Goal: Task Accomplishment & Management: Complete application form

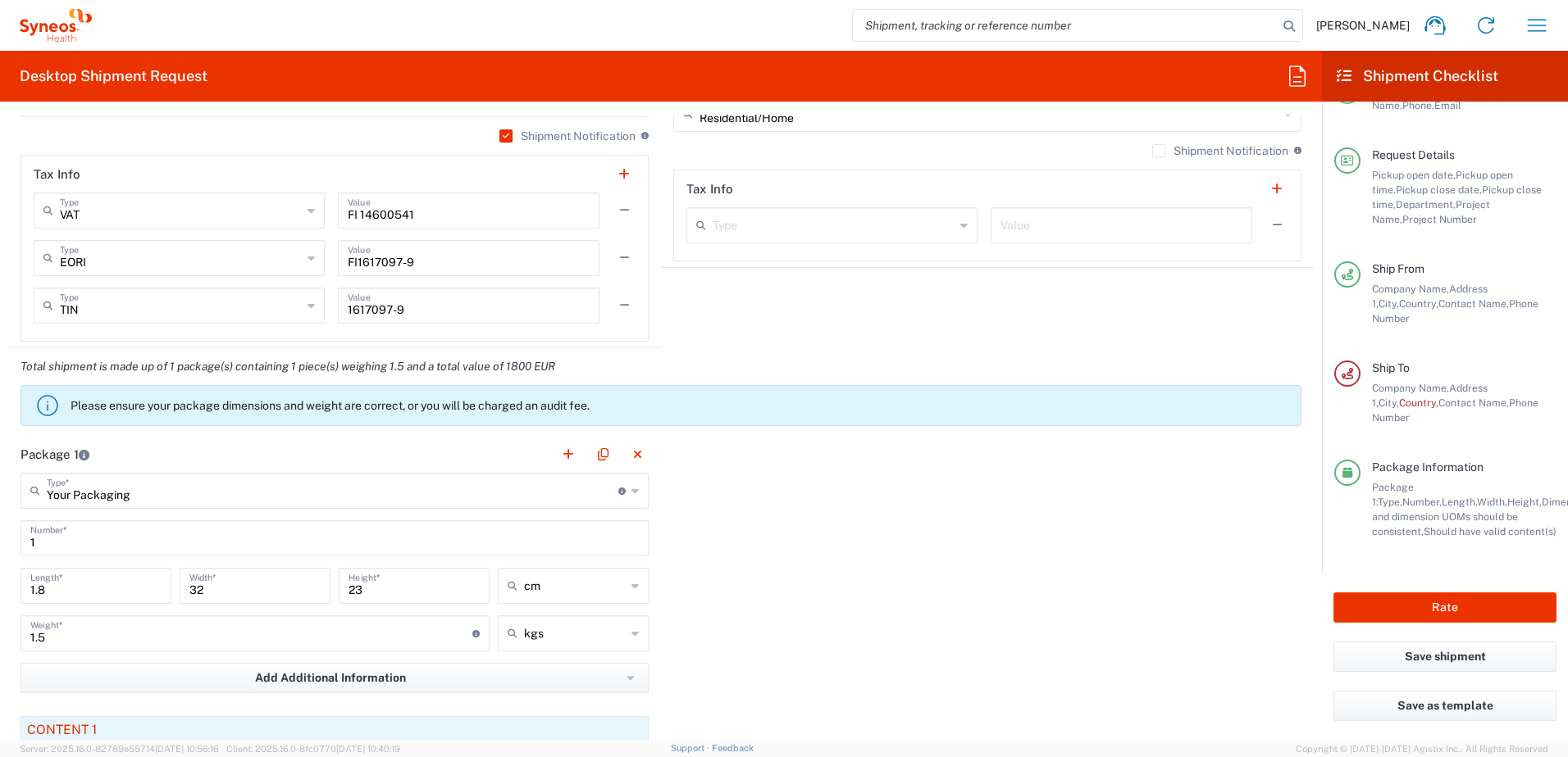
scroll to position [1343, 0]
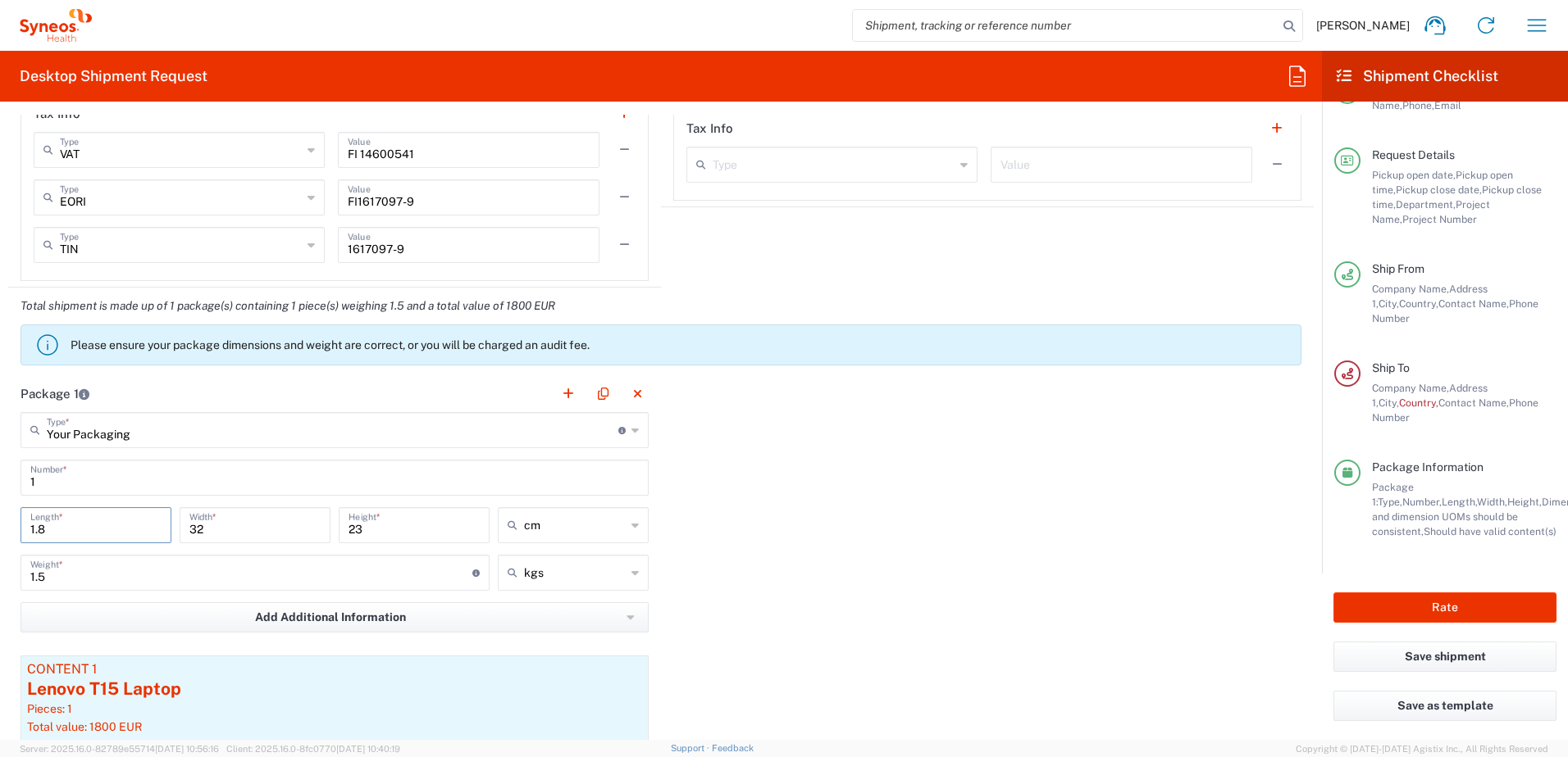
drag, startPoint x: 83, startPoint y: 530, endPoint x: 17, endPoint y: 529, distance: 66.0
click at [17, 529] on div "1.8 Length *" at bounding box center [95, 531] width 159 height 47
type input "42"
drag, startPoint x: 206, startPoint y: 536, endPoint x: 187, endPoint y: 527, distance: 21.0
click at [187, 527] on div "32 Width *" at bounding box center [254, 525] width 151 height 36
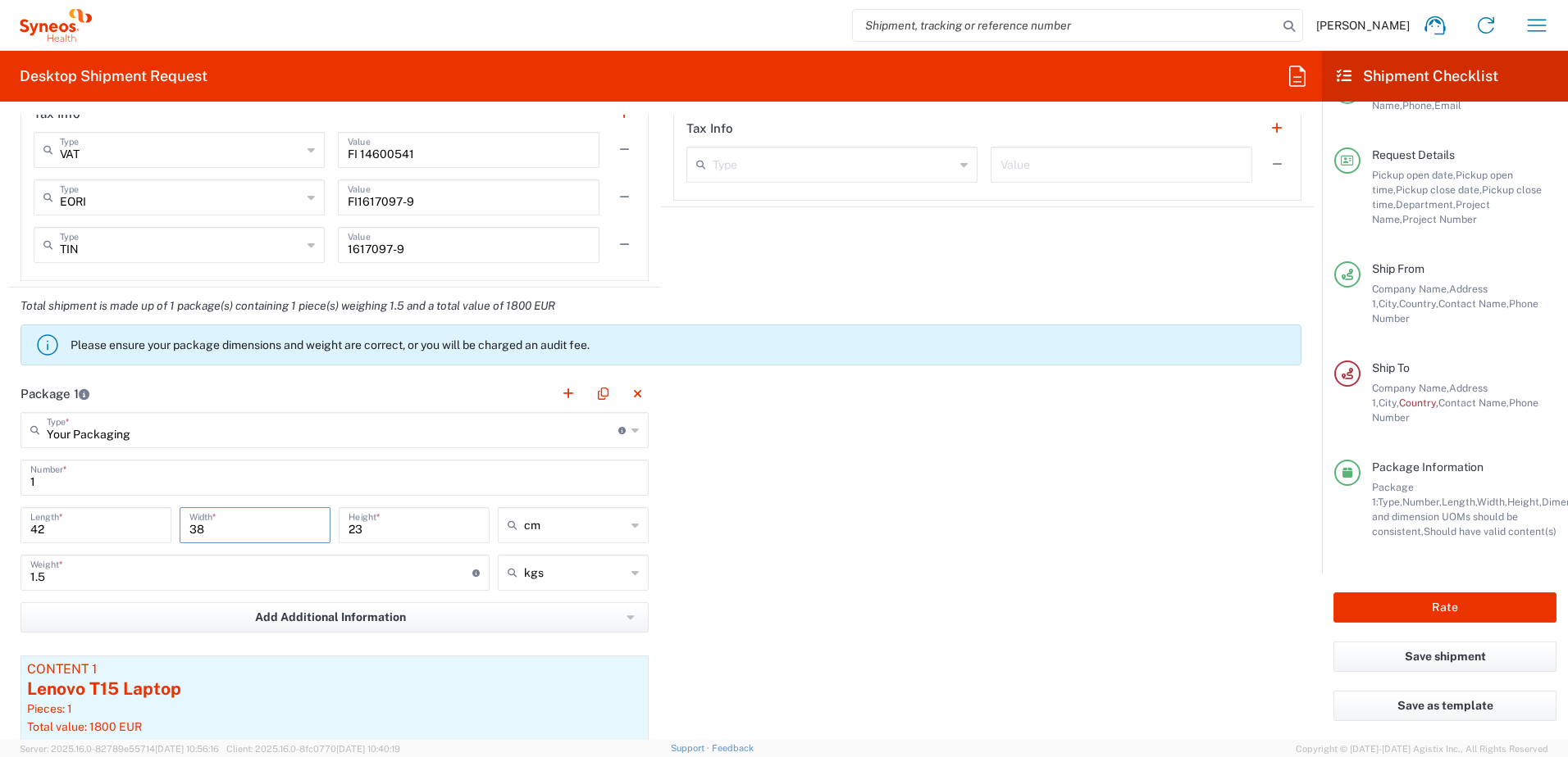
type input "38"
drag, startPoint x: 447, startPoint y: 532, endPoint x: 273, endPoint y: 516, distance: 174.7
click at [273, 518] on div "42 Length * 38 Width * 23 Height * cm cm ft in" at bounding box center [334, 531] width 636 height 47
type input "6"
click at [913, 659] on div "Package 1 Your Packaging Type * Material used to package goods Your Packaging E…" at bounding box center [661, 603] width 1305 height 457
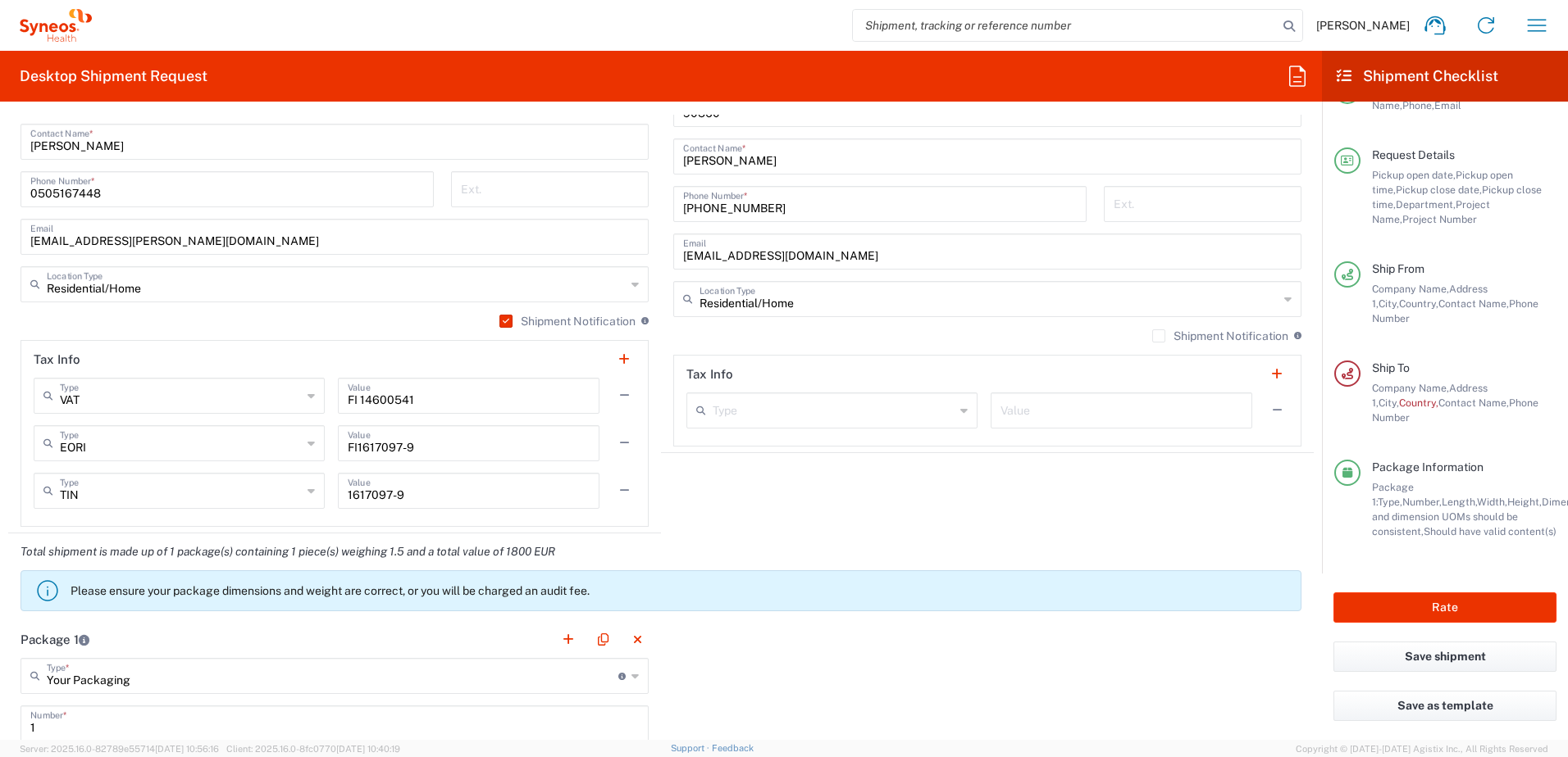
scroll to position [851, 0]
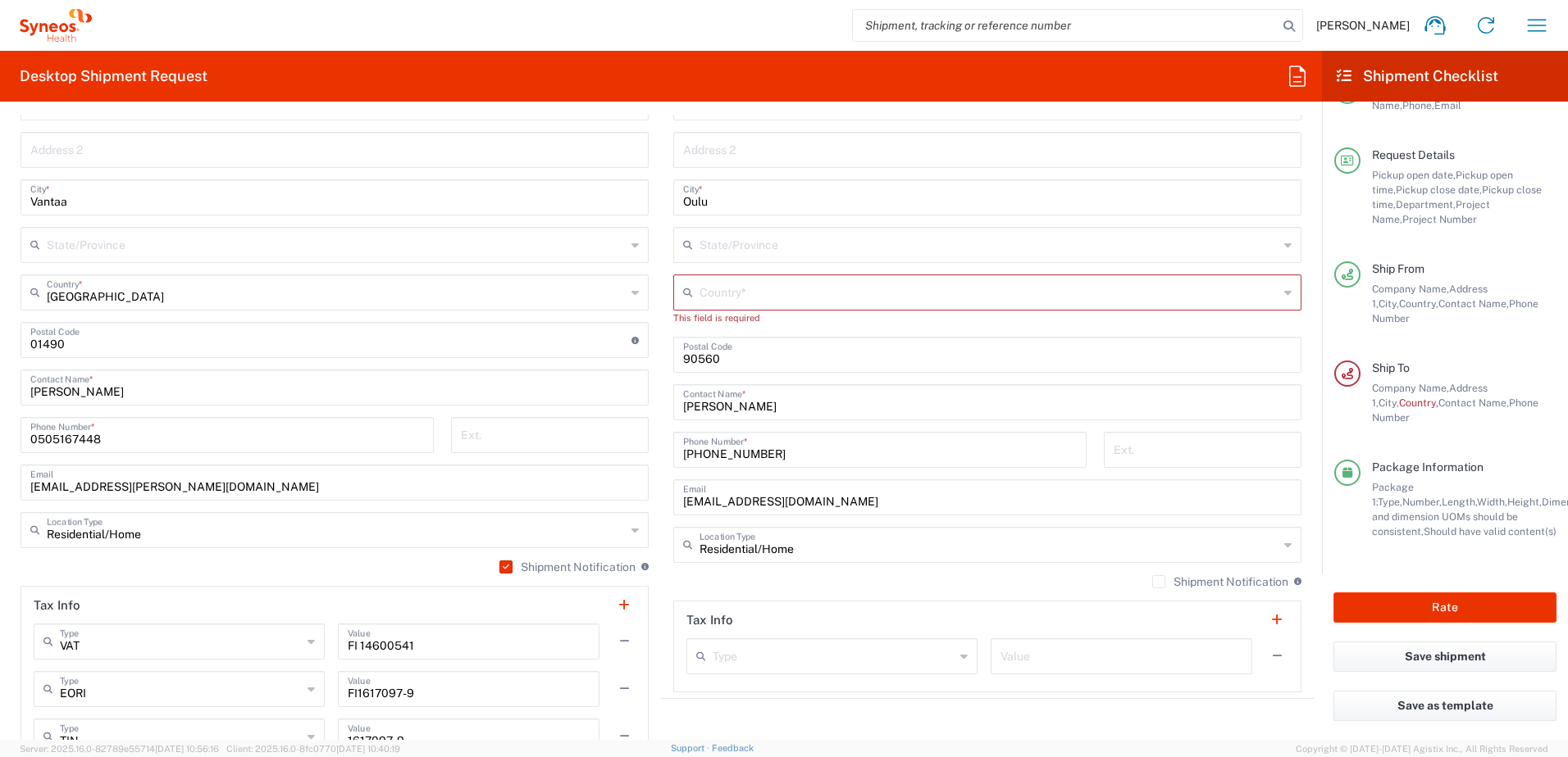
click at [800, 292] on input "text" at bounding box center [989, 291] width 579 height 29
click at [701, 297] on input "[GEOGRAPHIC_DATA]" at bounding box center [989, 291] width 579 height 29
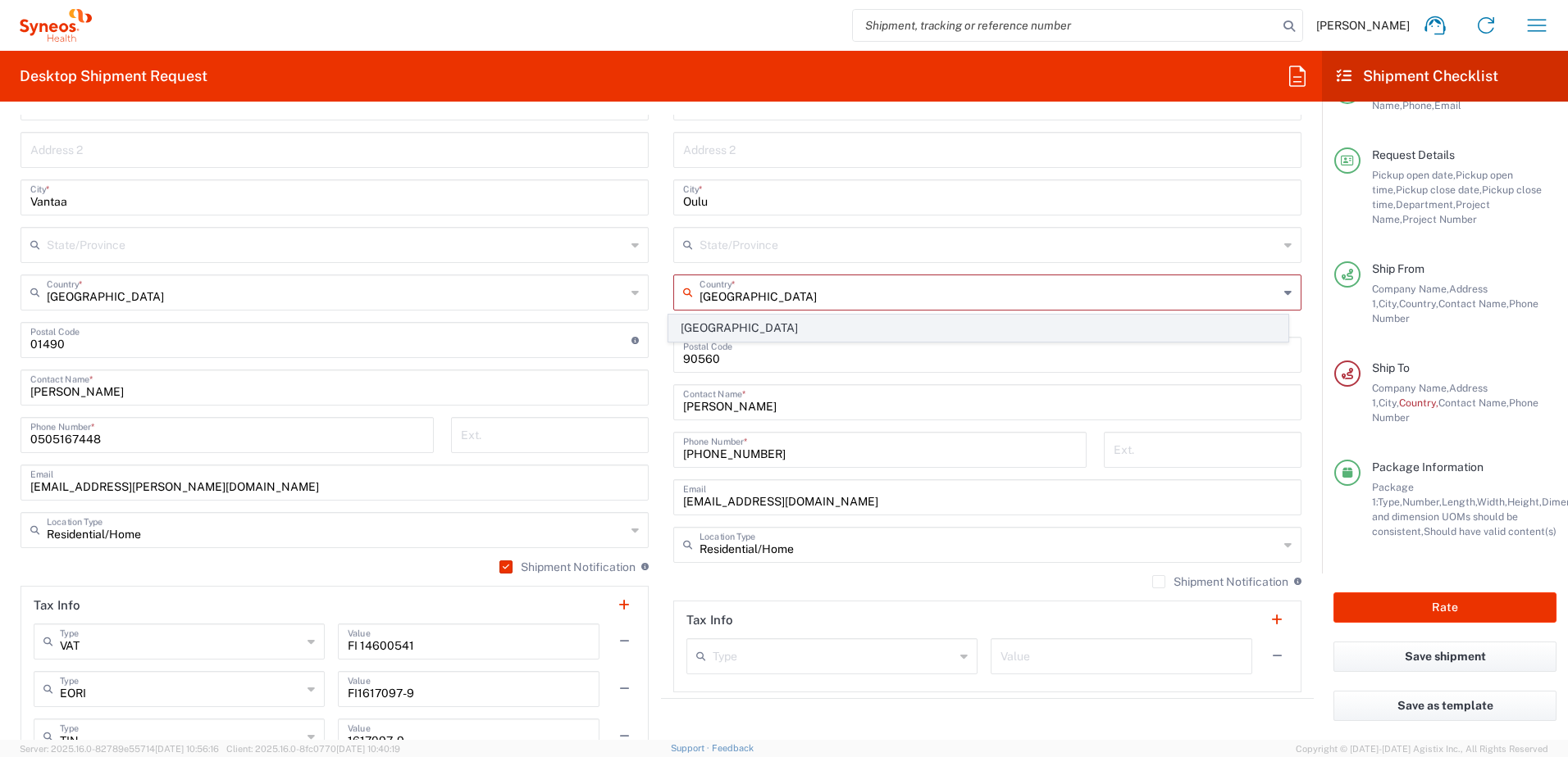
type input "[GEOGRAPHIC_DATA]"
click at [719, 322] on span "[GEOGRAPHIC_DATA]" at bounding box center [978, 328] width 619 height 25
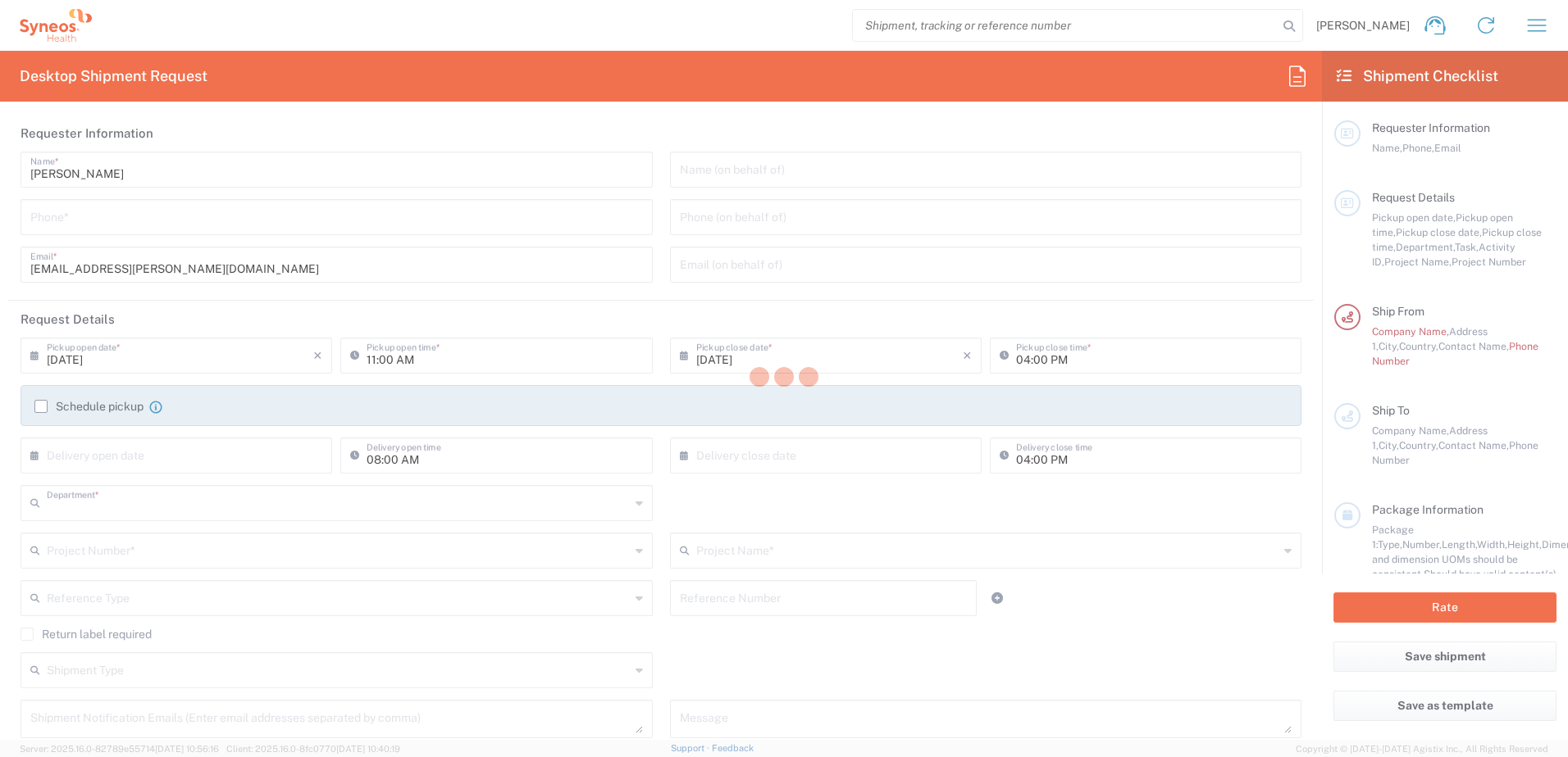
type input "3230"
type input "Syneos Health Finland Oy FOR IT RETURNS PLEASE REFER TO IT SYNCUP PAGE"
type input "[GEOGRAPHIC_DATA]"
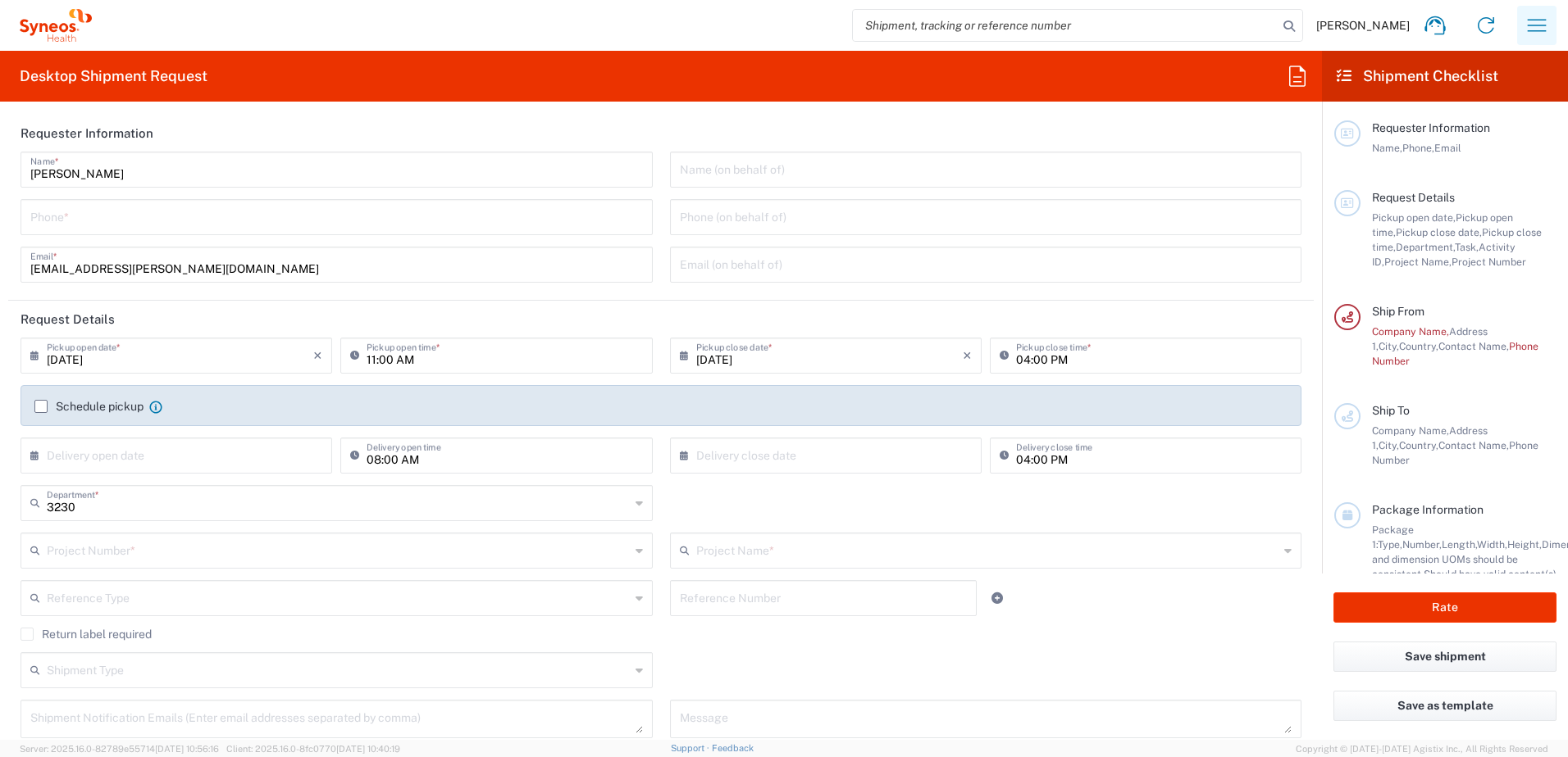
click at [1526, 34] on icon "button" at bounding box center [1536, 25] width 26 height 26
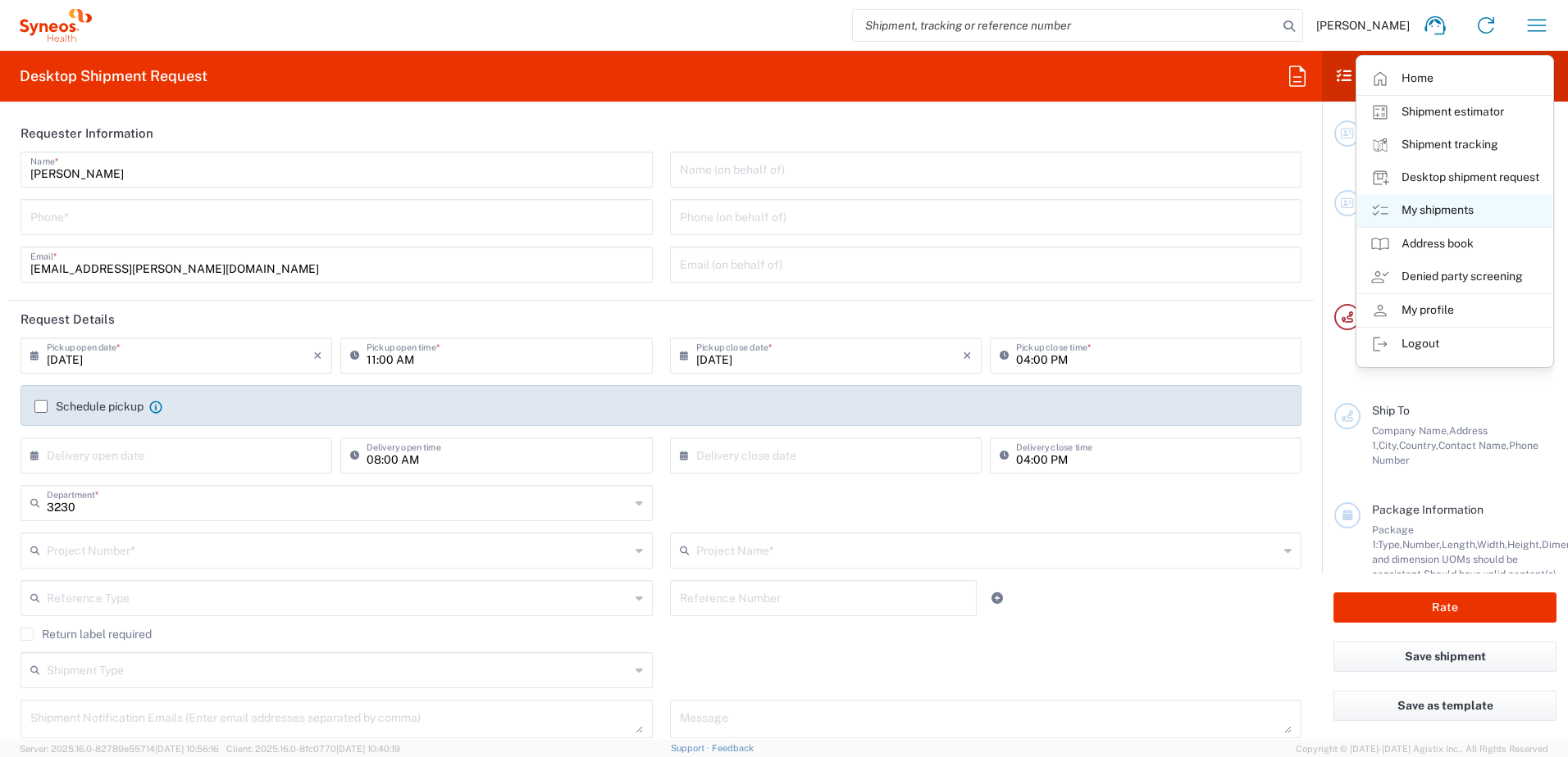
click at [1462, 217] on link "My shipments" at bounding box center [1454, 210] width 195 height 33
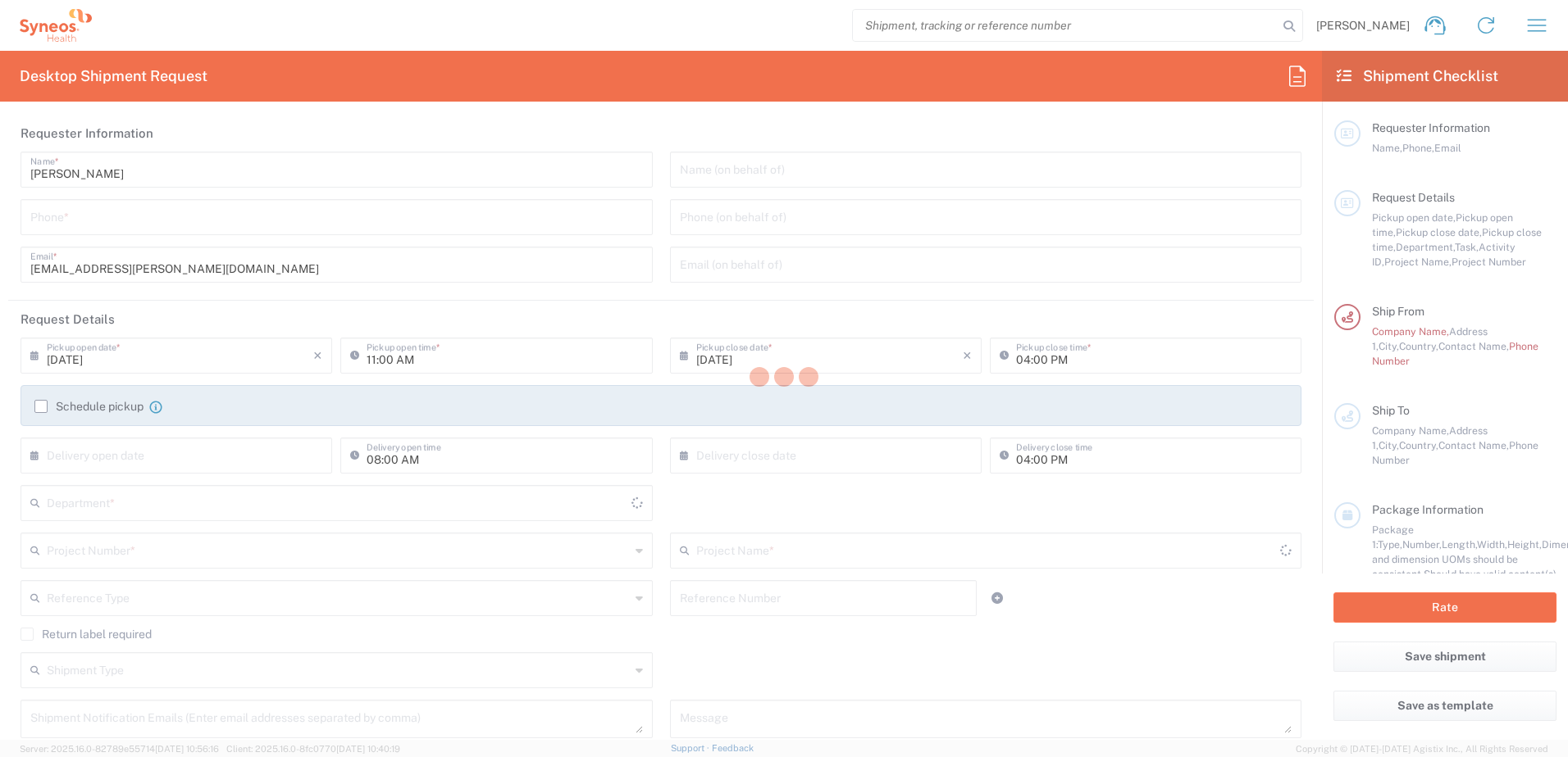
type input "3230"
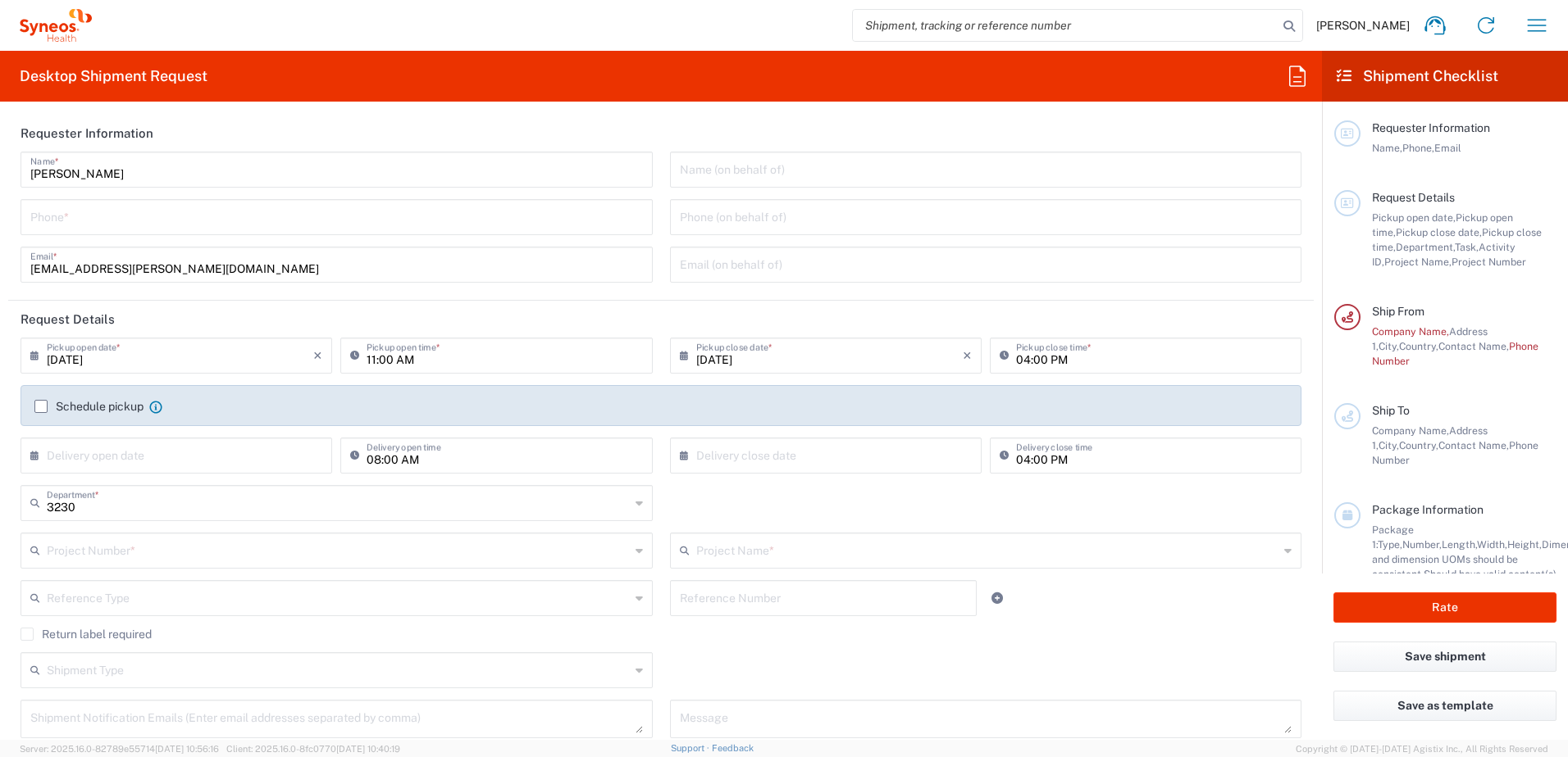
click at [272, 224] on input "tel" at bounding box center [337, 216] width 613 height 29
type input "[PHONE_NUMBER]"
type input "[EMAIL_ADDRESS][PERSON_NAME][DOMAIN_NAME]"
type input "[DATE]"
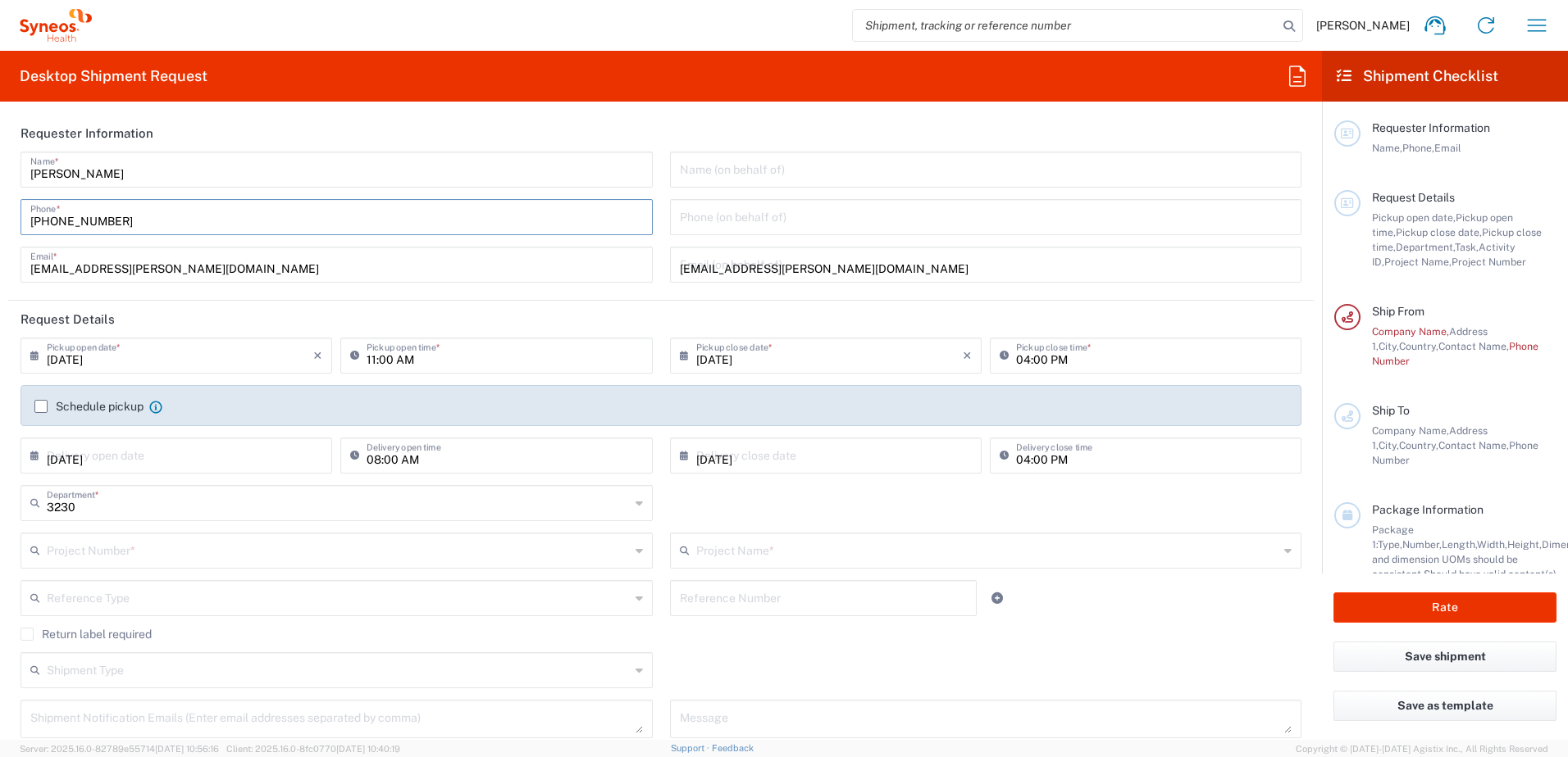
type input "7063412"
type input "Alexion 7063412"
type input "Regular"
type input "Syneos health"
type input "0505167448"
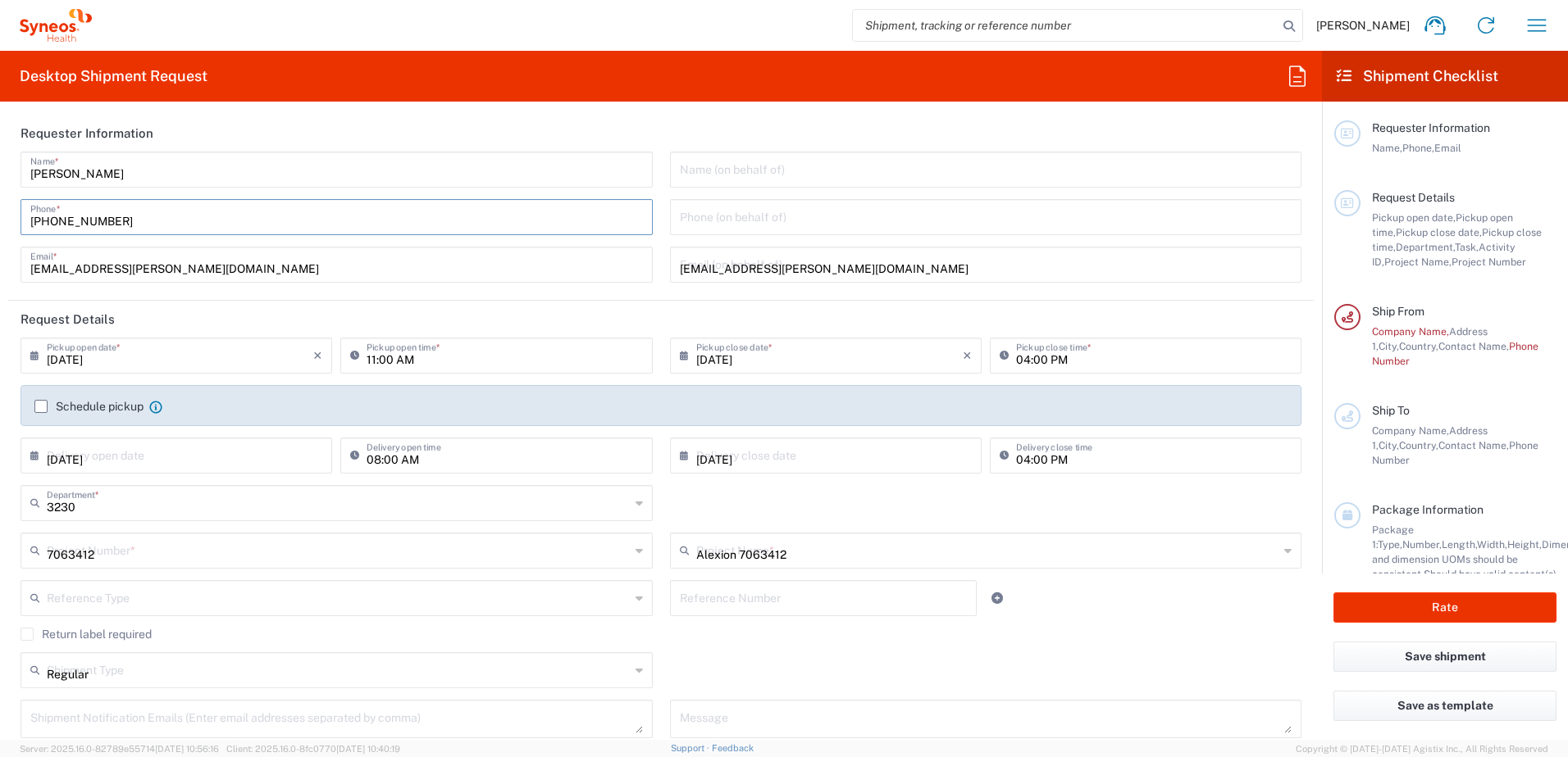
type input "Residential/Home"
type input "Syneos health"
type input "[STREET_ADDRESS]"
type input "Oulu"
type input "90560"
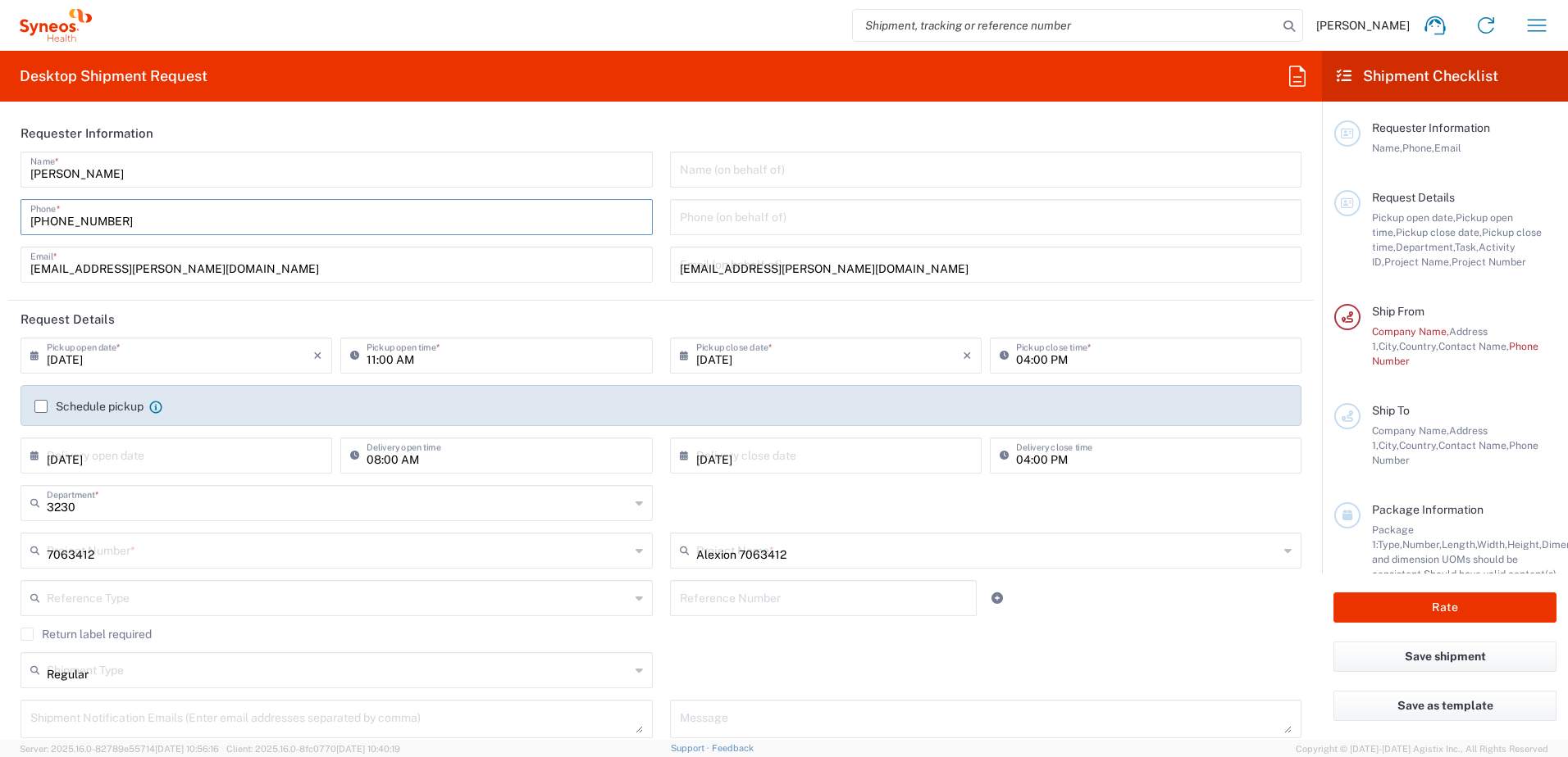
type input "[PERSON_NAME]"
type input "[PHONE_NUMBER]"
type input "[EMAIL_ADDRESS][DOMAIN_NAME]"
type input "Residential/Home"
click at [167, 351] on input "08/12/2025" at bounding box center [180, 354] width 267 height 29
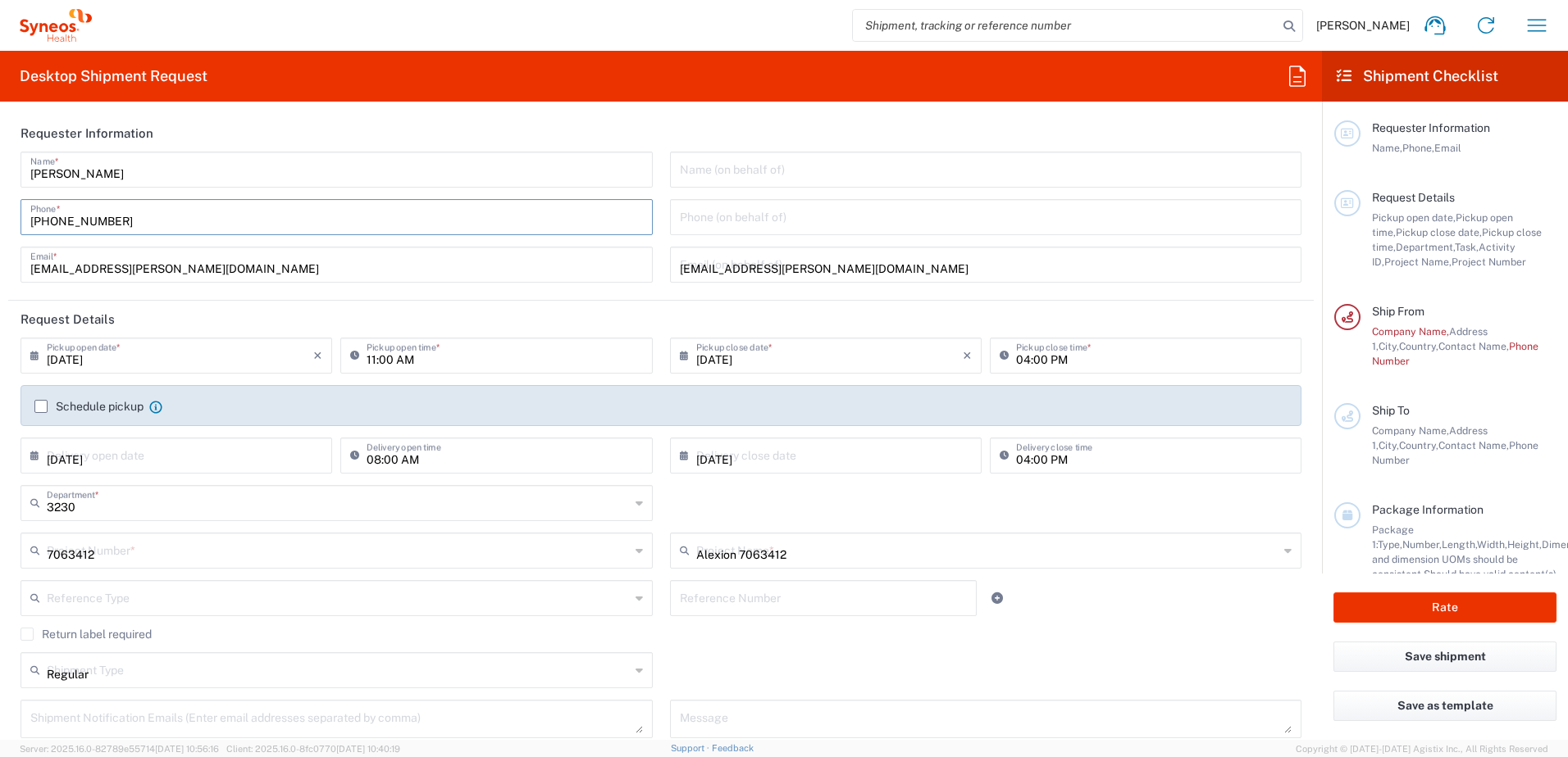
click at [39, 405] on label "Schedule pickup" at bounding box center [89, 406] width 109 height 13
click at [41, 406] on input "Schedule pickup" at bounding box center [41, 406] width 0 height 0
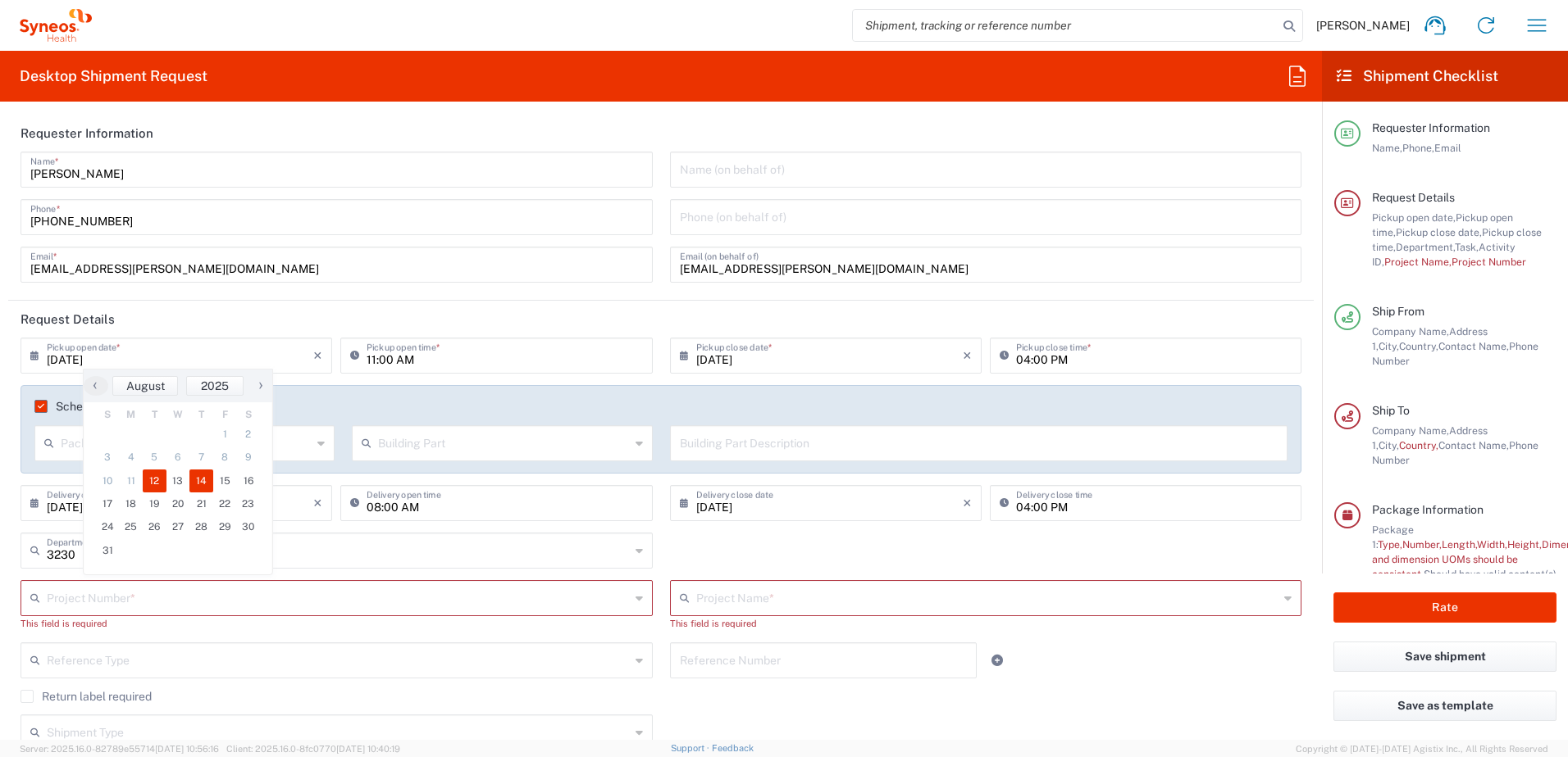
click at [198, 477] on span "14" at bounding box center [201, 480] width 24 height 23
type input "[DATE]"
click at [470, 363] on input "11:00 AM" at bounding box center [503, 354] width 275 height 29
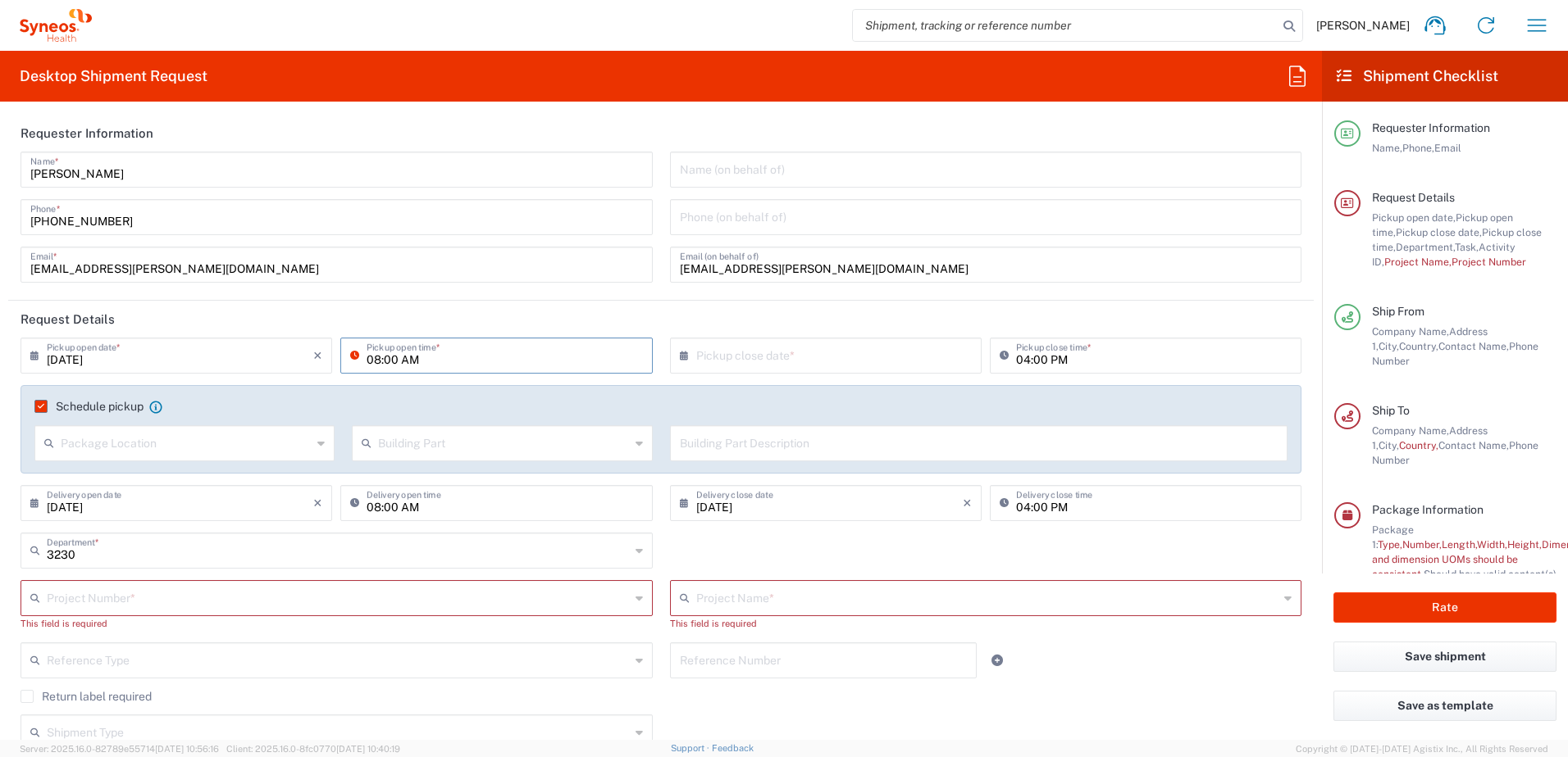
type input "08:00 AM"
click at [746, 352] on input "text" at bounding box center [829, 354] width 267 height 29
click at [845, 482] on span "14" at bounding box center [844, 480] width 24 height 23
type input "[DATE]"
click at [1019, 360] on input "04:00 PM" at bounding box center [1153, 354] width 275 height 29
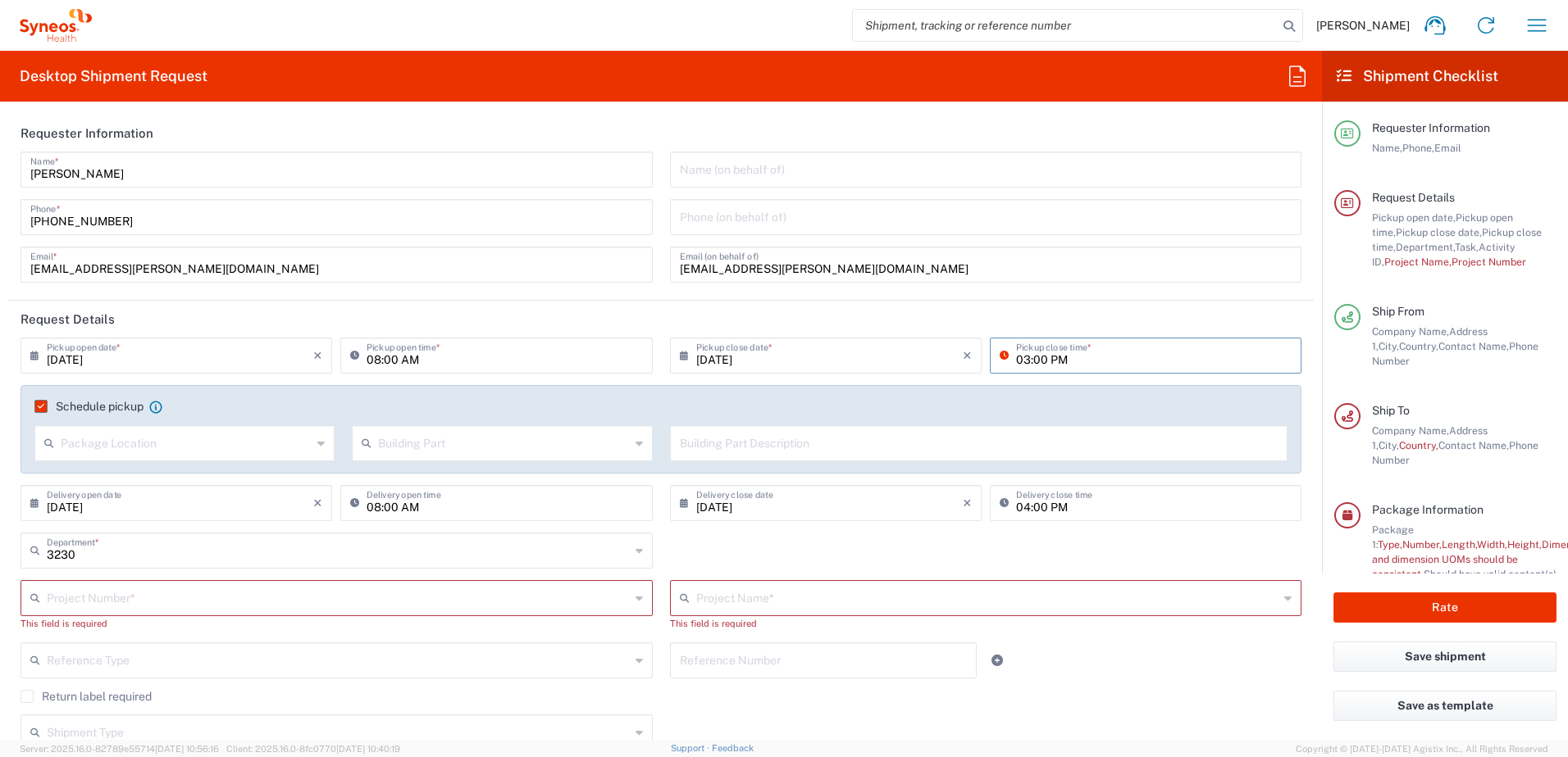
type input "03:00 PM"
click at [104, 436] on input "text" at bounding box center [186, 442] width 251 height 29
click at [218, 405] on agx-checkbox-control "Schedule pickup When scheduling a pickup please be sure to meet the following c…" at bounding box center [661, 406] width 1252 height 15
click at [318, 444] on icon at bounding box center [321, 442] width 8 height 26
click at [249, 417] on div "Schedule pickup When scheduling a pickup please be sure to meet the following c…" at bounding box center [661, 411] width 1270 height 26
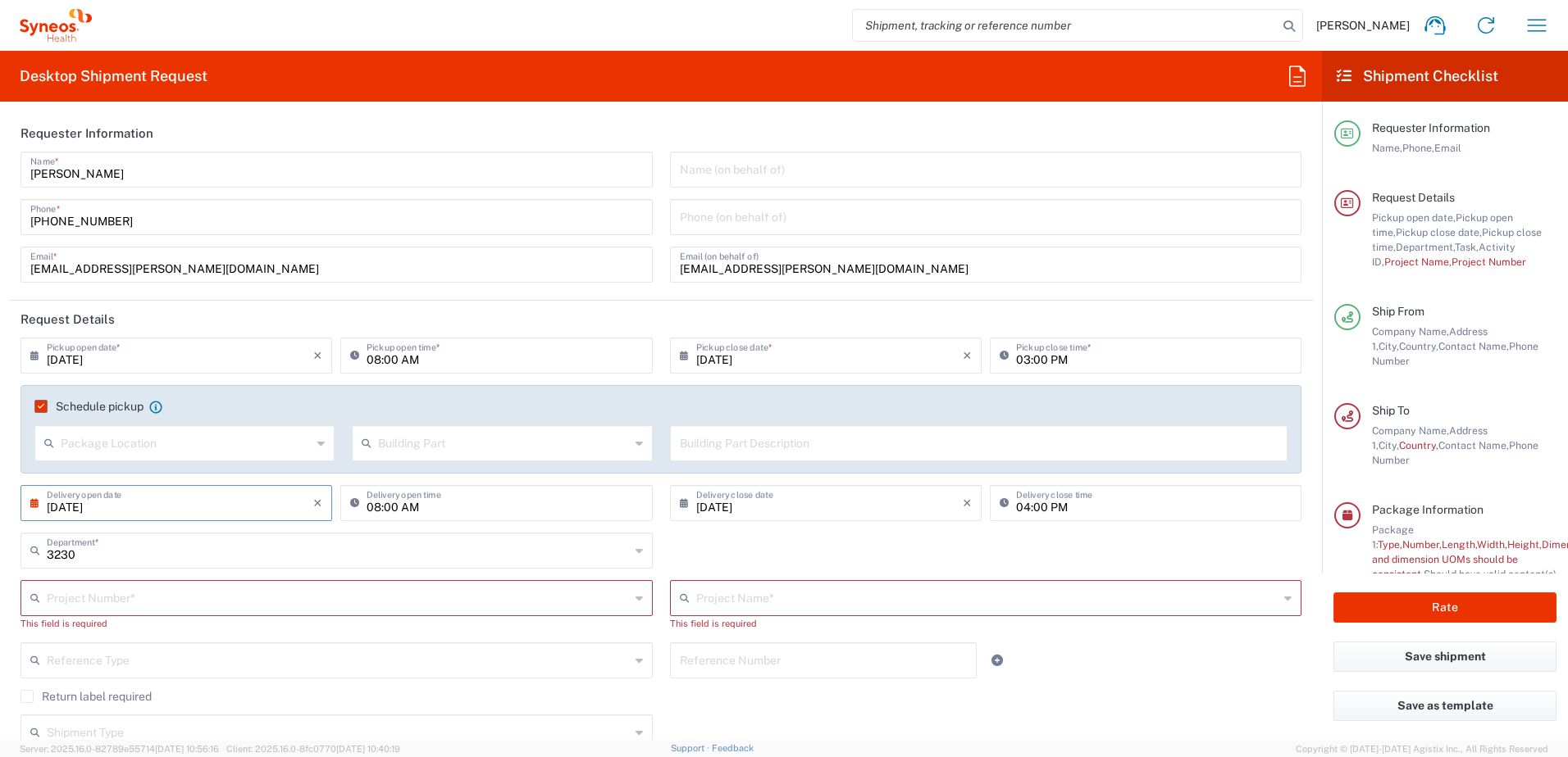
click at [147, 511] on input "[DATE]" at bounding box center [180, 502] width 267 height 29
click at [449, 511] on input "08:00 AM" at bounding box center [503, 502] width 275 height 29
click at [1045, 500] on input "04:00 PM" at bounding box center [1153, 502] width 275 height 29
type input "12:00 PM"
click at [111, 599] on input "text" at bounding box center [338, 597] width 583 height 29
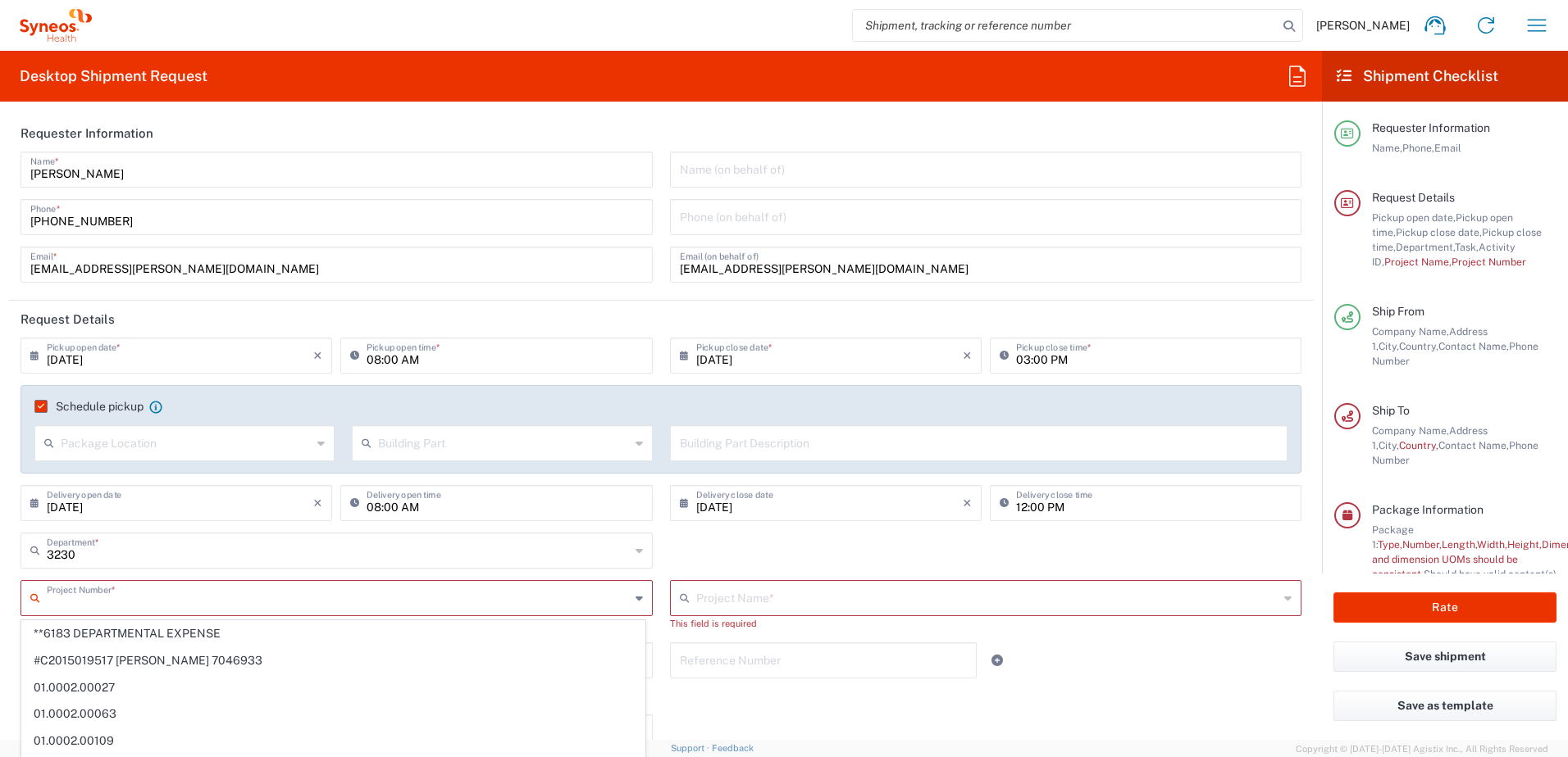
click at [114, 633] on span "**6183 DEPARTMENTAL EXPENSE" at bounding box center [332, 633] width 622 height 25
type input "**6183 DEPARTMENTAL EXPENSE"
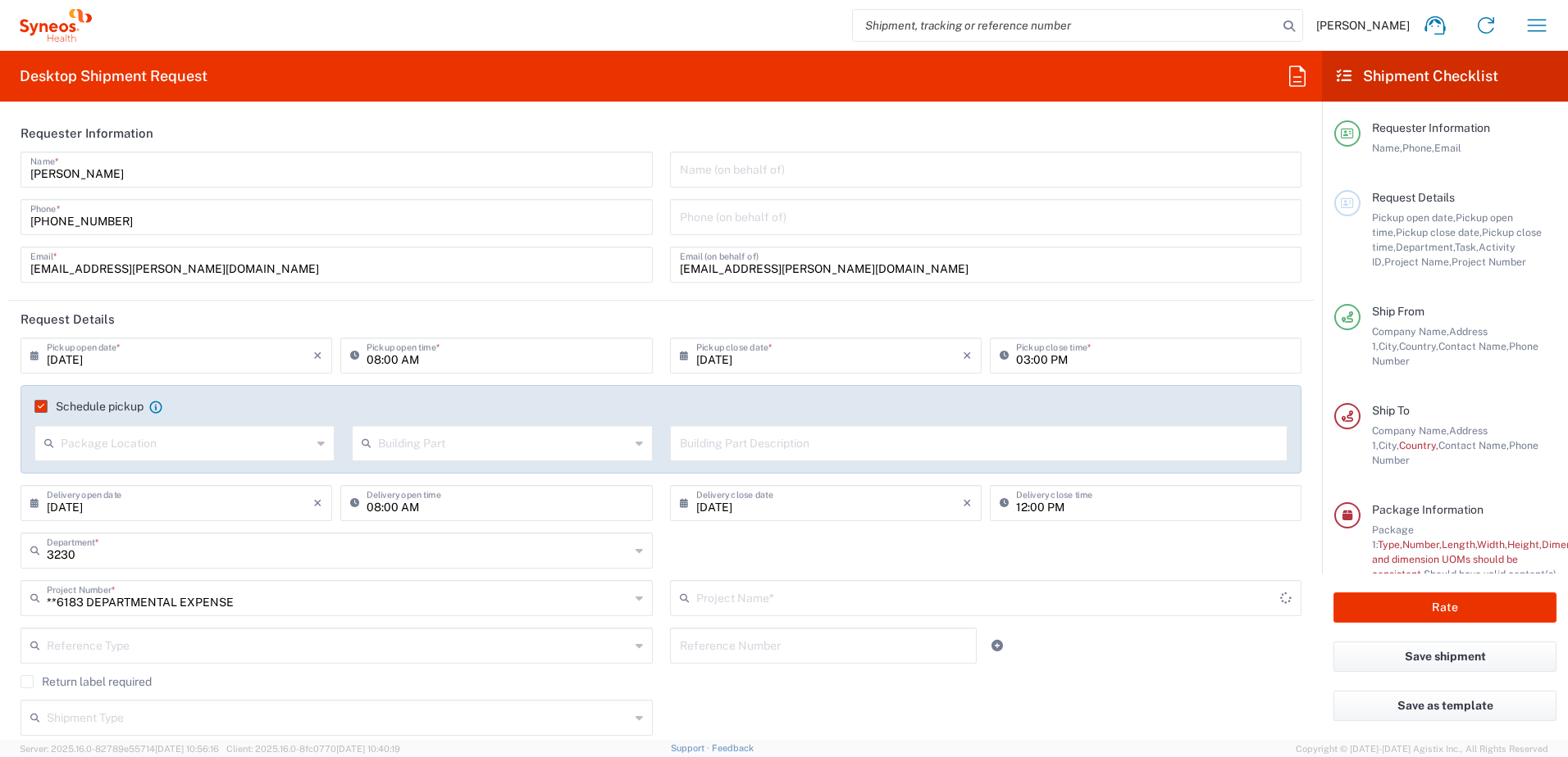
type input "6183"
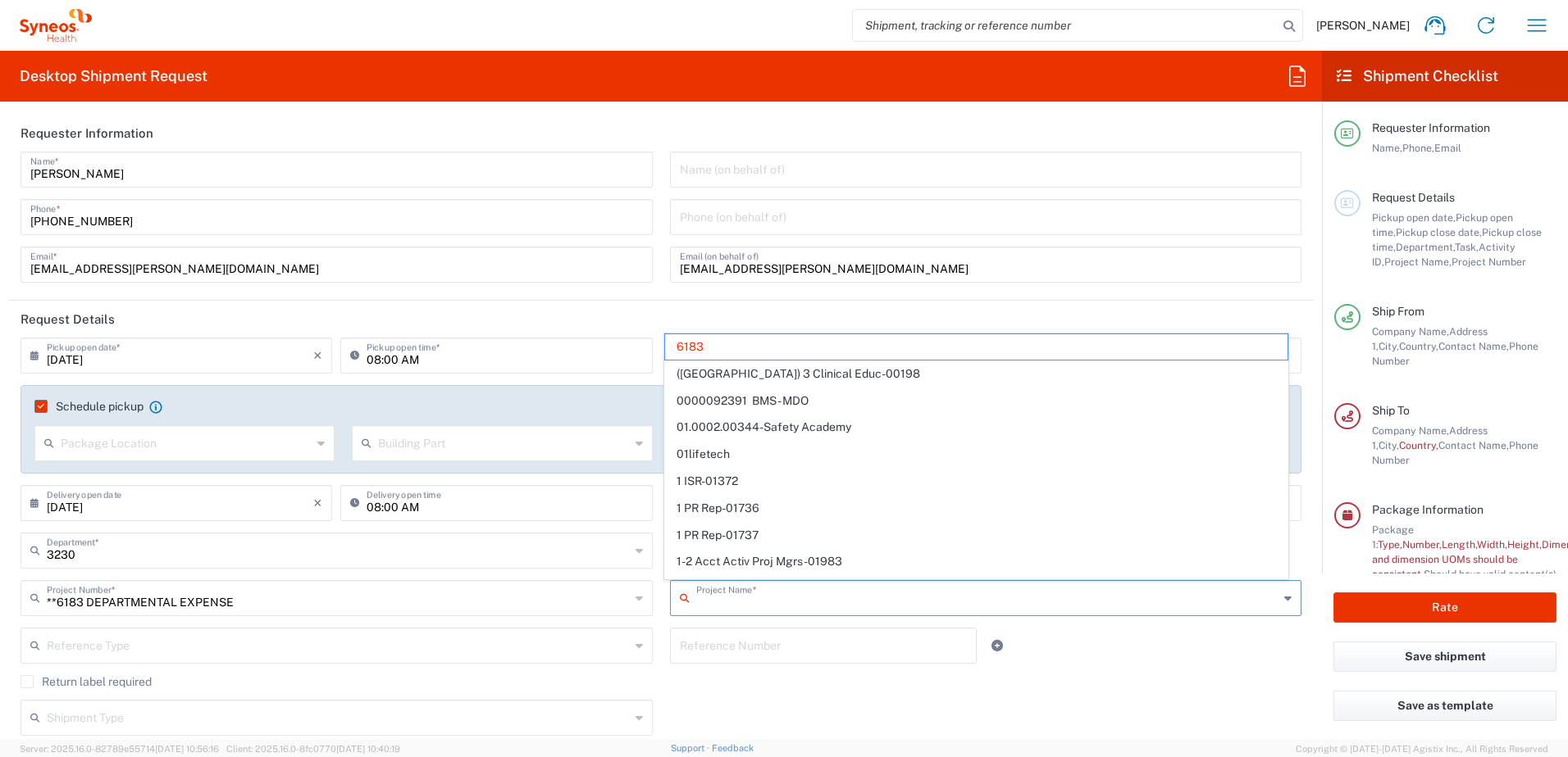
click at [736, 600] on input "text" at bounding box center [987, 597] width 583 height 29
click at [232, 601] on input "**6183 DEPARTMENTAL EXPENSE" at bounding box center [338, 597] width 583 height 29
type input "**6183 DEPARTMENTAL EXPENSE"
type input "6183"
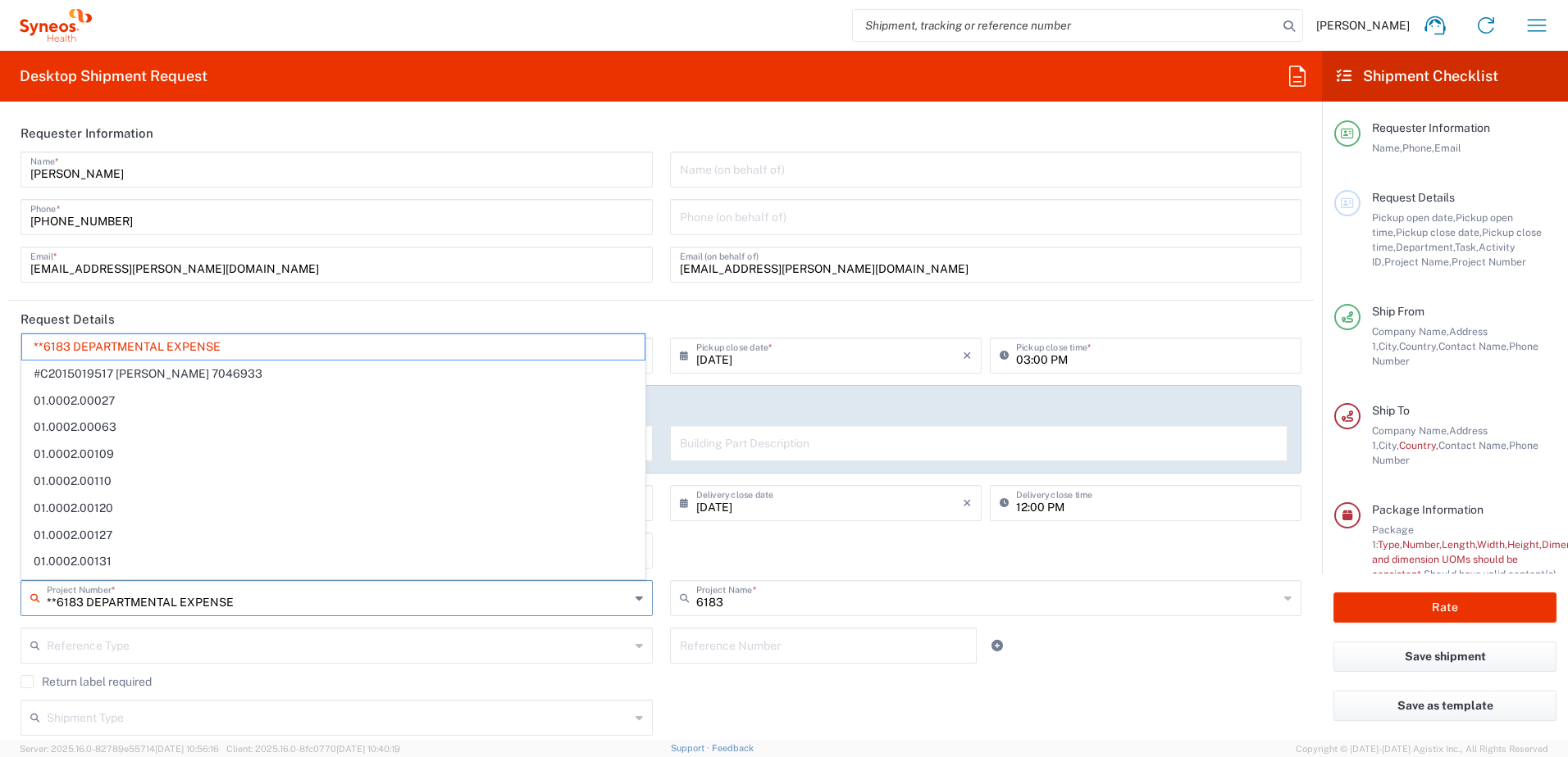
drag, startPoint x: 336, startPoint y: 607, endPoint x: -3, endPoint y: 607, distance: 339.0
click at [0, 607] on html "Liisa Murray Home Shipment estimator Shipment tracking Desktop shipment request…" at bounding box center [784, 378] width 1568 height 757
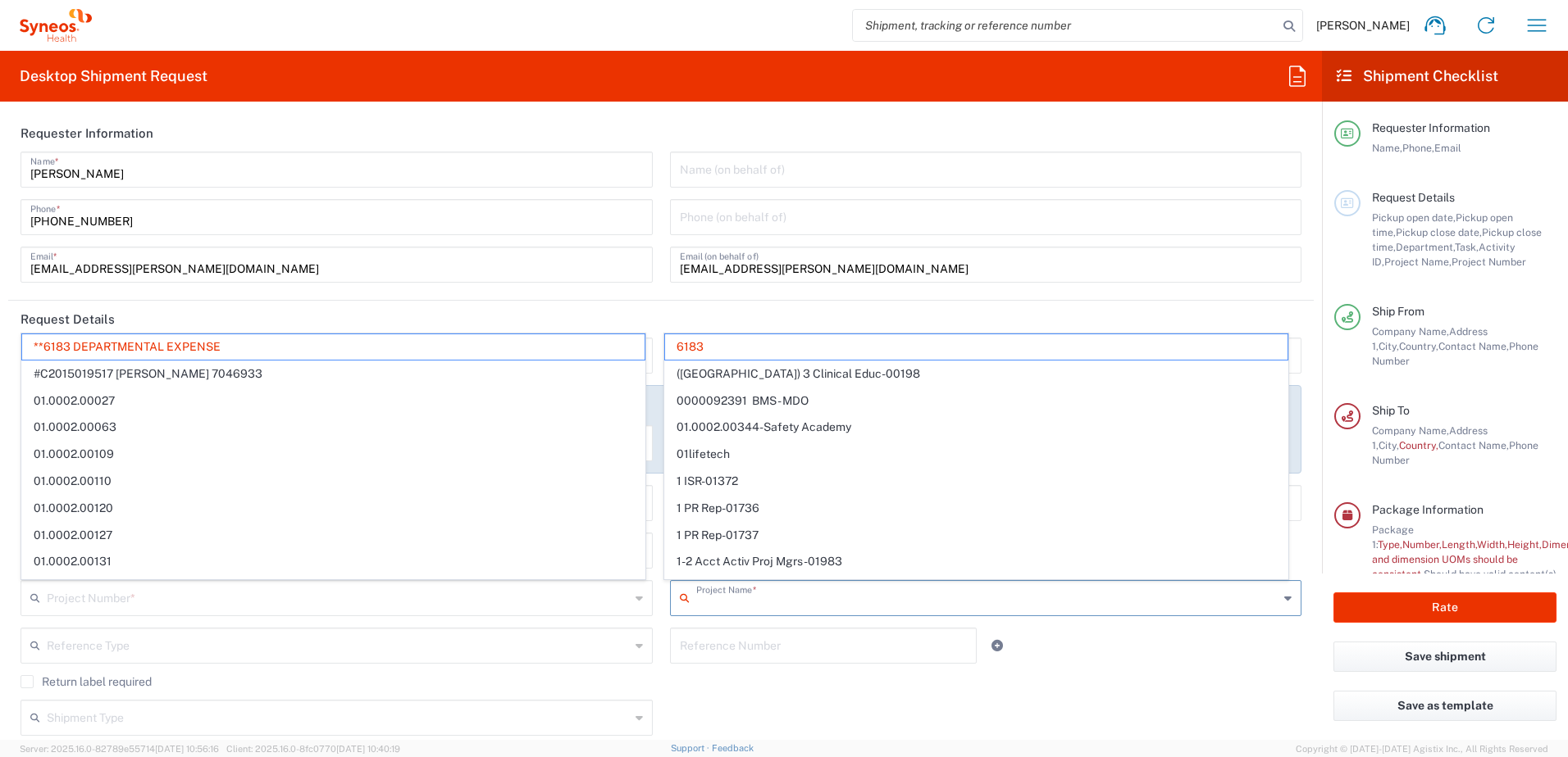
drag, startPoint x: 593, startPoint y: 607, endPoint x: 524, endPoint y: 606, distance: 69.0
click at [524, 606] on div "Project Number * **6183 DEPARTMENTAL EXPENSE #C2015019517 Janssen 7046933 01.00…" at bounding box center [662, 604] width 1298 height 47
type input "**6183 DEPARTMENTAL EXPENSE"
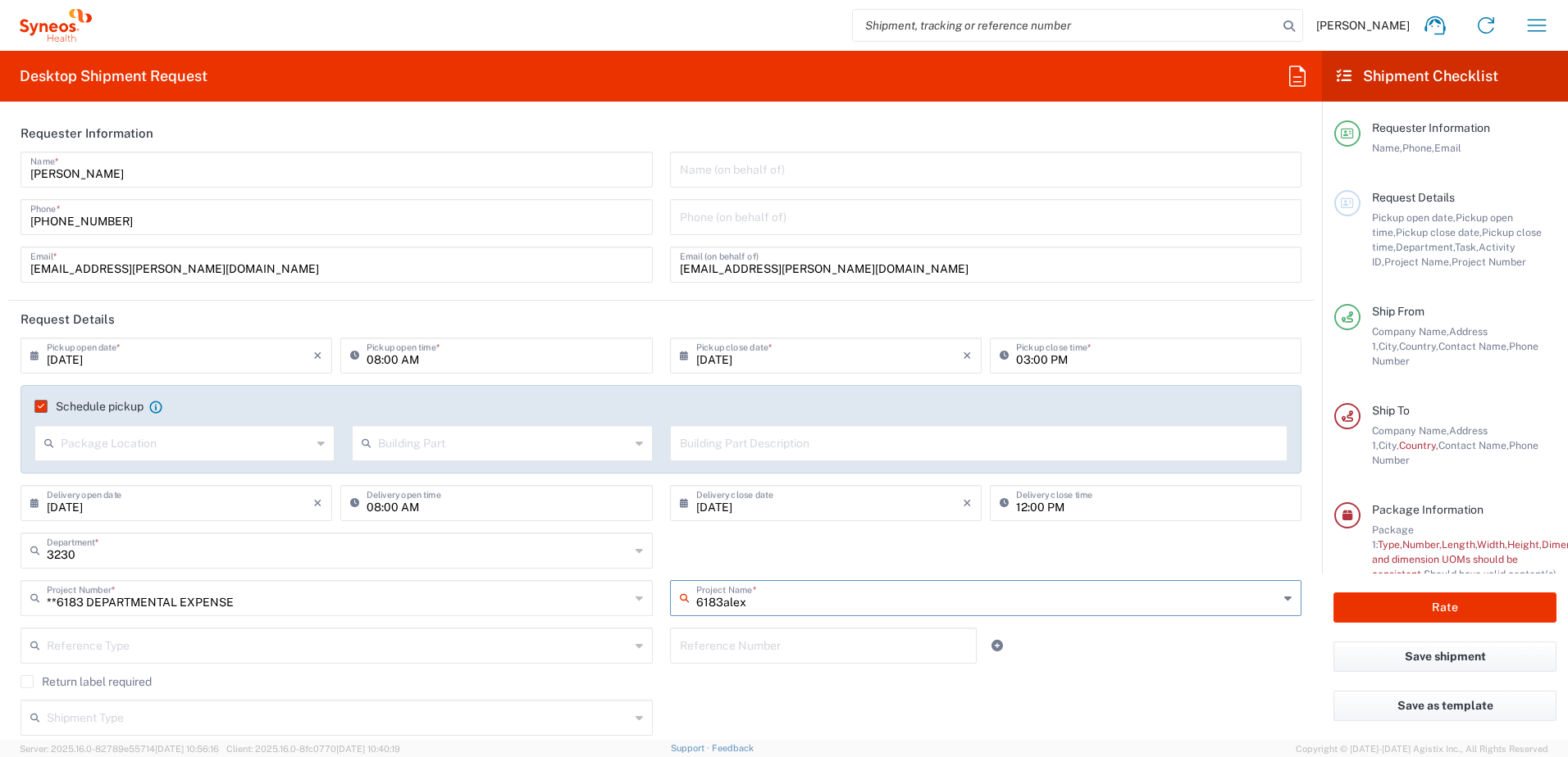
type input "6183alexi"
drag, startPoint x: 748, startPoint y: 599, endPoint x: 648, endPoint y: 601, distance: 100.0
click at [648, 601] on div "**6183 DEPARTMENTAL EXPENSE Project Number * **6183 DEPARTMENTAL EXPENSE #C2015…" at bounding box center [662, 604] width 1298 height 47
type input "alexion"
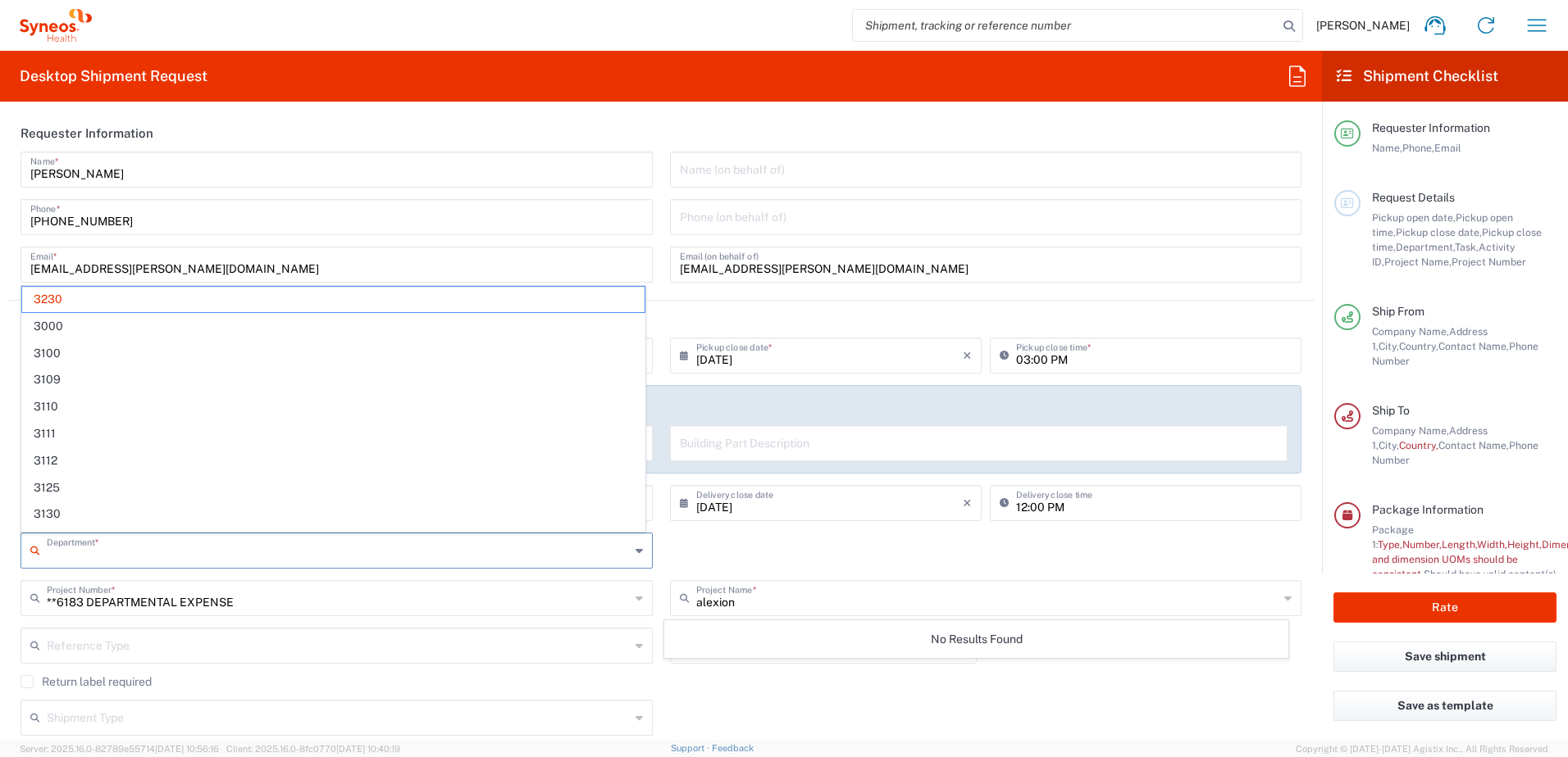
click at [442, 553] on input "text" at bounding box center [338, 549] width 583 height 29
click at [67, 406] on span "3110" at bounding box center [332, 407] width 622 height 25
type input "3110"
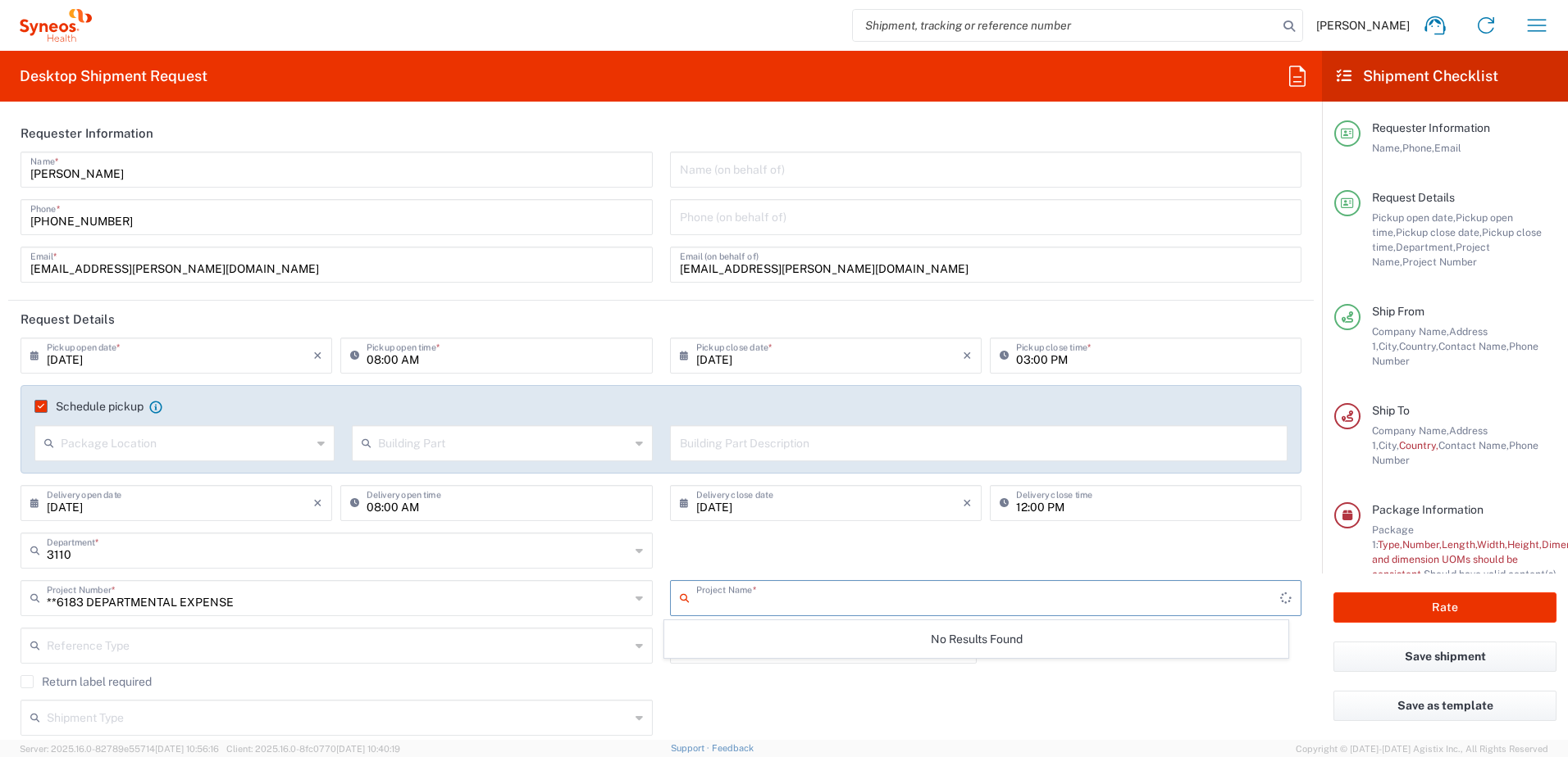
click at [760, 598] on input "text" at bounding box center [988, 597] width 585 height 29
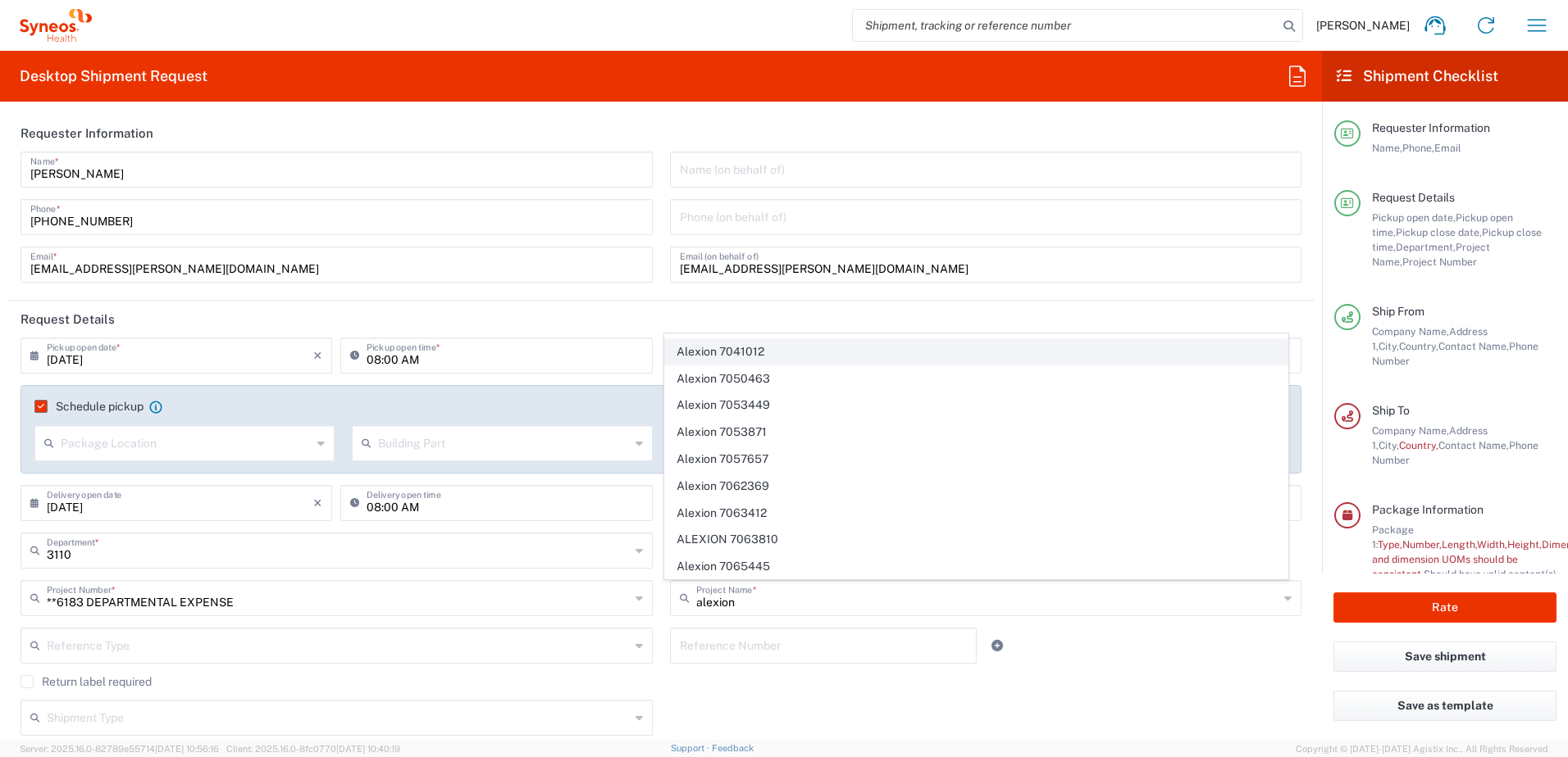
scroll to position [328, 0]
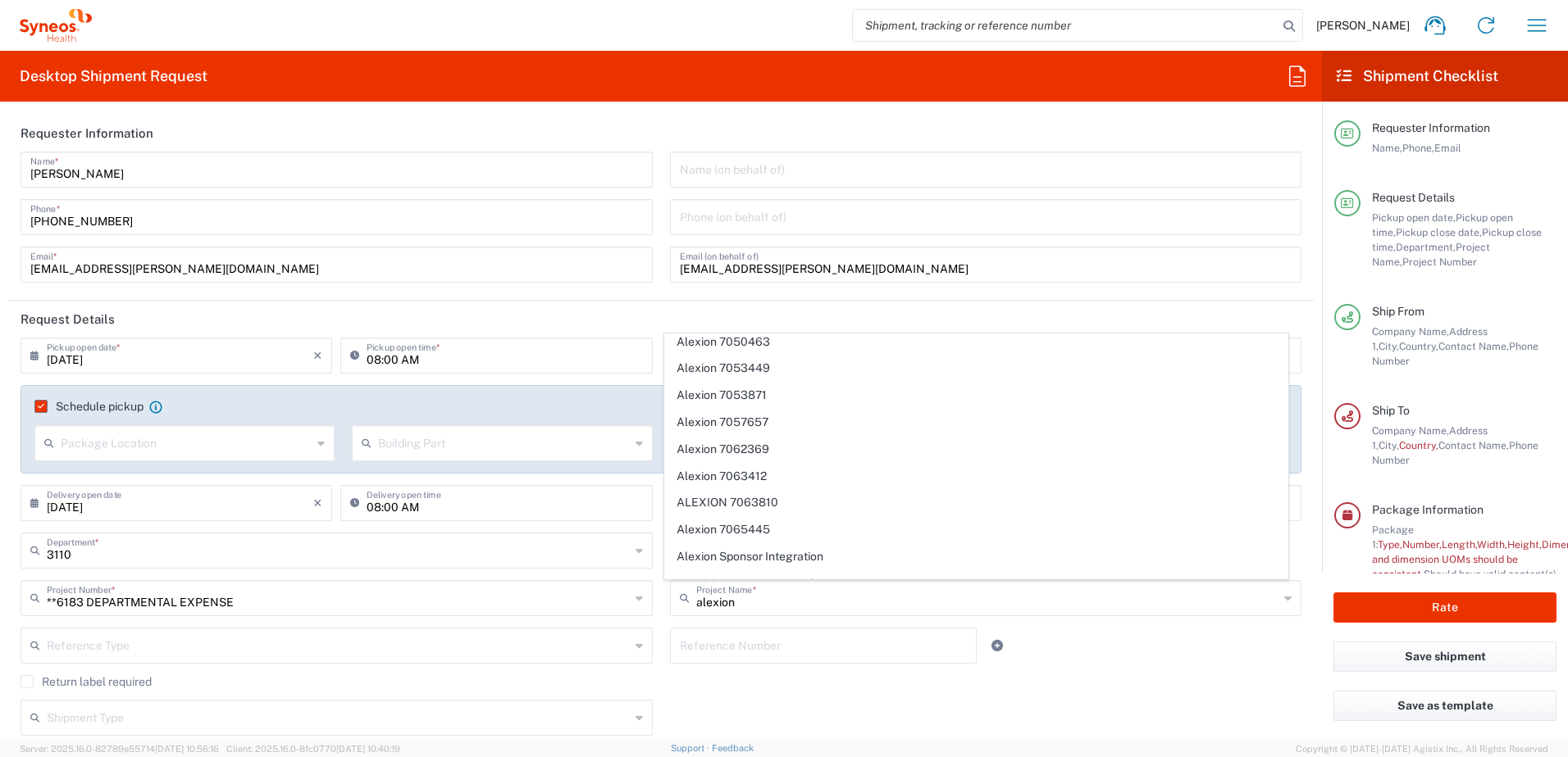
click at [821, 476] on span "Alexion 7063412" at bounding box center [975, 476] width 622 height 25
type input "Alexion 7063412"
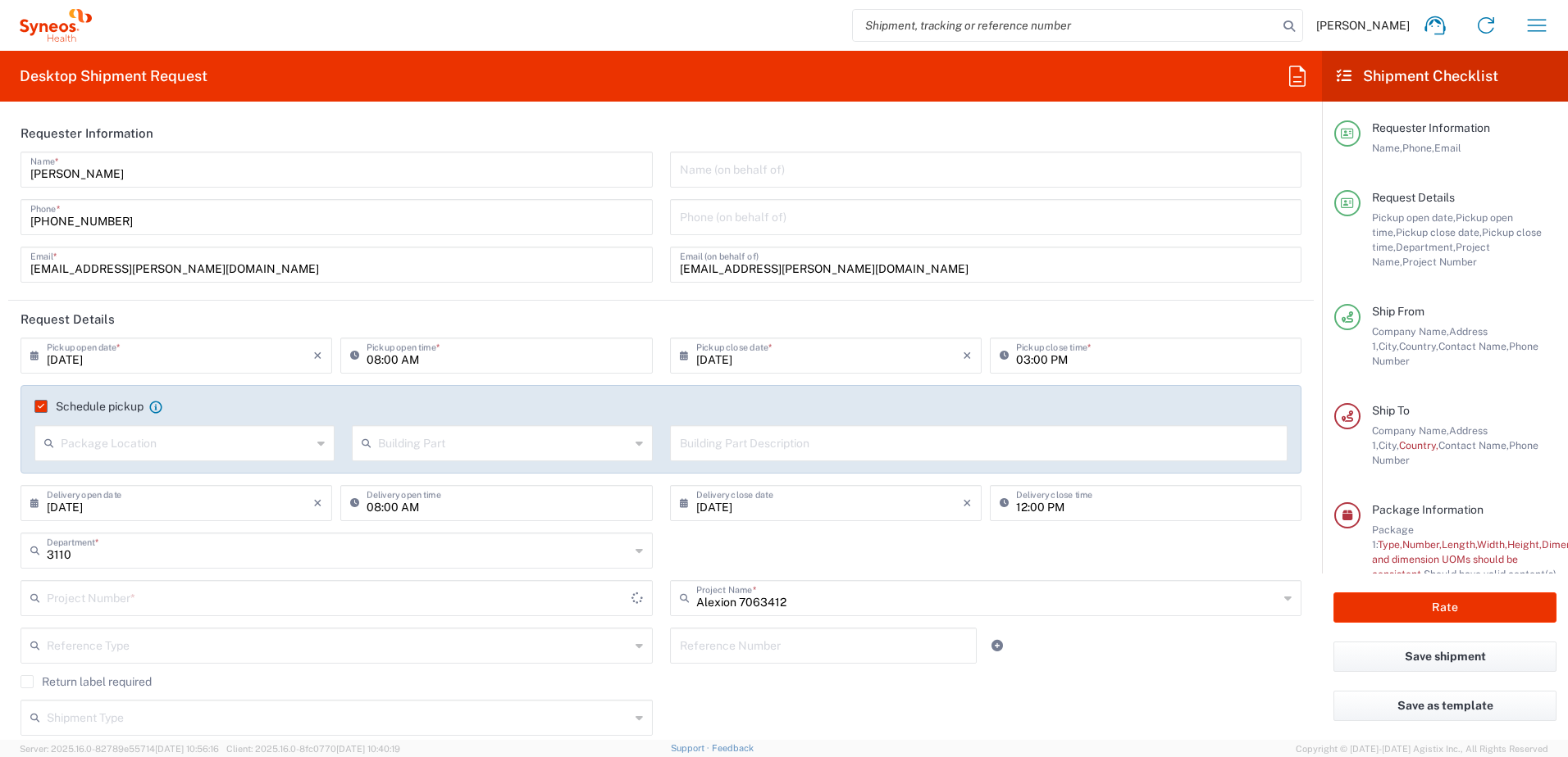
type input "7063412"
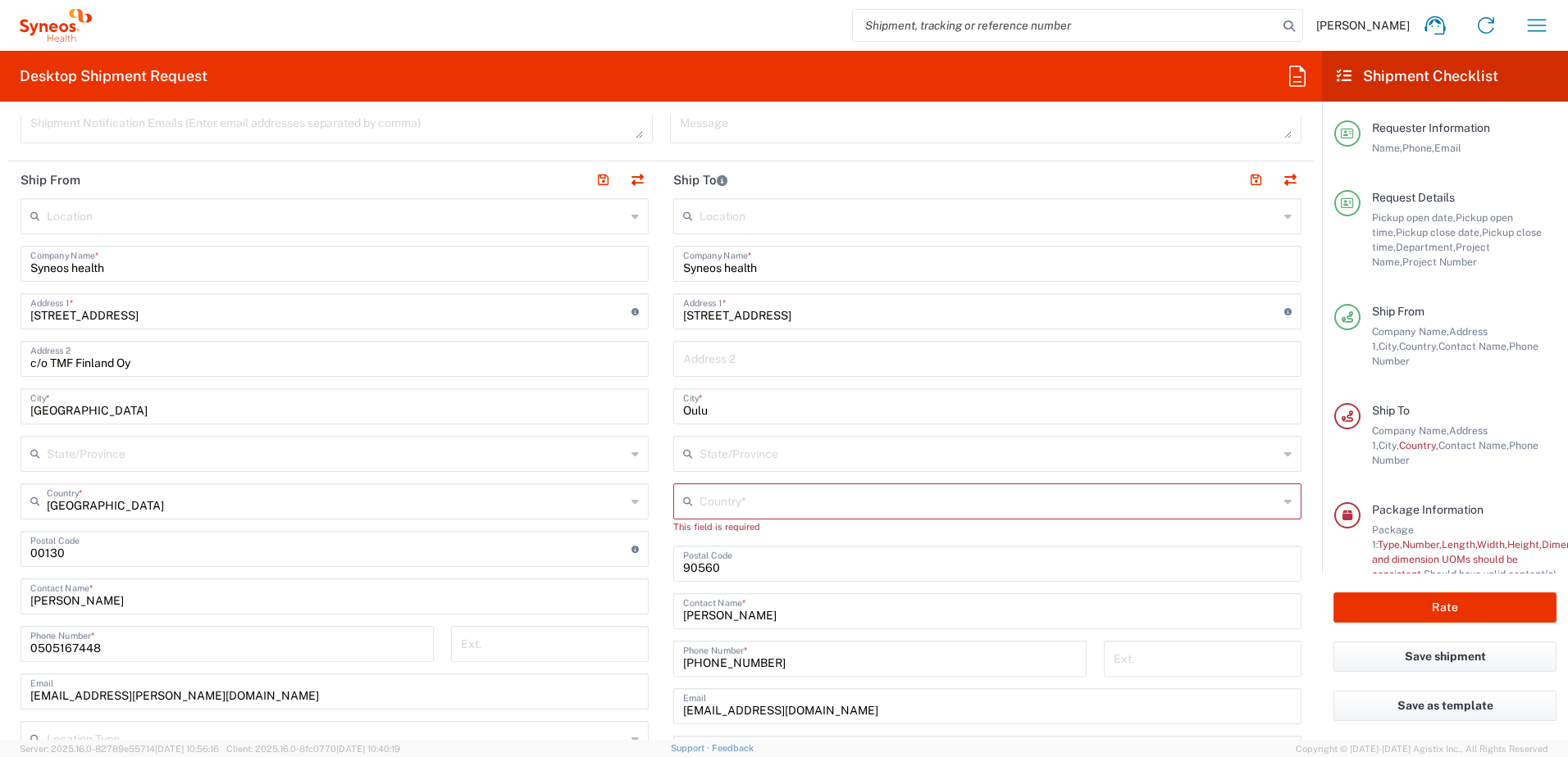
scroll to position [655, 0]
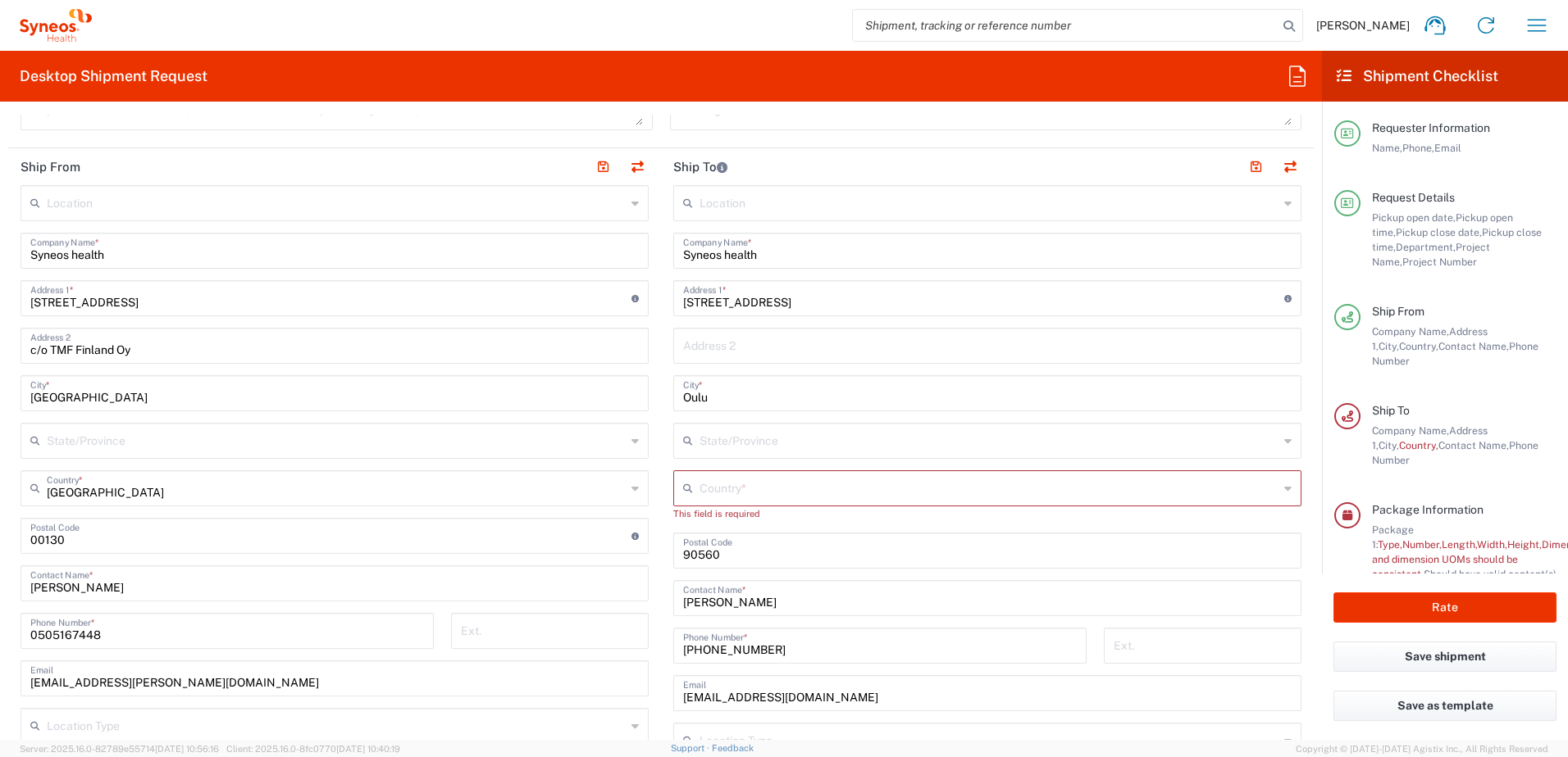
click at [752, 486] on input "text" at bounding box center [989, 487] width 579 height 29
drag, startPoint x: 710, startPoint y: 520, endPoint x: 487, endPoint y: 529, distance: 223.2
click at [710, 520] on span "[GEOGRAPHIC_DATA]" at bounding box center [978, 524] width 619 height 25
type input "[GEOGRAPHIC_DATA]"
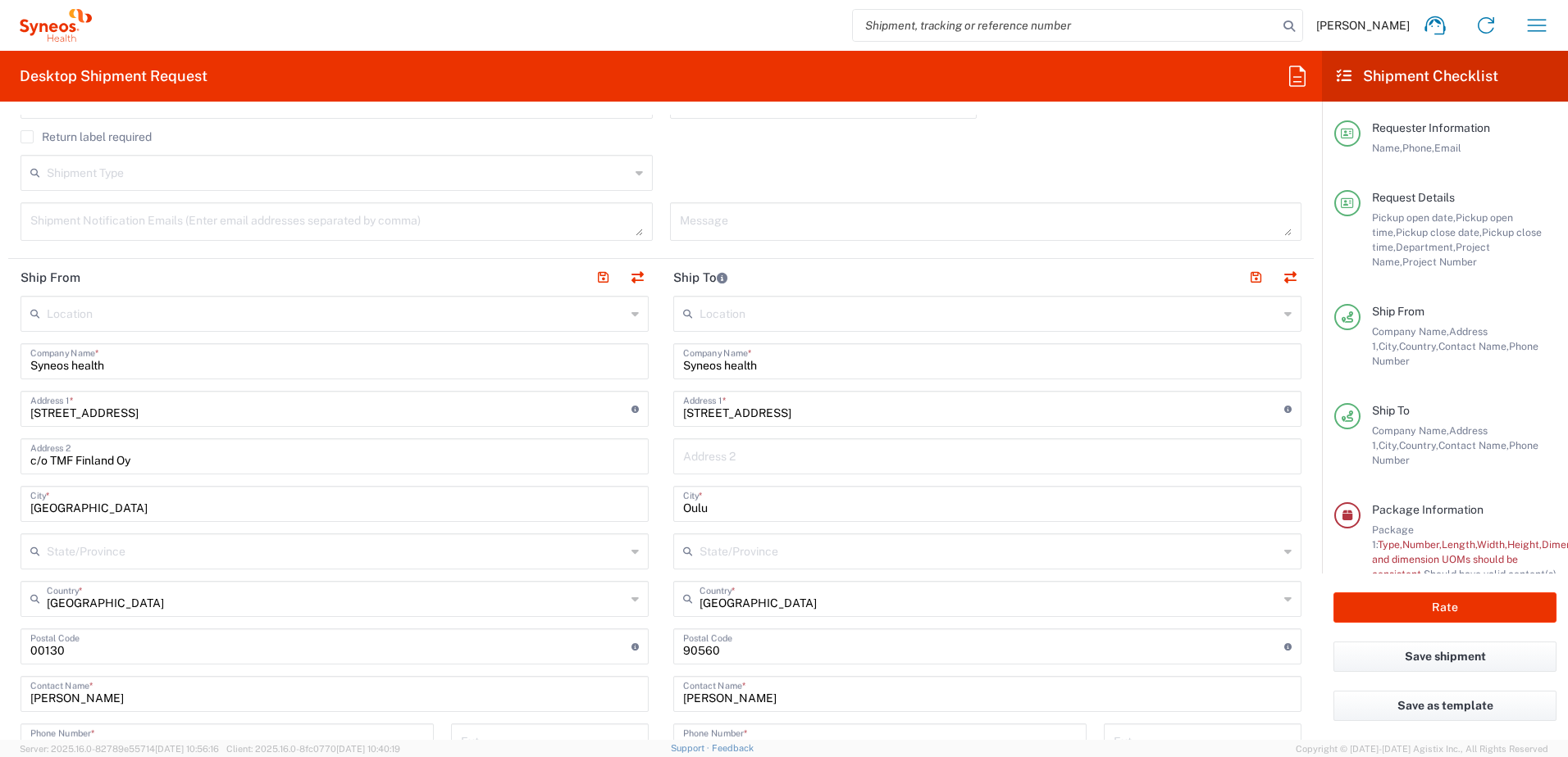
scroll to position [574, 0]
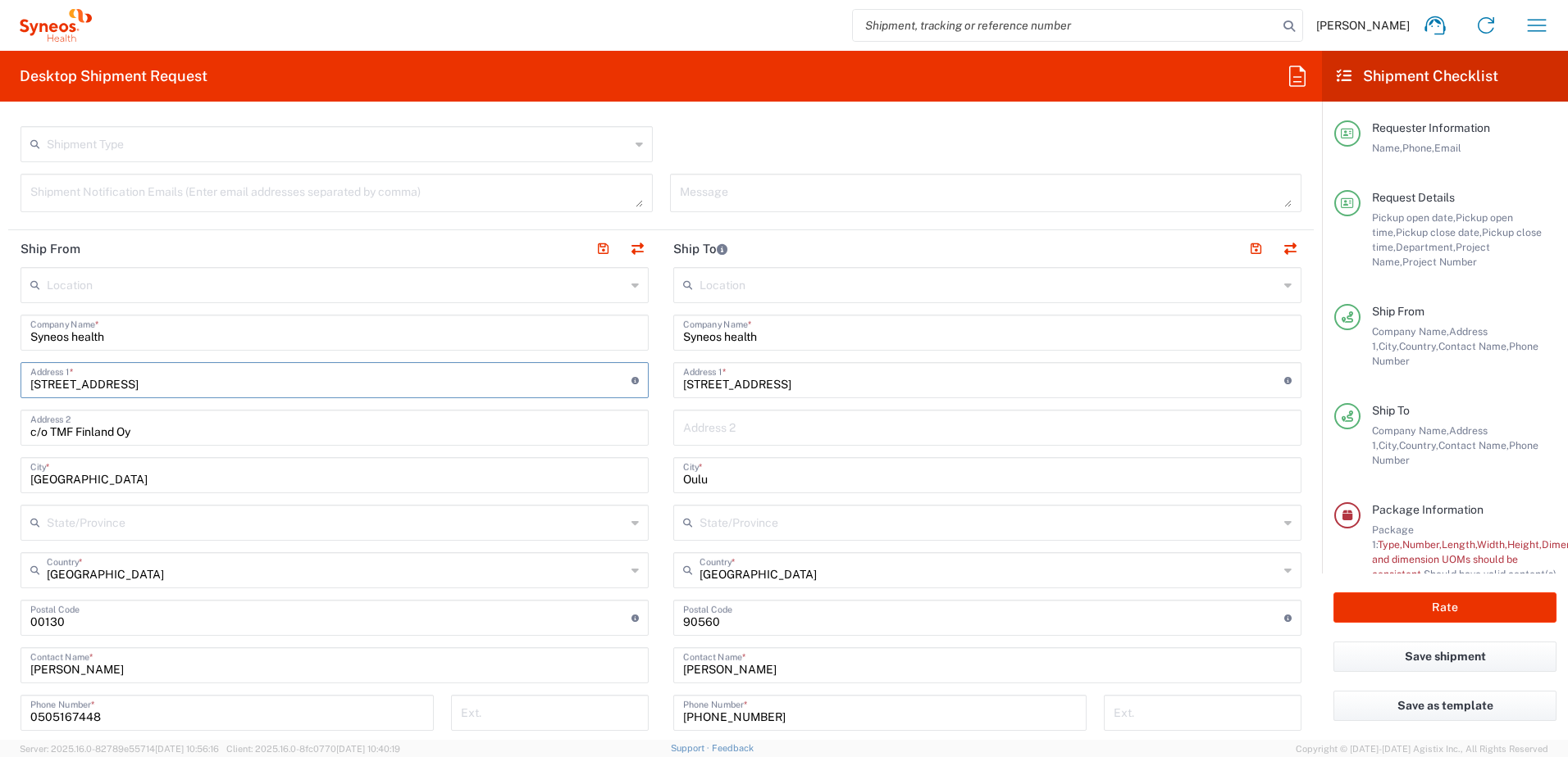
drag, startPoint x: 154, startPoint y: 380, endPoint x: -3, endPoint y: 363, distance: 157.9
click at [0, 363] on html "Liisa Murray Home Shipment estimator Shipment tracking Desktop shipment request…" at bounding box center [784, 378] width 1568 height 757
type input "Lahnapolku 10"
drag, startPoint x: 153, startPoint y: 428, endPoint x: -3, endPoint y: 400, distance: 158.5
click at [0, 400] on html "Liisa Murray Home Shipment estimator Shipment tracking Desktop shipment request…" at bounding box center [784, 378] width 1568 height 757
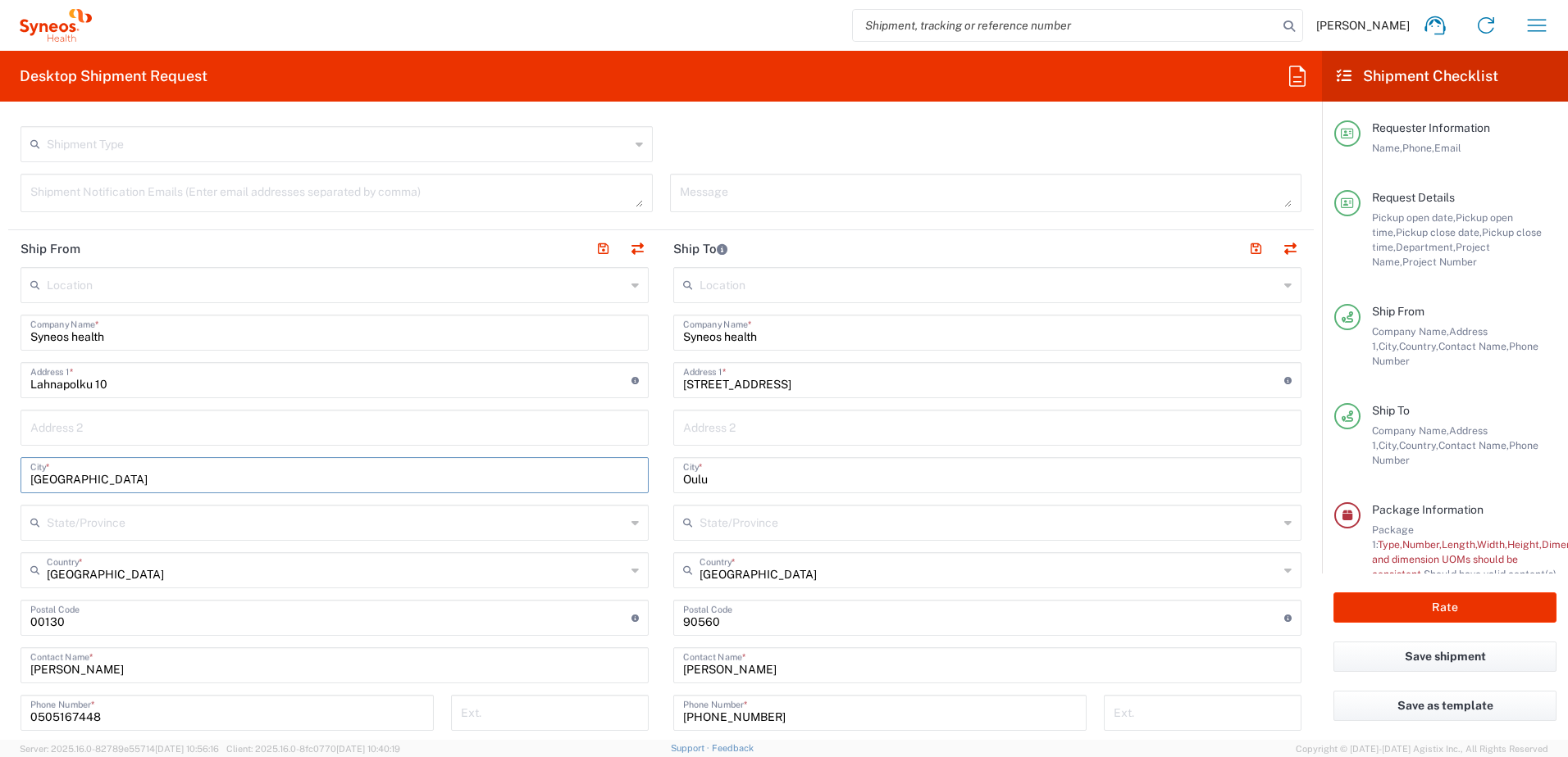
drag, startPoint x: 130, startPoint y: 473, endPoint x: -3, endPoint y: 462, distance: 133.5
click at [0, 462] on html "Liisa Murray Home Shipment estimator Shipment tracking Desktop shipment request…" at bounding box center [784, 378] width 1568 height 757
type input "Vantaa"
drag, startPoint x: 81, startPoint y: 624, endPoint x: 0, endPoint y: 607, distance: 82.8
click at [0, 607] on html "Liisa Murray Home Shipment estimator Shipment tracking Desktop shipment request…" at bounding box center [784, 378] width 1568 height 757
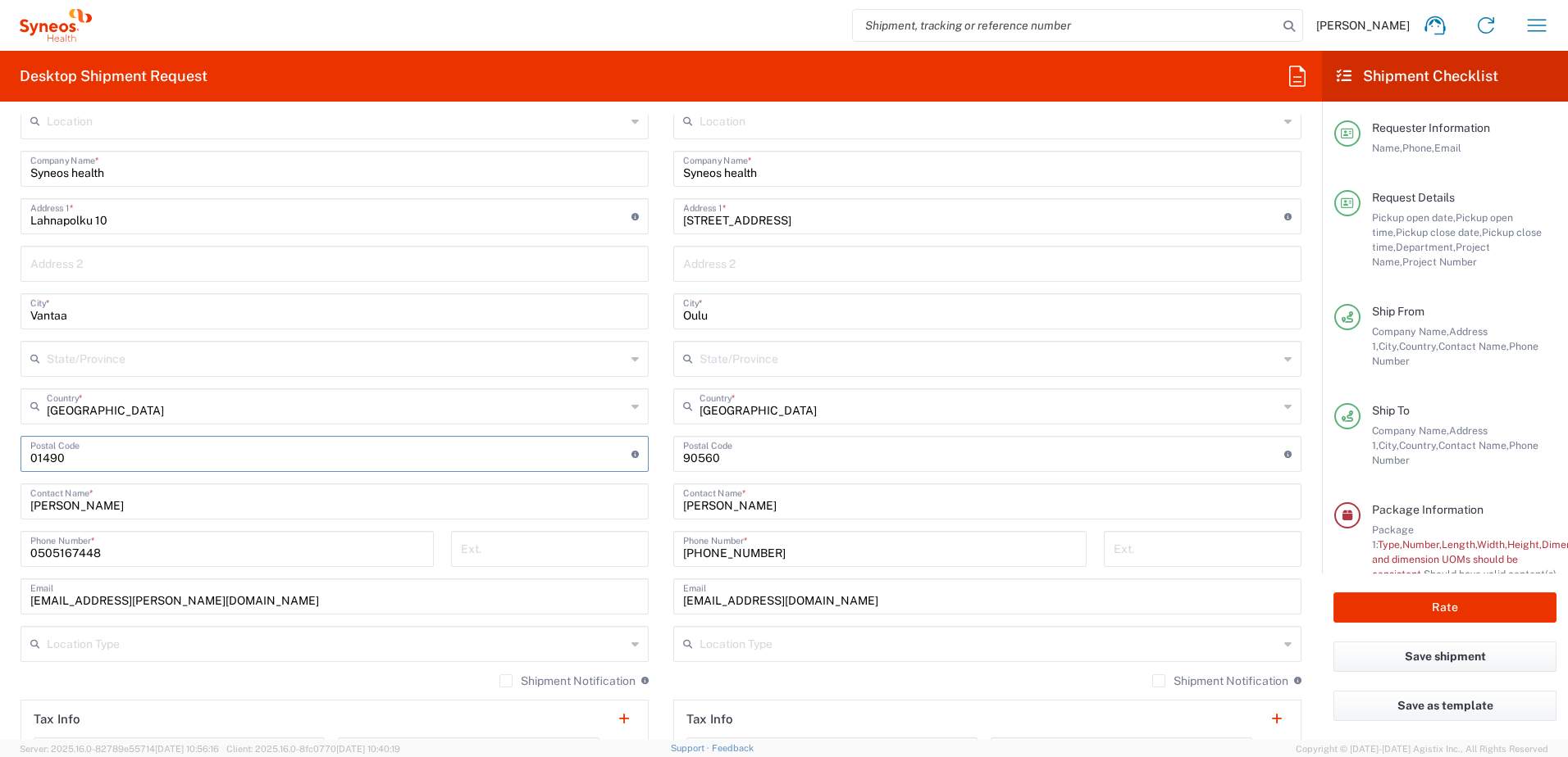
scroll to position [819, 0]
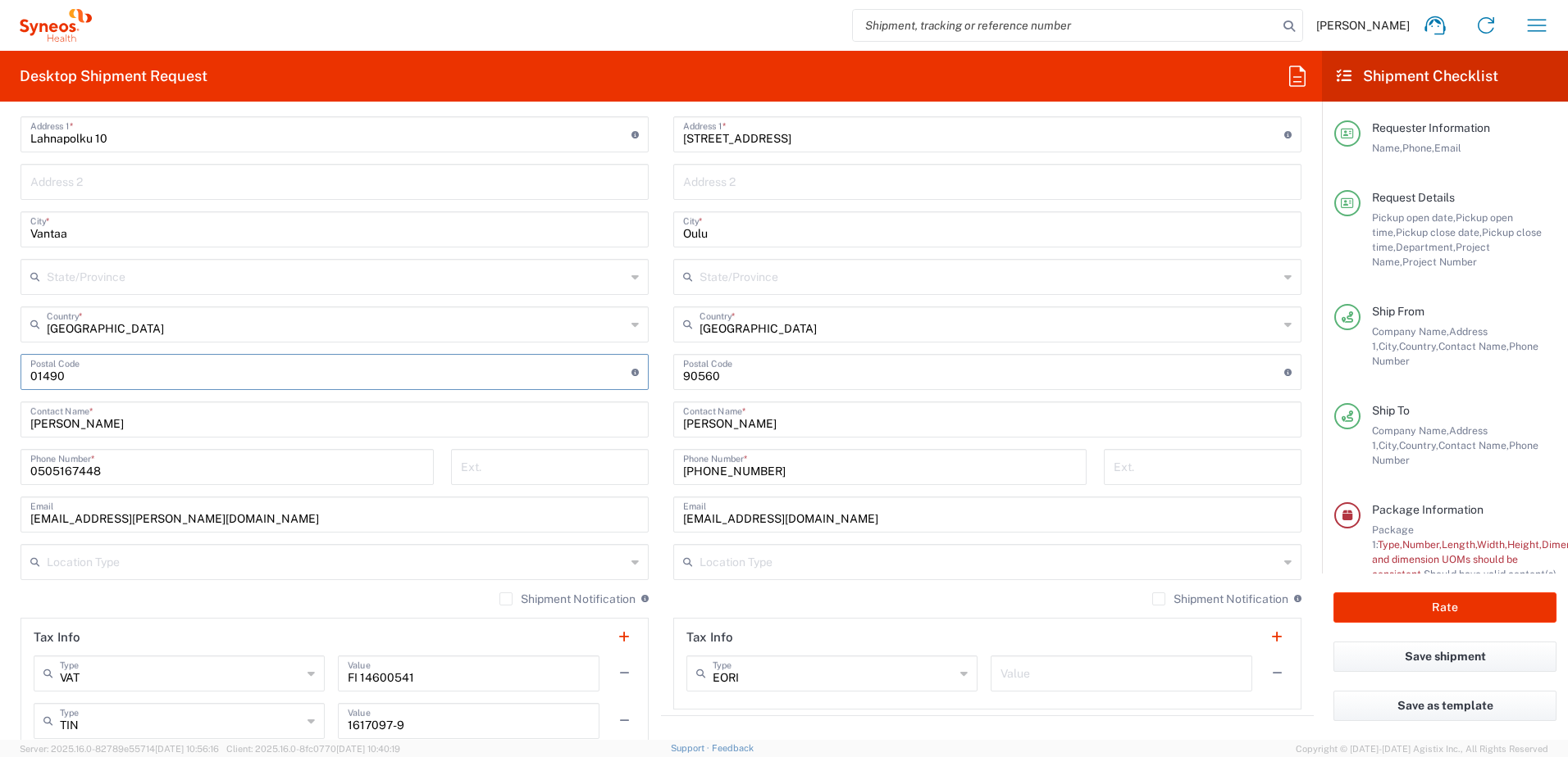
type input "01490"
drag, startPoint x: 116, startPoint y: 468, endPoint x: -3, endPoint y: 442, distance: 121.8
click at [0, 442] on html "Liisa Murray Home Shipment estimator Shipment tracking Desktop shipment request…" at bounding box center [784, 378] width 1568 height 757
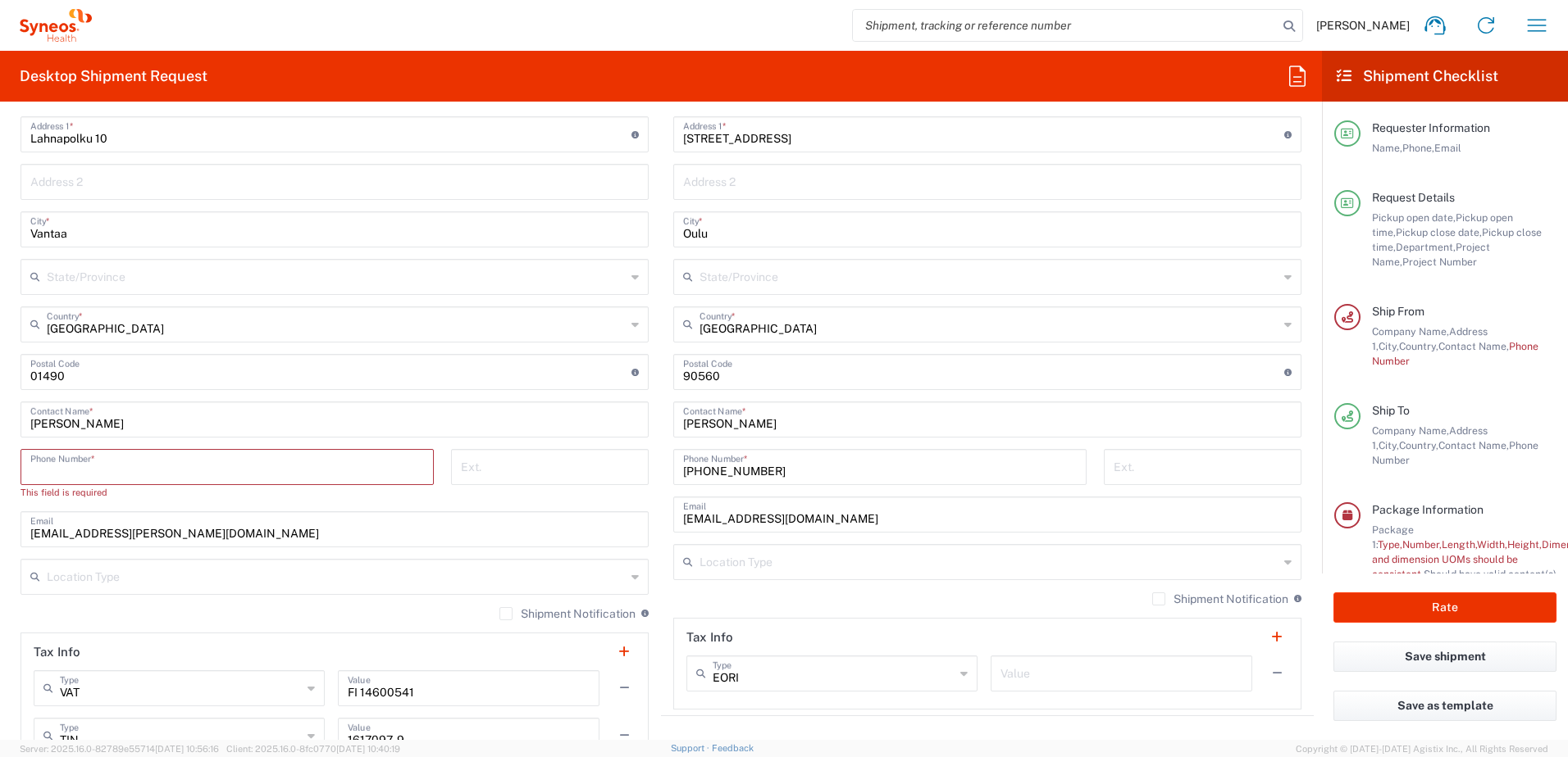
click at [89, 468] on input "tel" at bounding box center [227, 466] width 394 height 29
type input "0505167448"
type input "Piispansilta 9 A"
type input "[PERSON_NAME]"
click at [13, 466] on form "Requester Information Liisa Murray Name * +358505167448 Phone * liisa.murray@sy…" at bounding box center [661, 426] width 1321 height 625
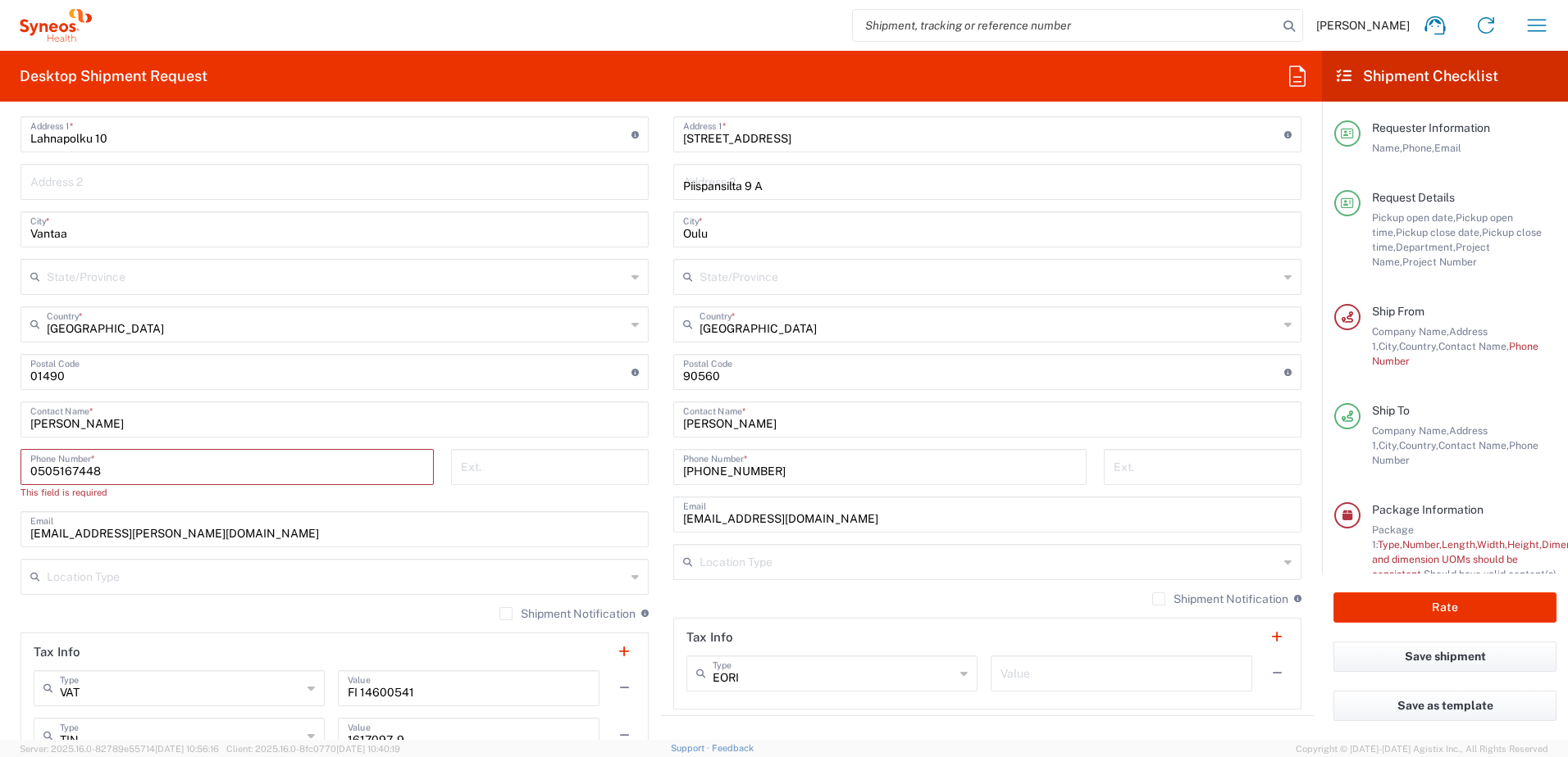
click at [35, 473] on input "0505167448" at bounding box center [227, 466] width 394 height 29
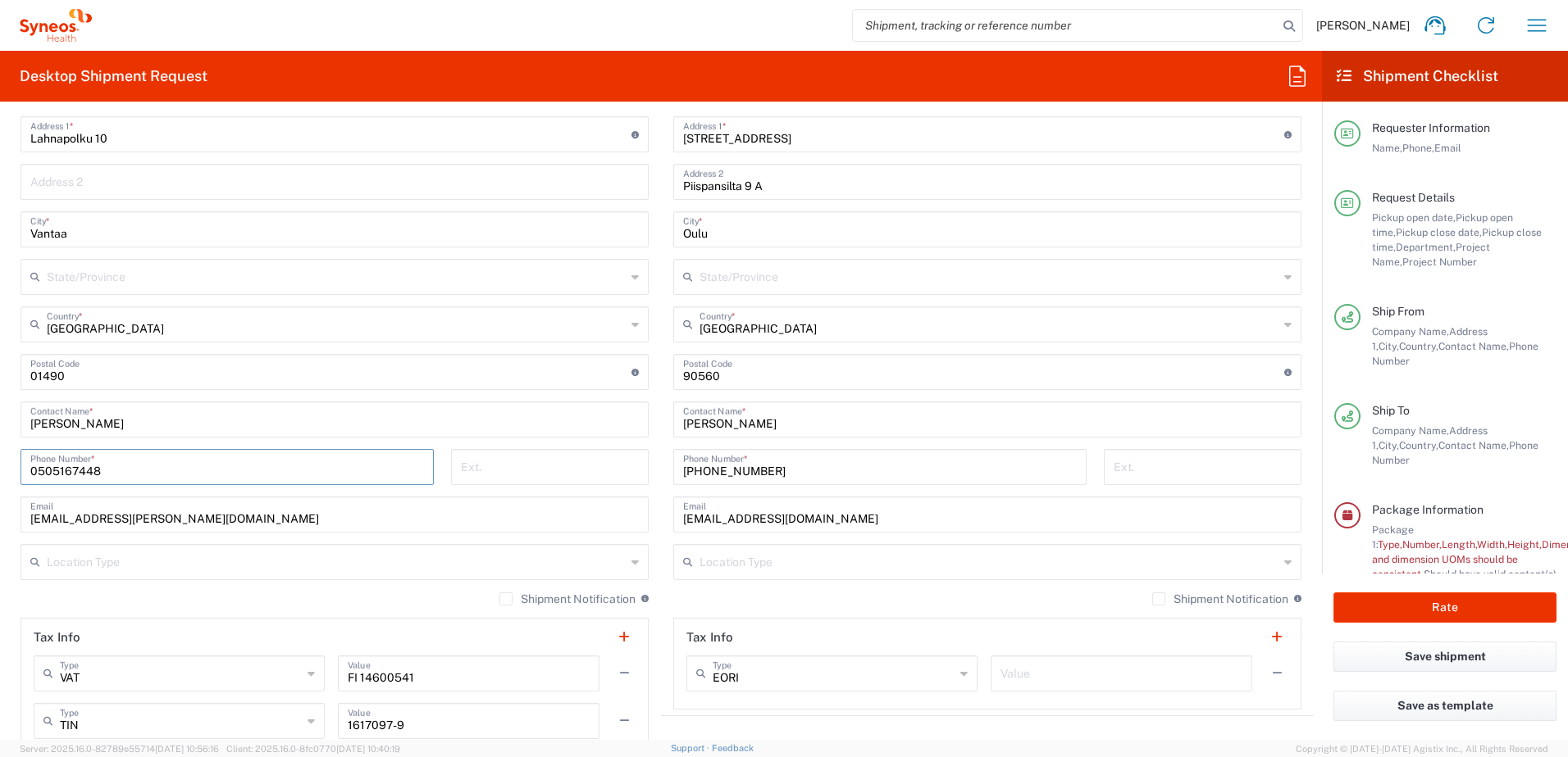
scroll to position [983, 0]
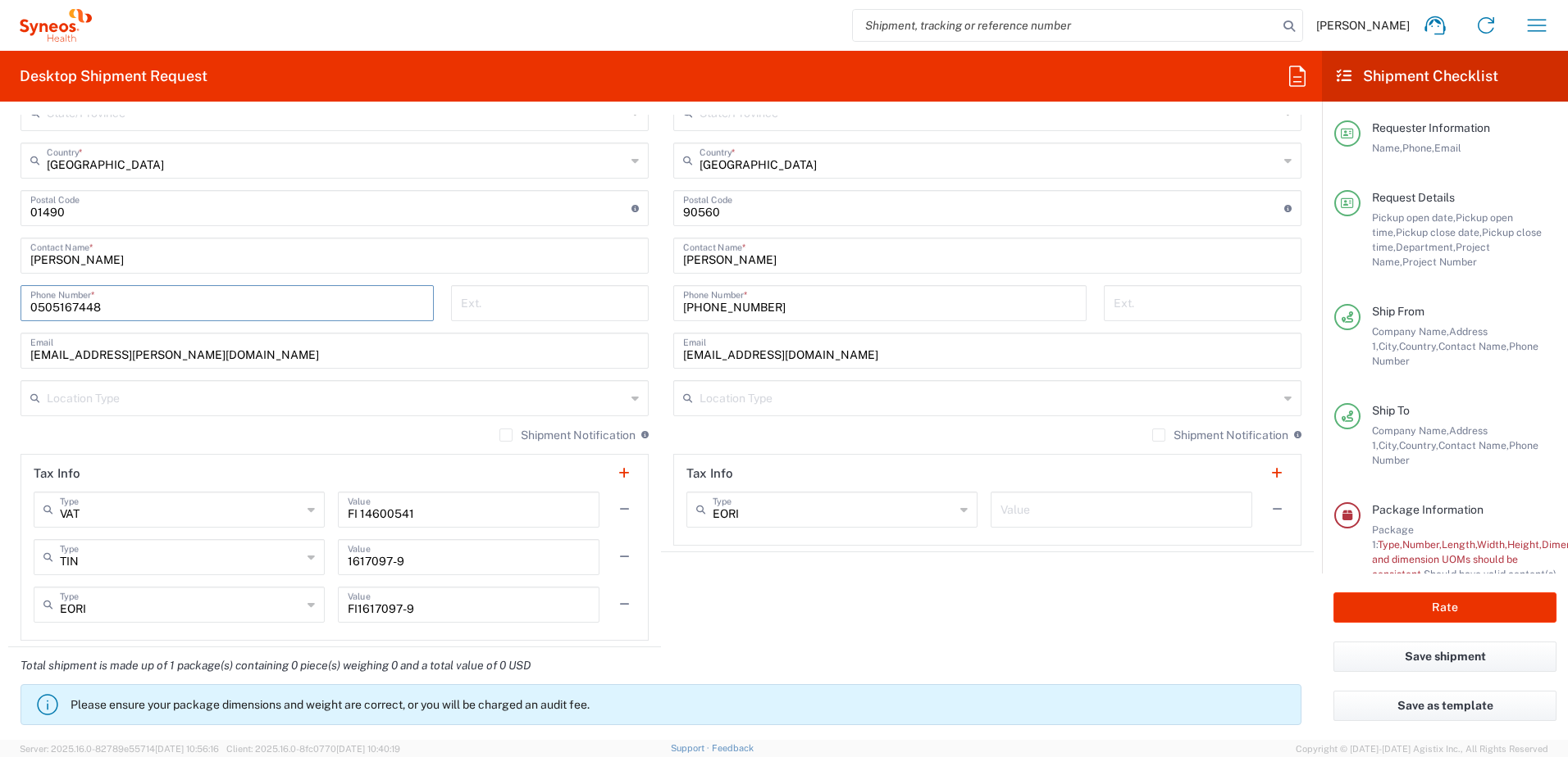
drag, startPoint x: 160, startPoint y: 520, endPoint x: 37, endPoint y: 306, distance: 246.8
click at [37, 306] on input "0505167448" at bounding box center [227, 302] width 394 height 29
type input "[PHONE_NUMBER]"
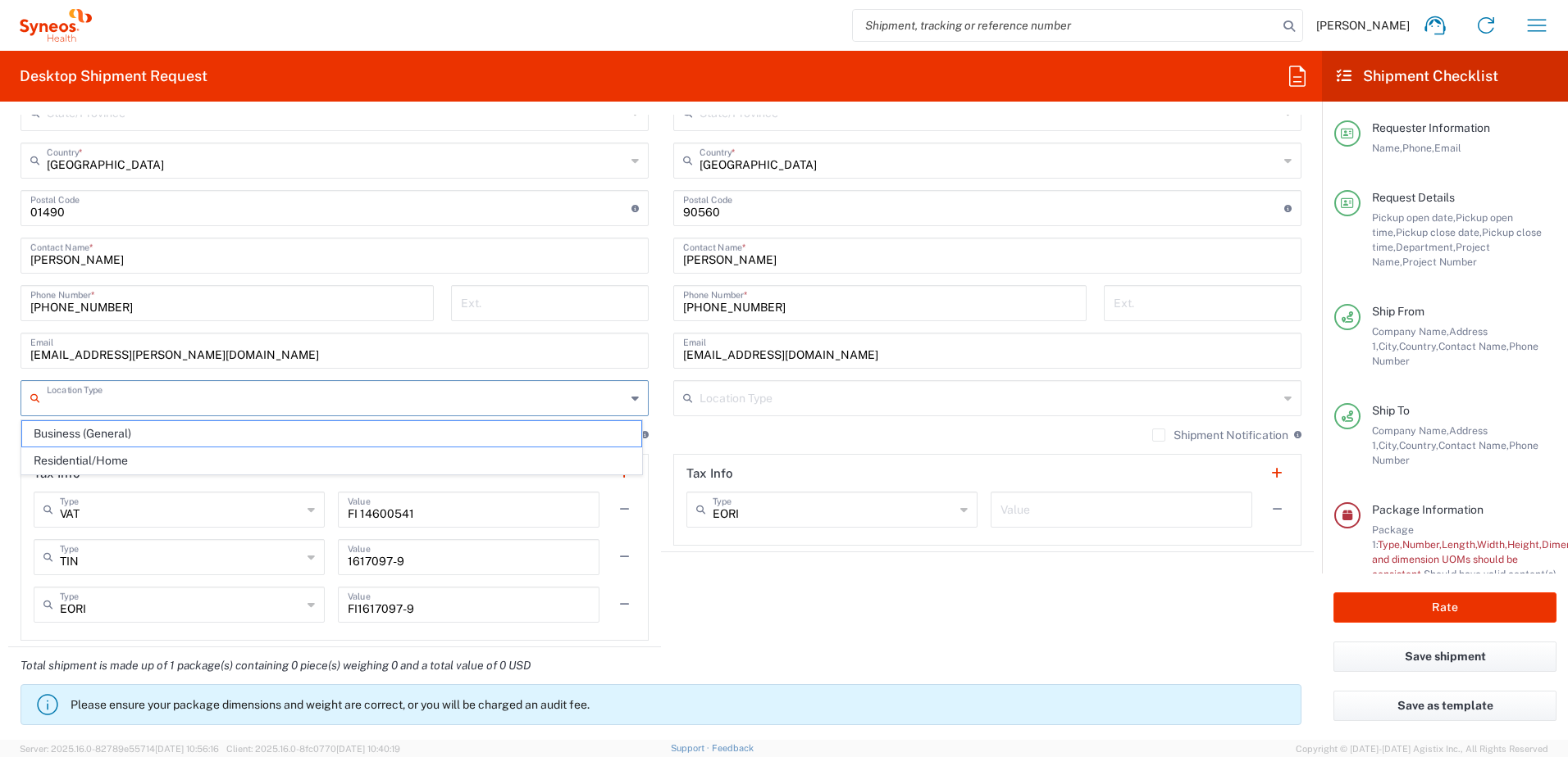
click at [168, 390] on input "text" at bounding box center [337, 397] width 579 height 29
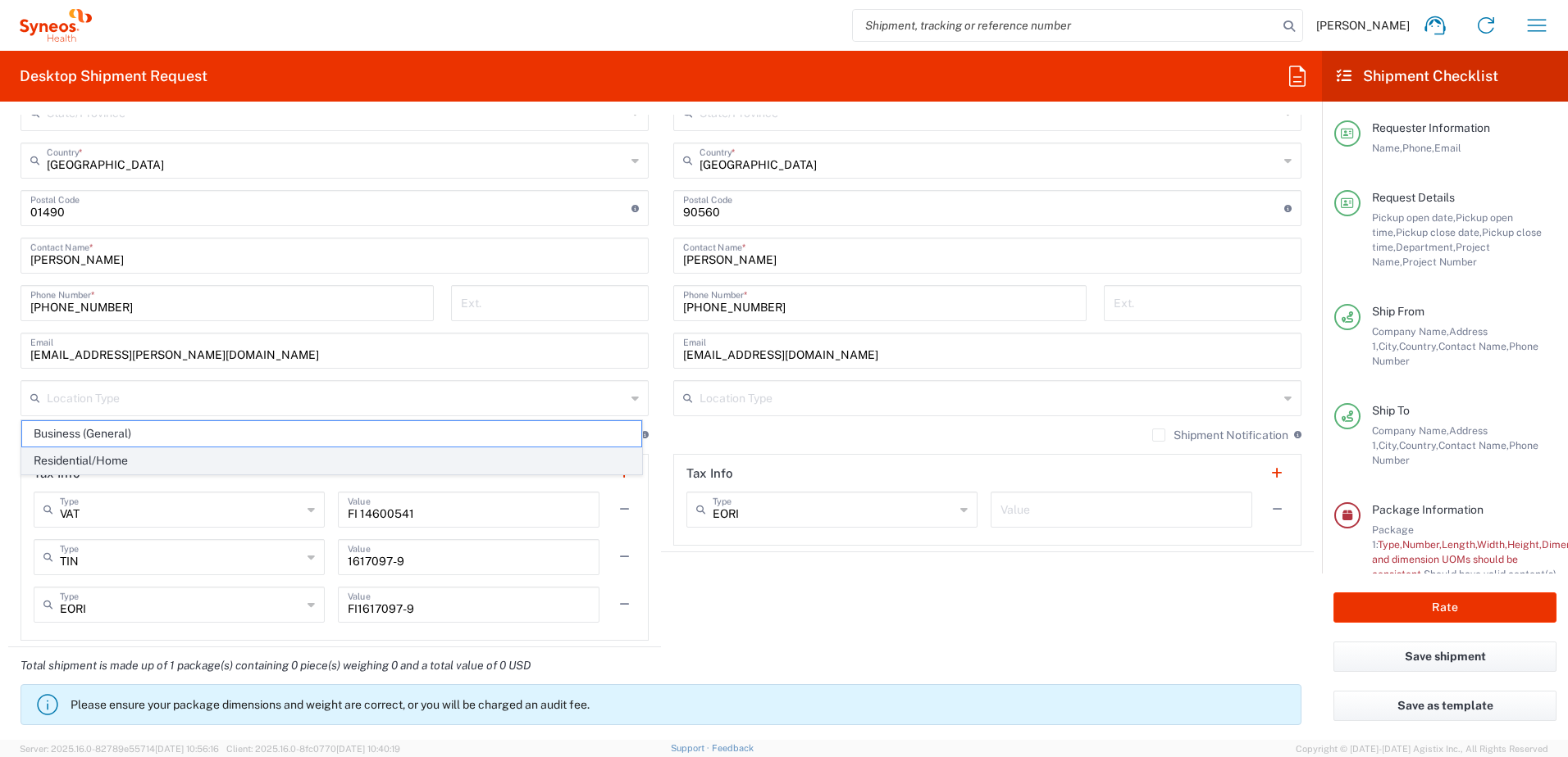
click at [173, 466] on span "Residential/Home" at bounding box center [331, 461] width 619 height 25
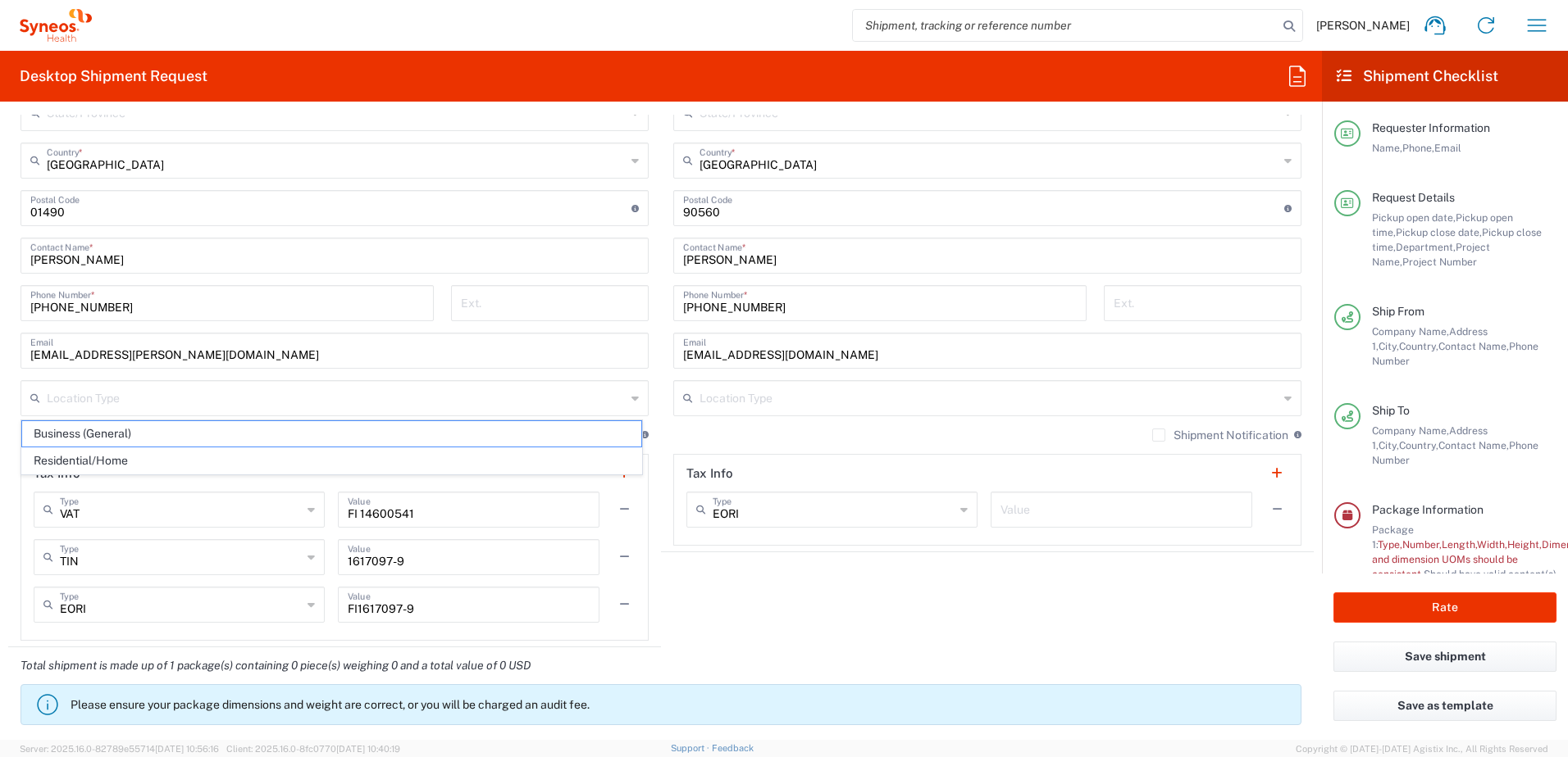
type input "Residential/Home"
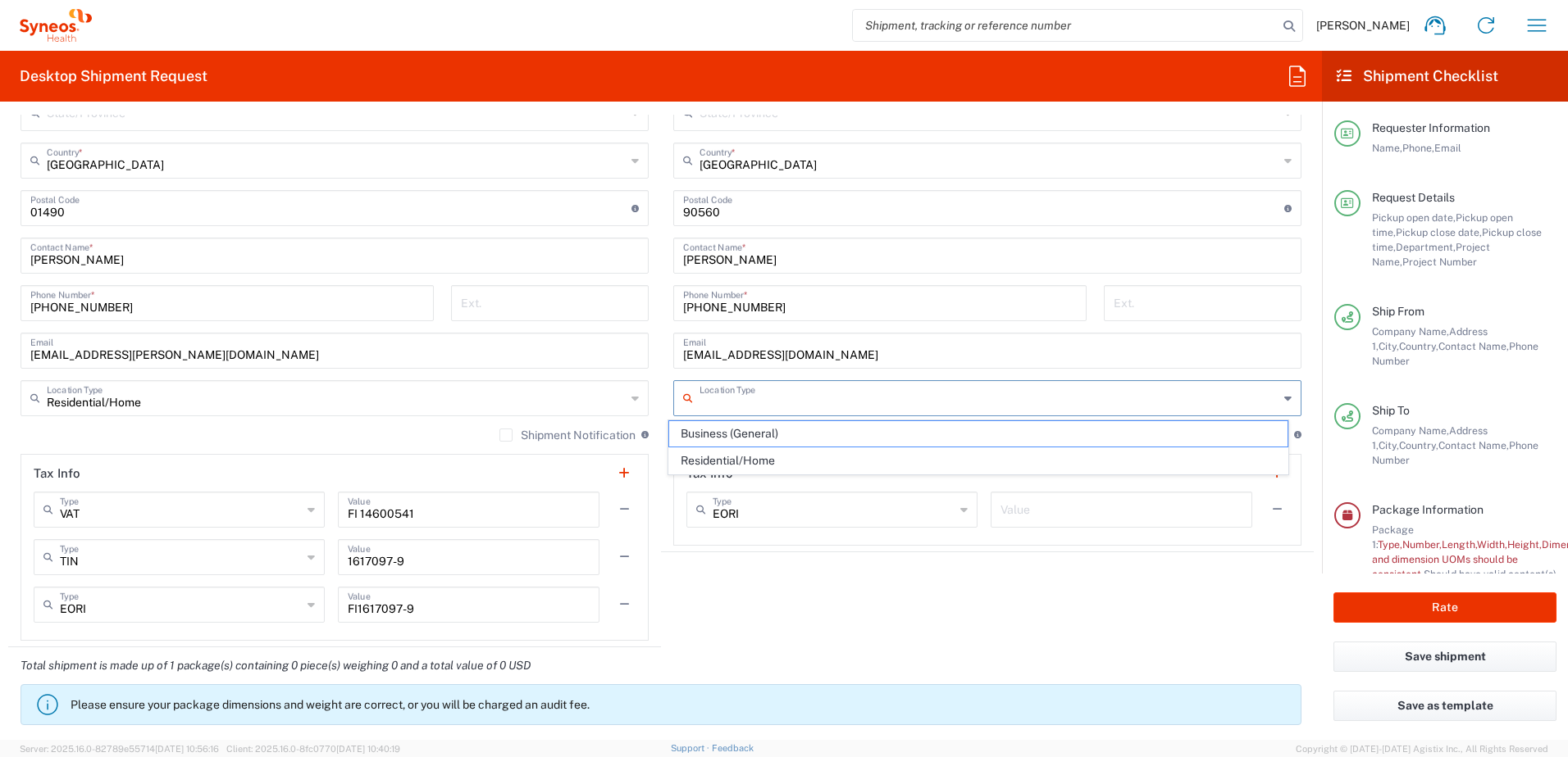
click at [1017, 397] on input "text" at bounding box center [989, 397] width 579 height 29
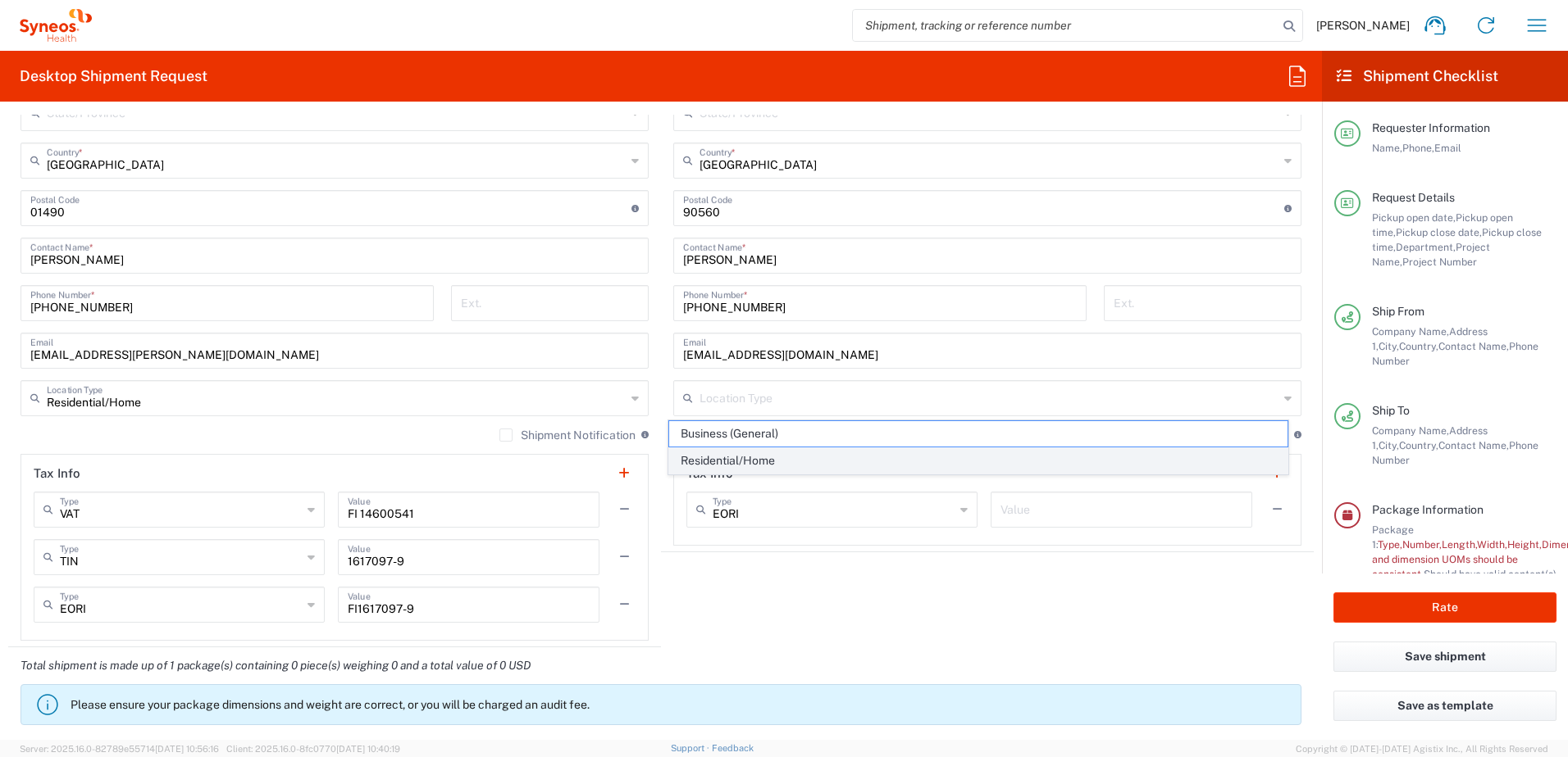
click at [986, 467] on span "Residential/Home" at bounding box center [978, 461] width 619 height 25
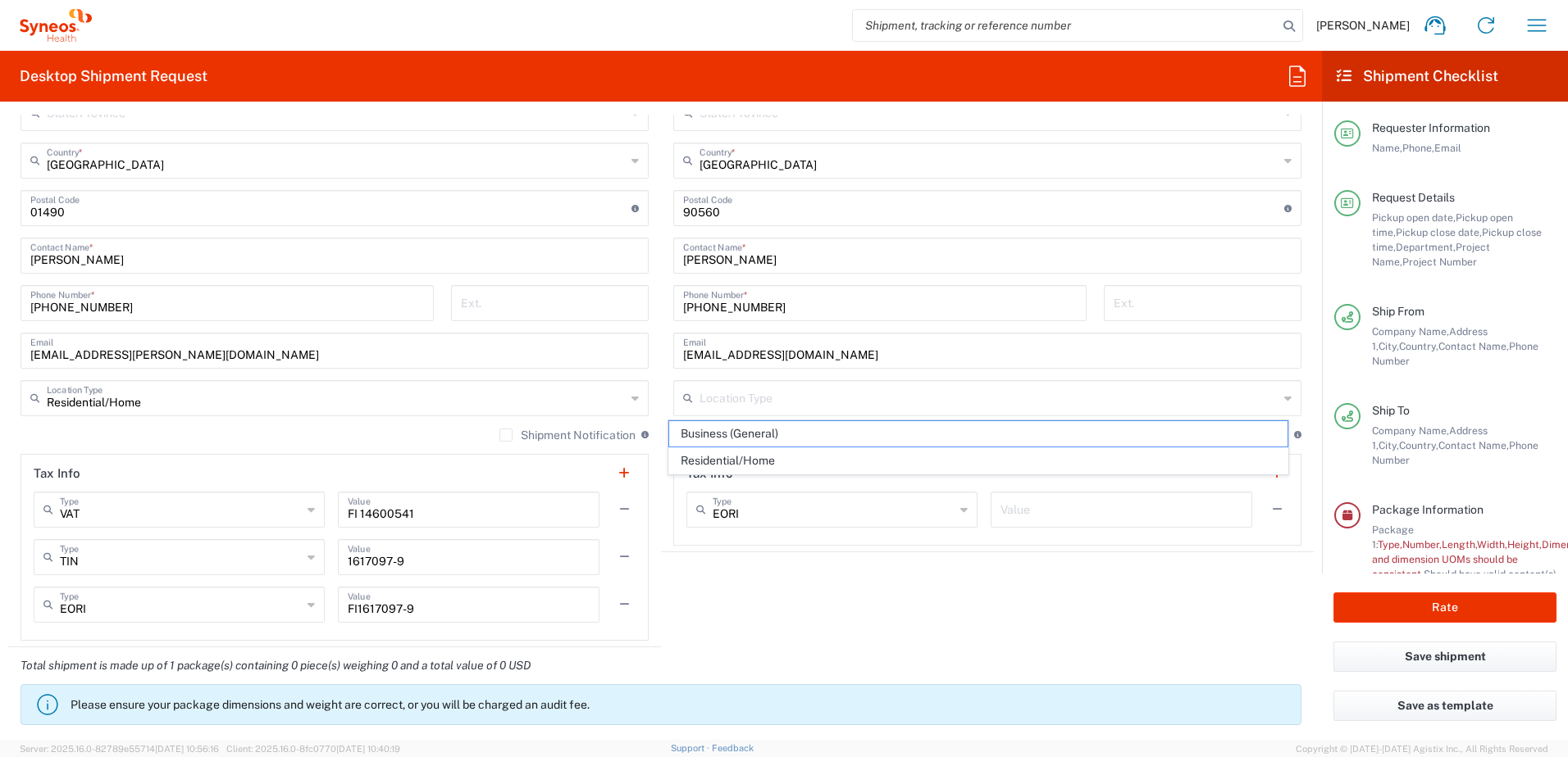
type input "Residential/Home"
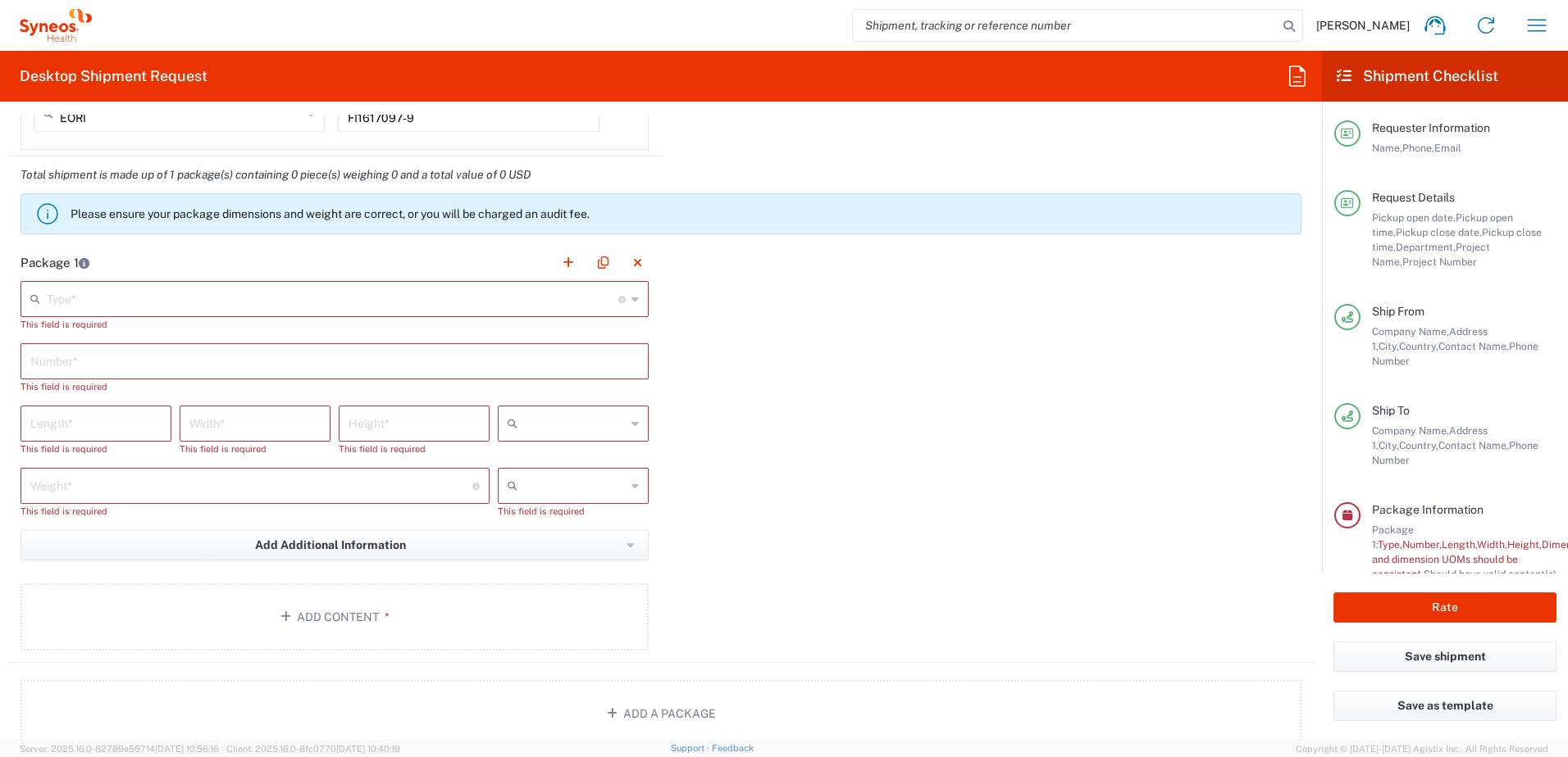
scroll to position [1474, 0]
click at [136, 302] on input "text" at bounding box center [332, 297] width 571 height 29
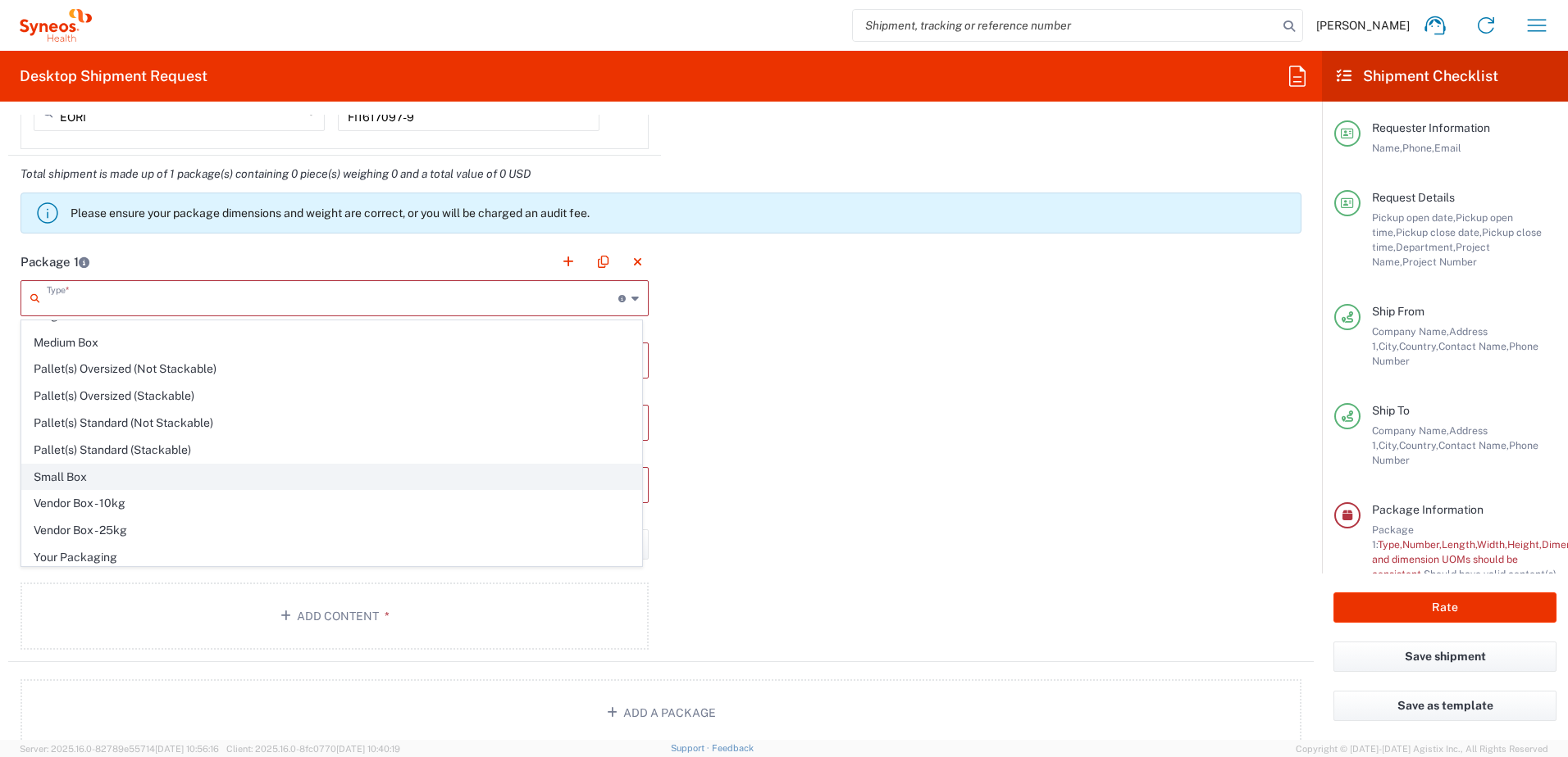
scroll to position [50, 0]
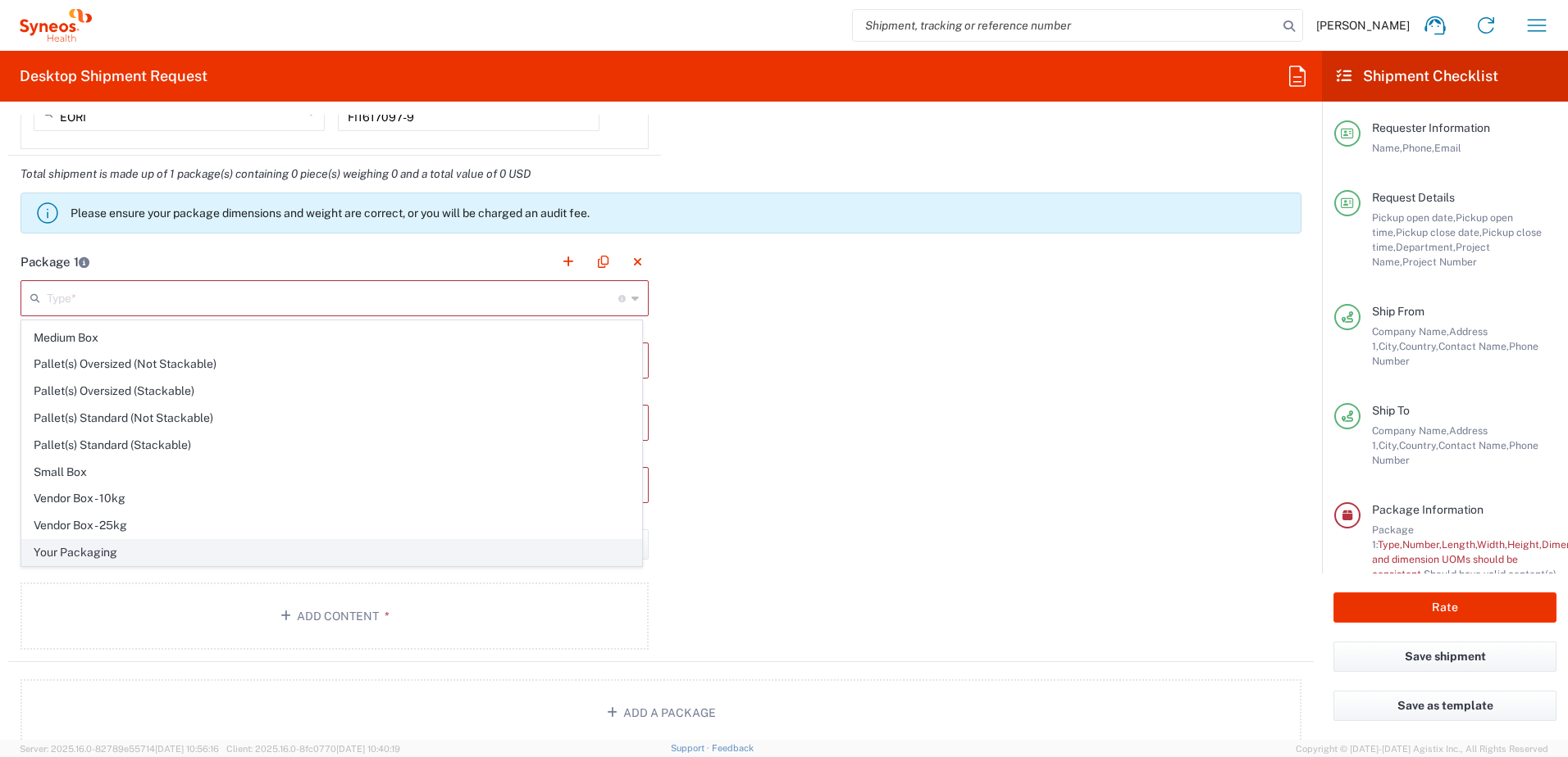
click at [211, 553] on span "Your Packaging" at bounding box center [331, 553] width 619 height 25
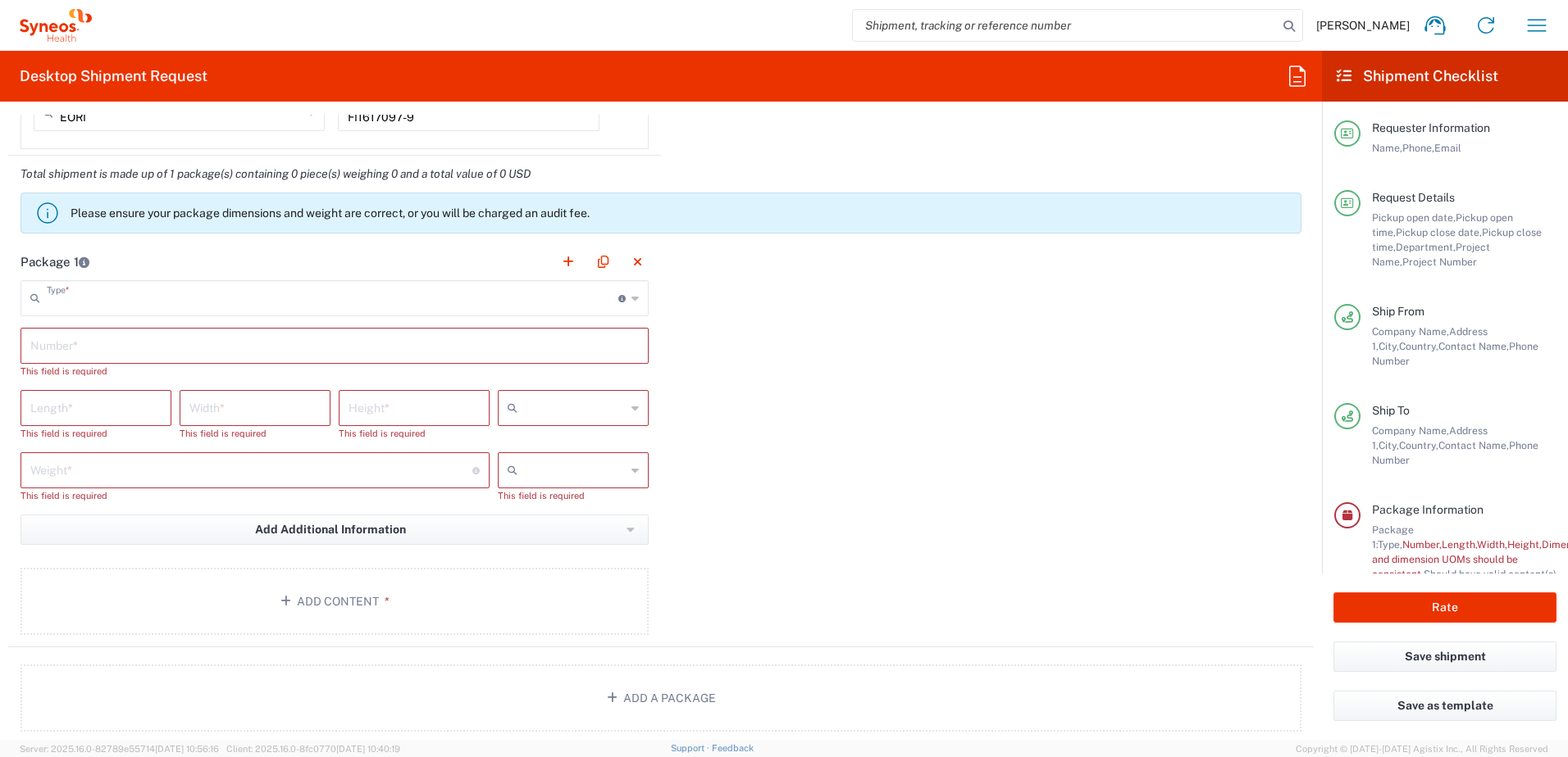
type input "Your Packaging"
click at [108, 351] on input "text" at bounding box center [334, 345] width 609 height 29
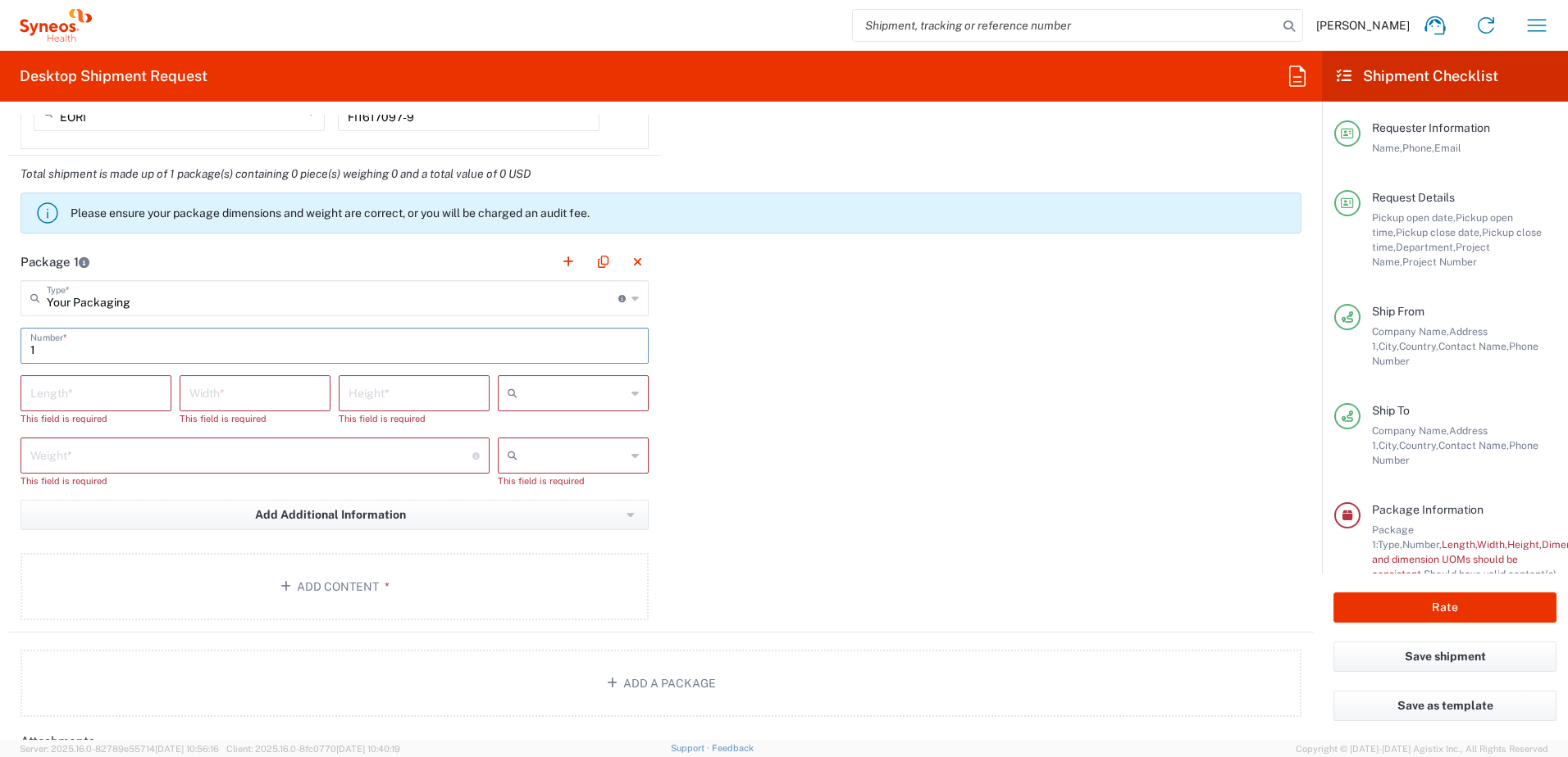
type input "1"
click at [33, 394] on input "number" at bounding box center [96, 392] width 131 height 29
type input "43"
click at [274, 397] on input "number" at bounding box center [255, 392] width 131 height 29
type input "38"
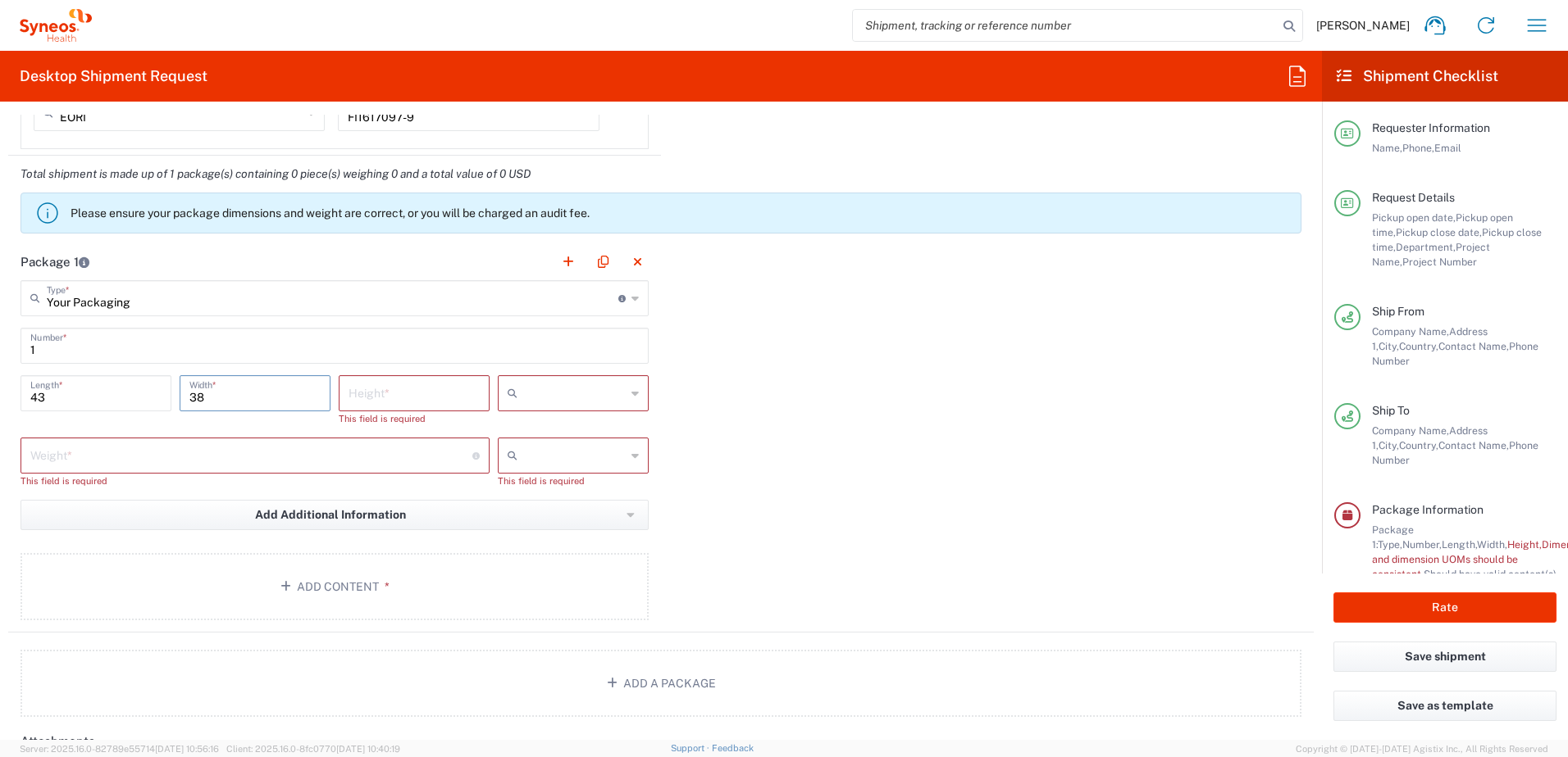
click at [365, 398] on input "number" at bounding box center [414, 392] width 131 height 29
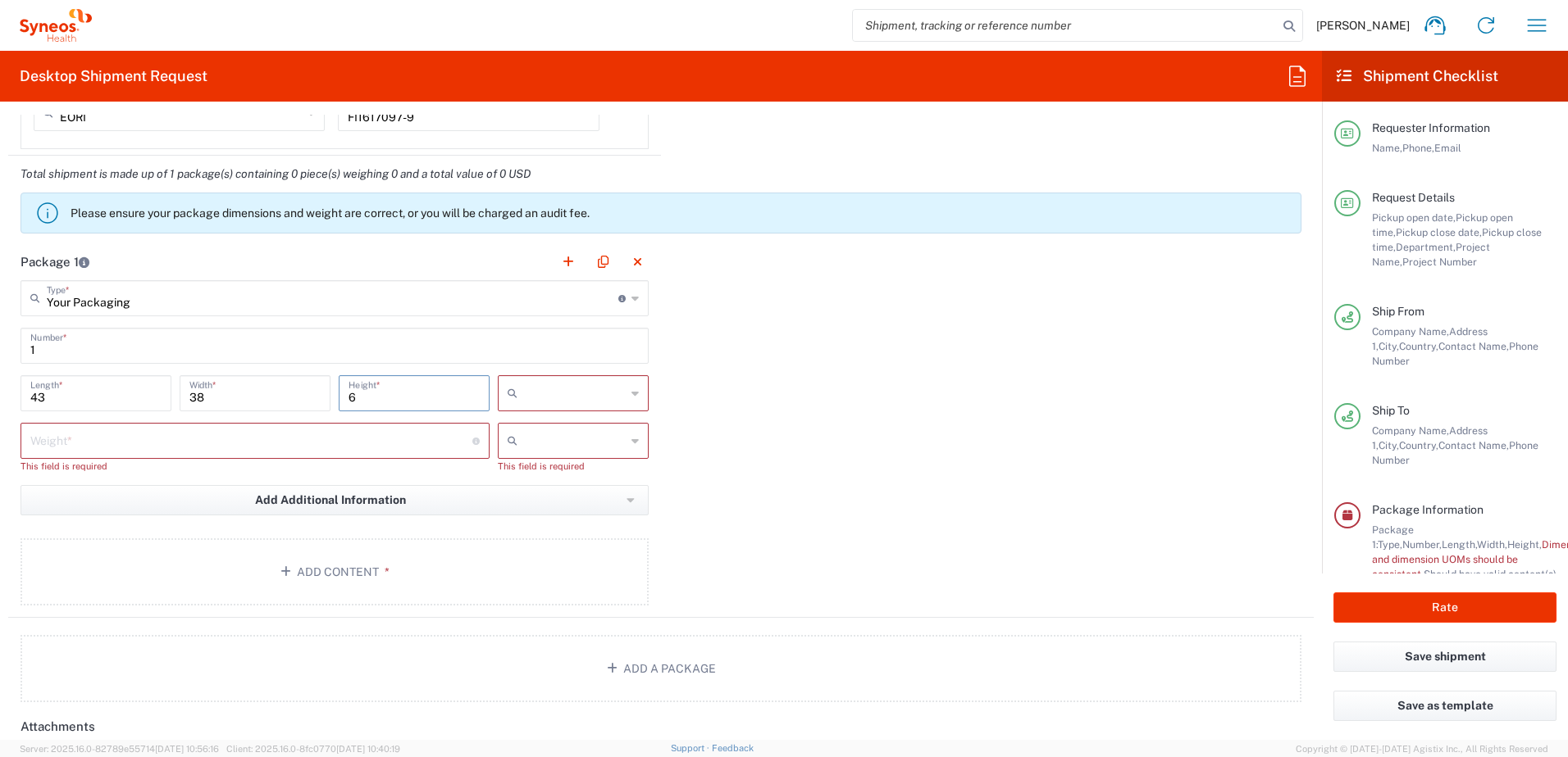
type input "6"
click at [631, 389] on icon at bounding box center [635, 393] width 8 height 26
click at [534, 427] on span "cm" at bounding box center [566, 429] width 146 height 25
type input "cm"
click at [215, 449] on input "number" at bounding box center [251, 440] width 442 height 29
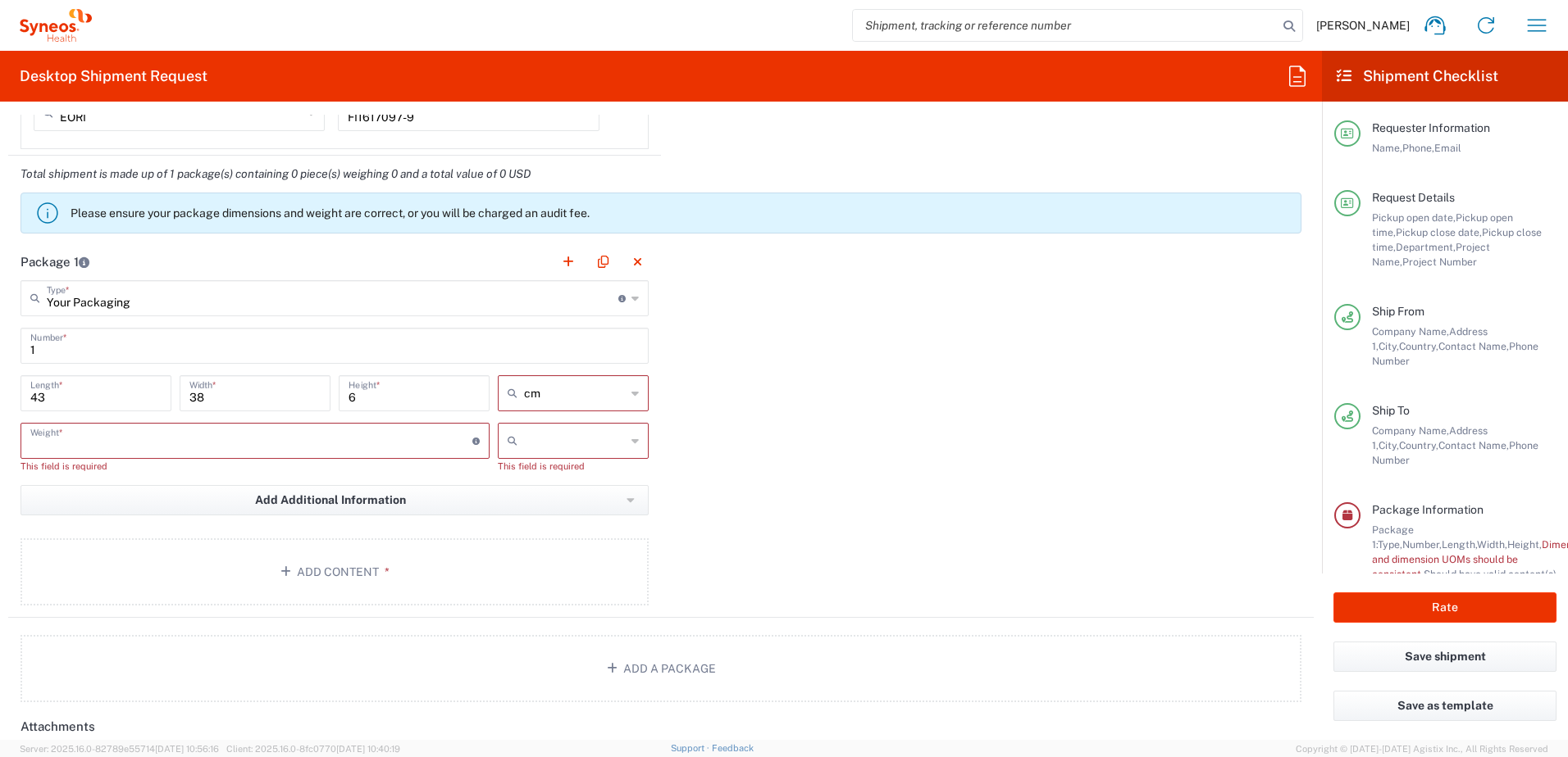
type input "1"
type input "1.5"
click at [631, 437] on icon at bounding box center [635, 440] width 8 height 26
click at [583, 479] on span "kgs" at bounding box center [566, 476] width 146 height 25
type input "kgs"
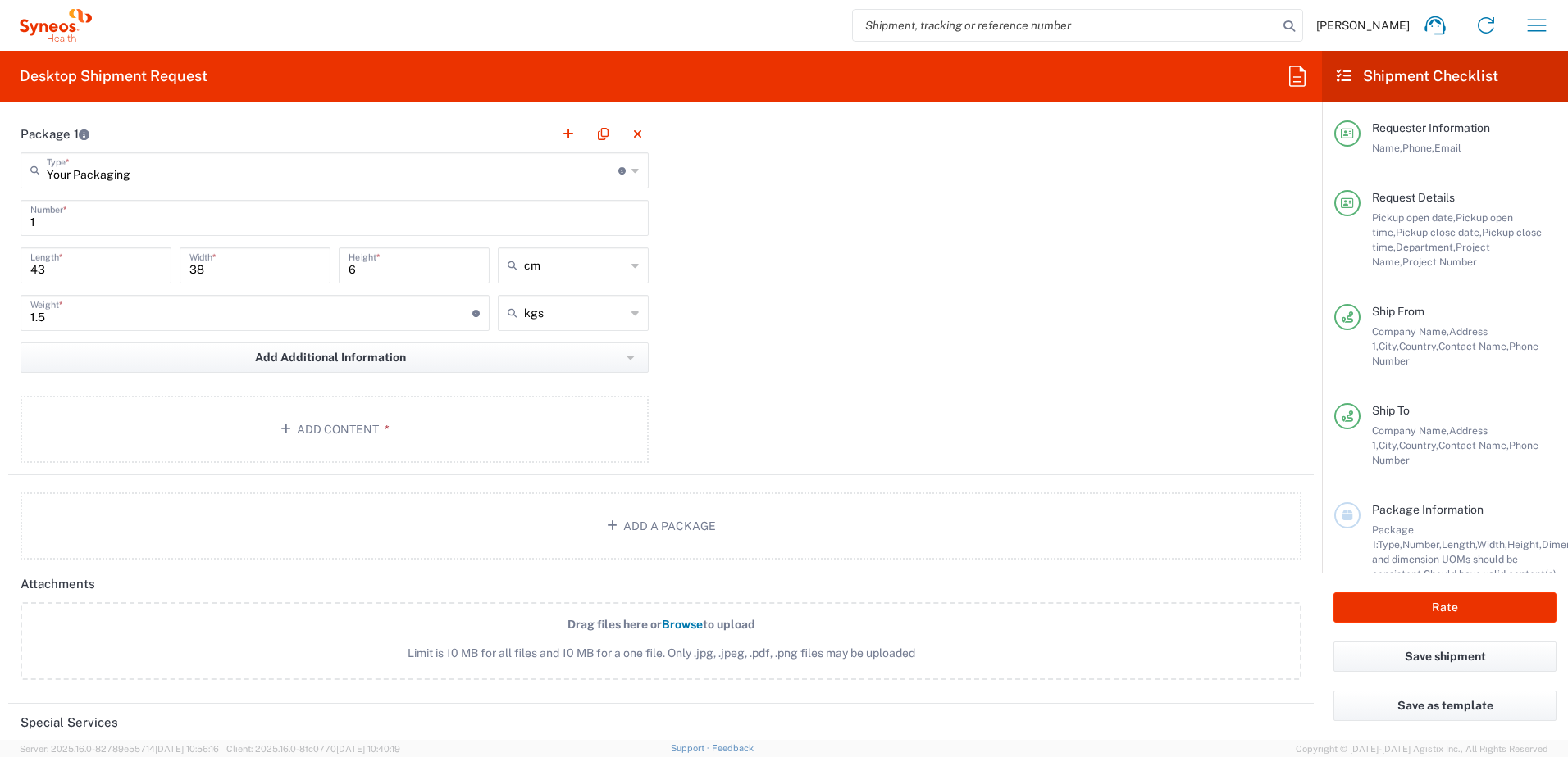
scroll to position [1638, 0]
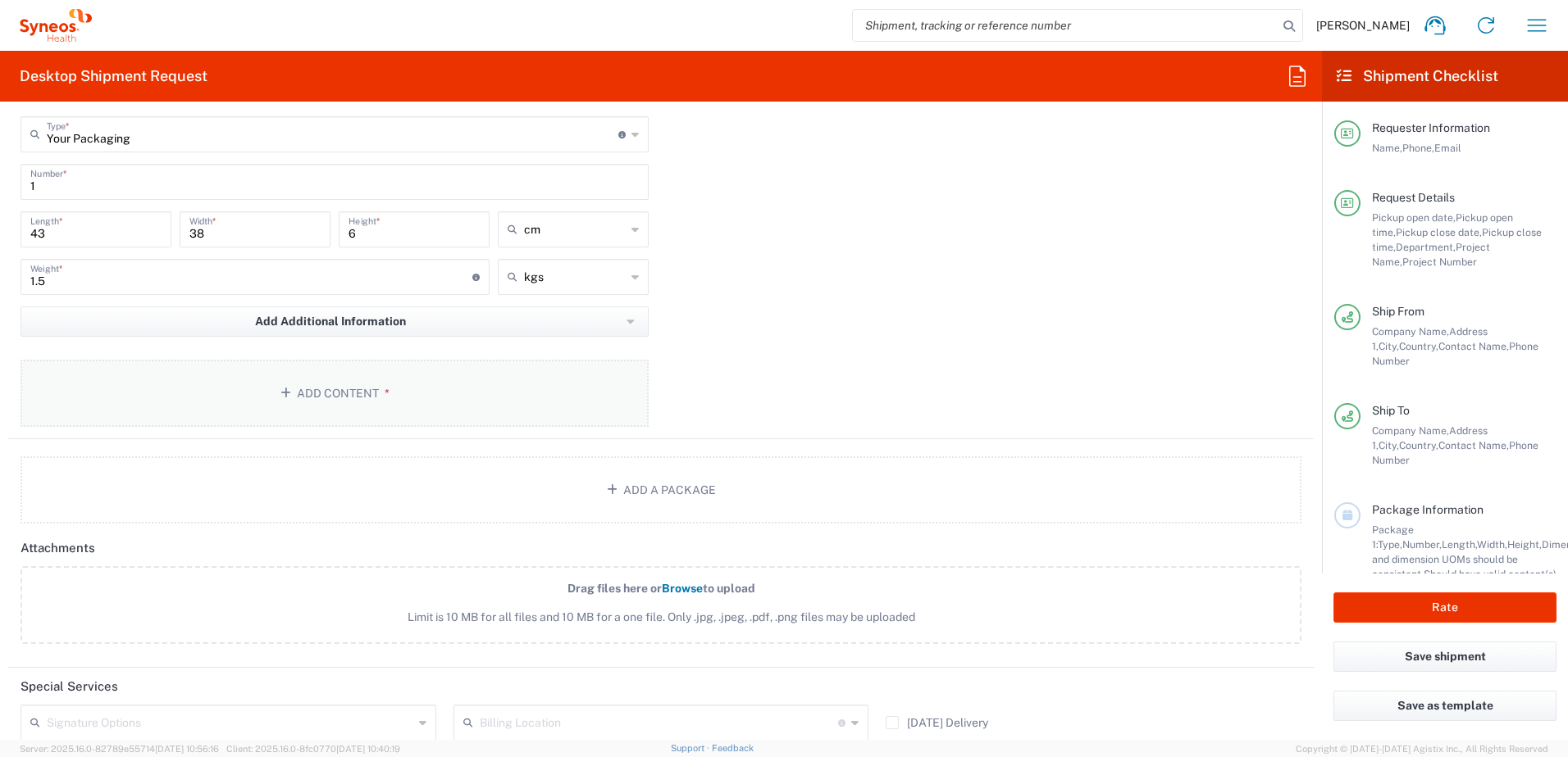
click at [367, 385] on button "Add Content *" at bounding box center [334, 394] width 628 height 67
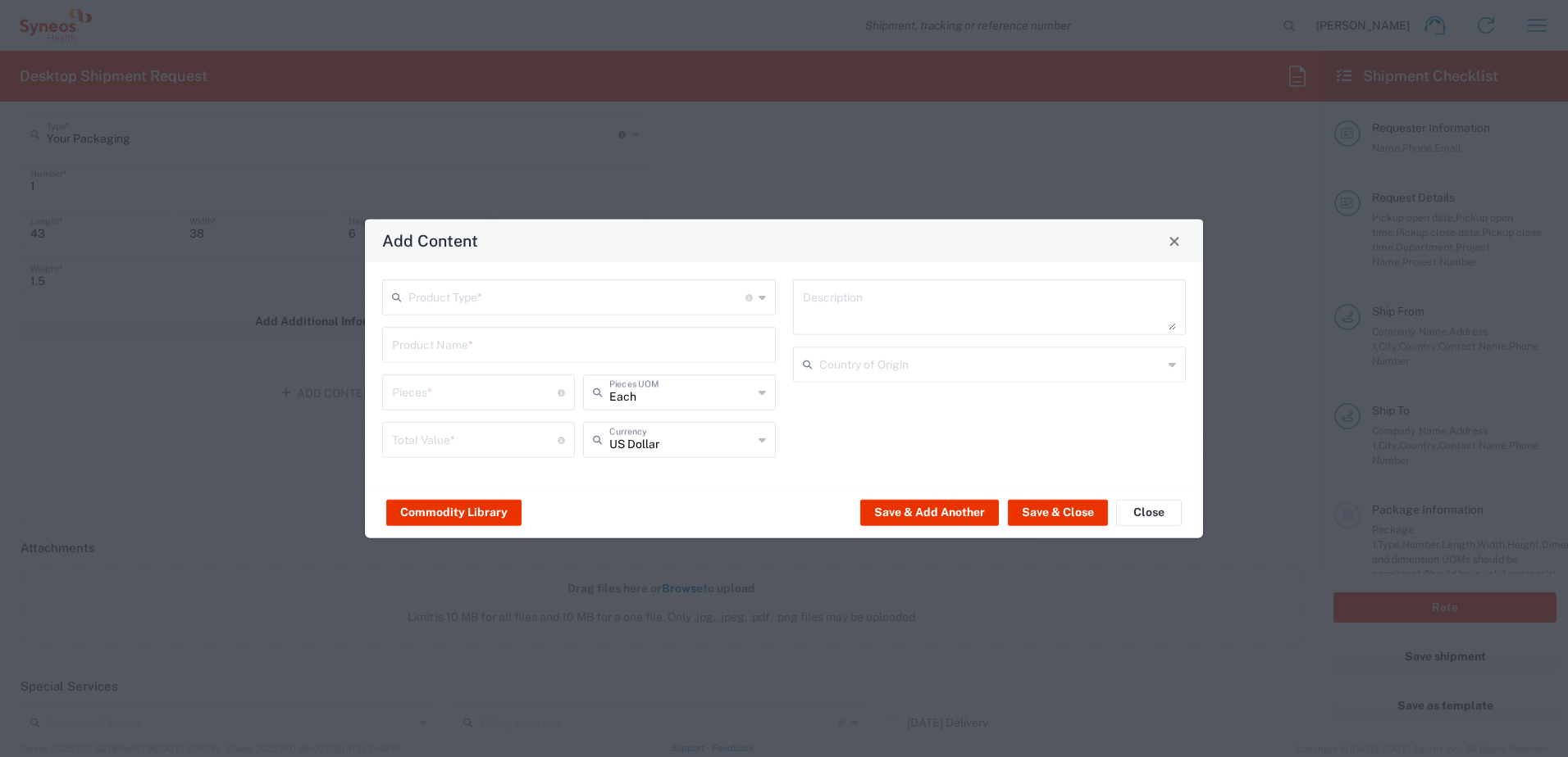
click at [460, 350] on input "text" at bounding box center [579, 344] width 374 height 29
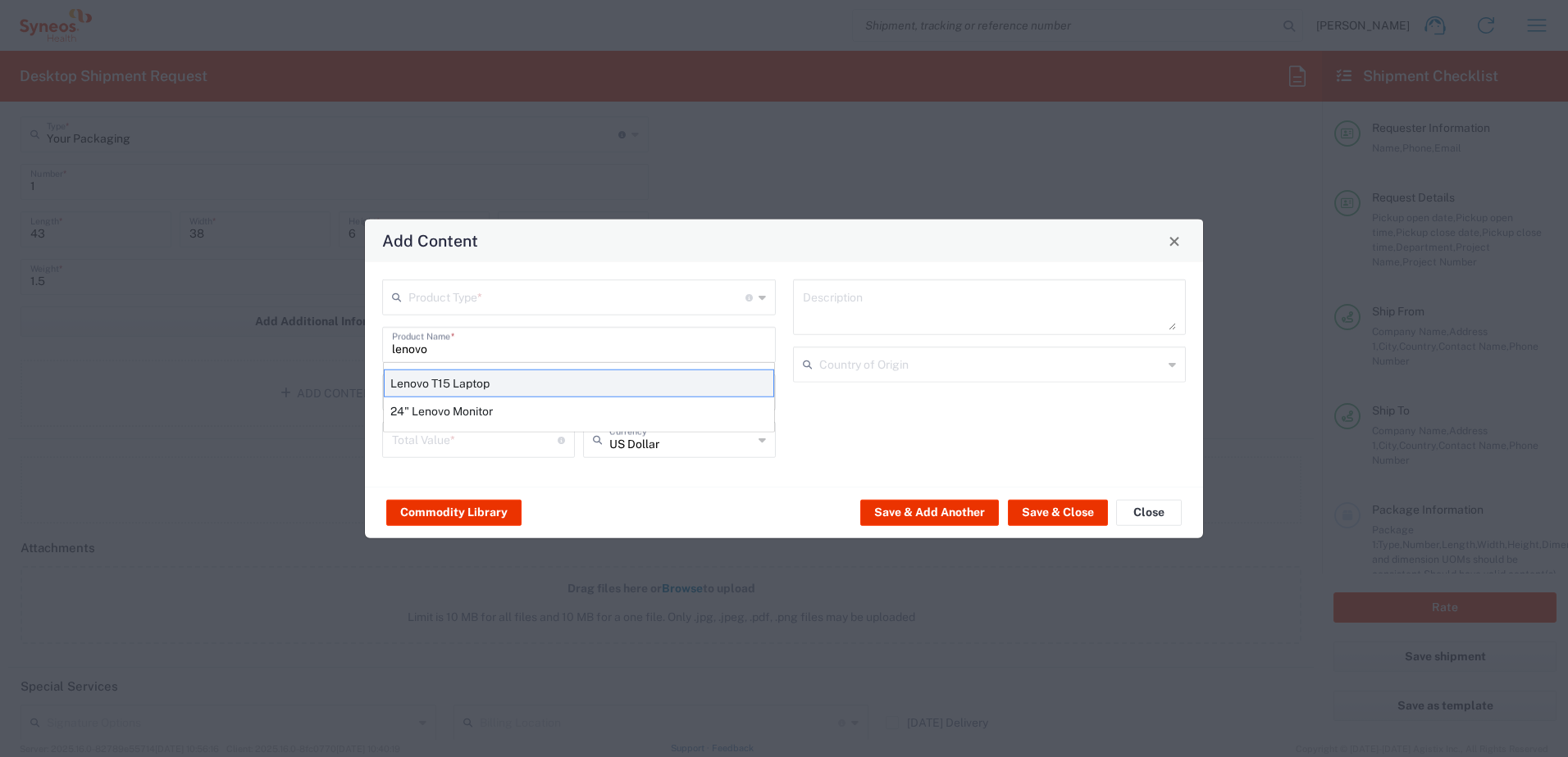
click at [463, 376] on div "Lenovo T15 Laptop" at bounding box center [579, 383] width 391 height 28
type input "Lenovo T15 Laptop"
type textarea "Lenovo T15 Laptop"
type input "[GEOGRAPHIC_DATA]"
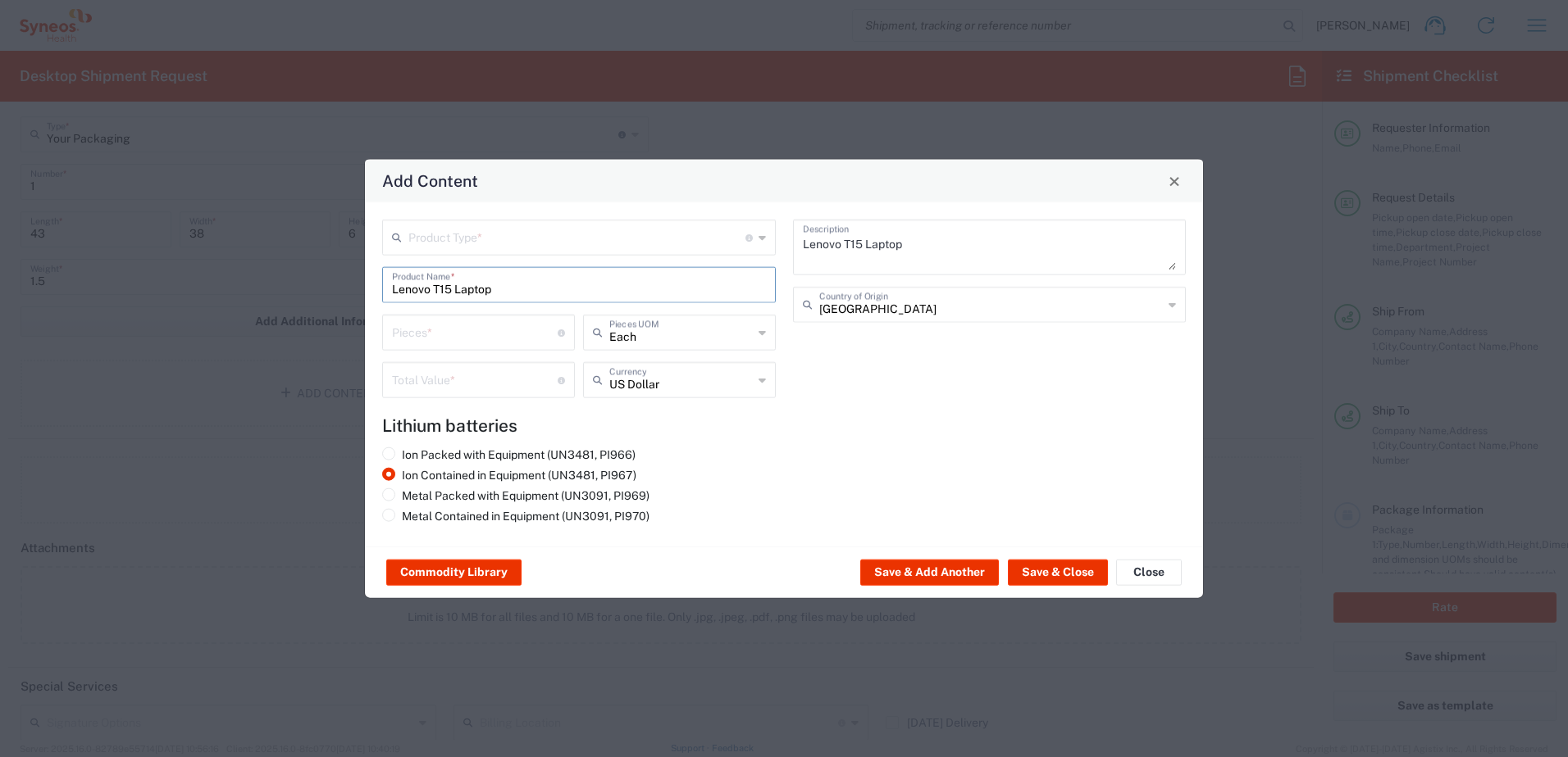
click at [760, 231] on icon at bounding box center [762, 237] width 8 height 26
click at [412, 294] on span "General Commodity" at bounding box center [579, 299] width 391 height 25
type input "General Commodity"
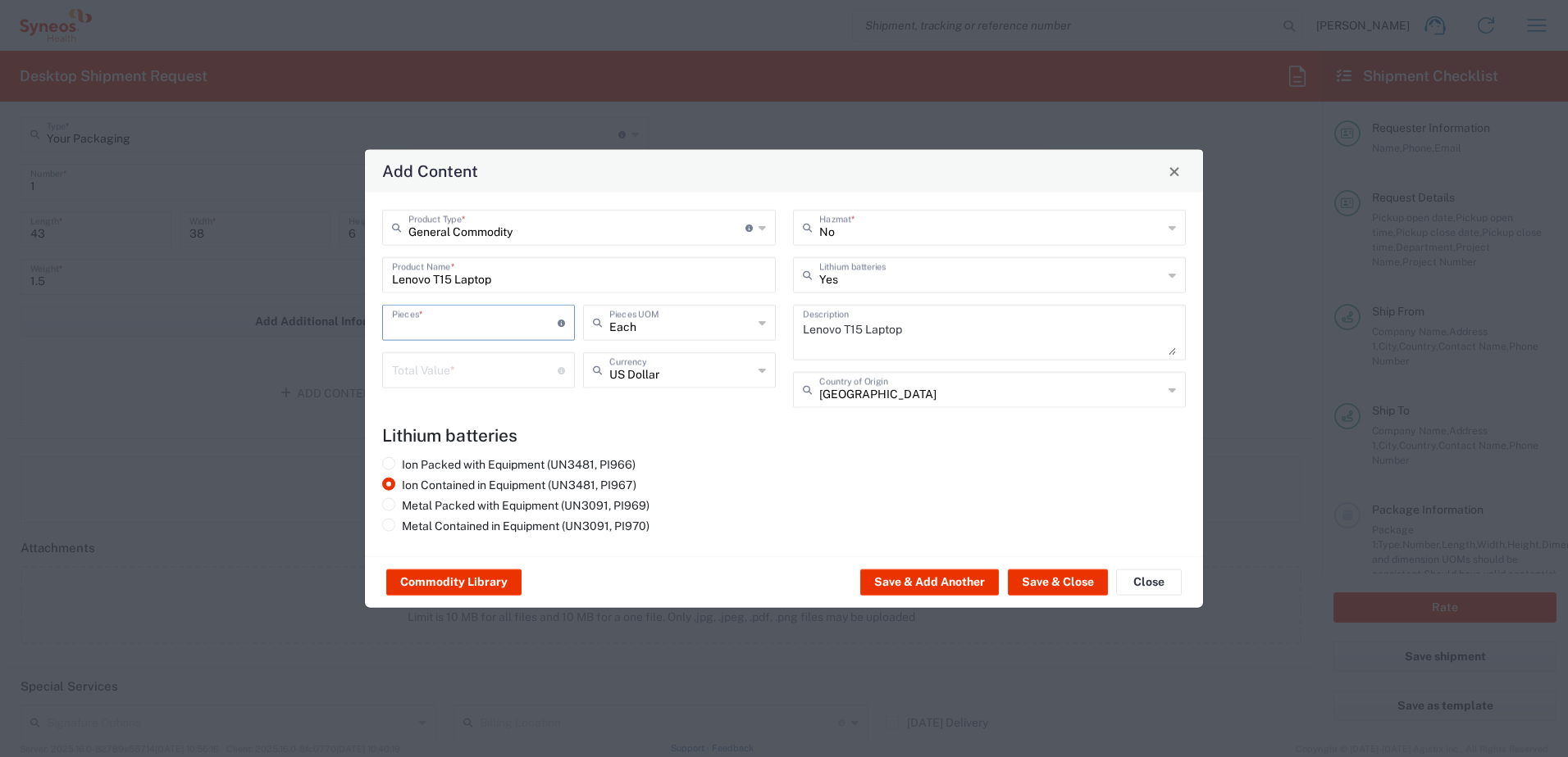
click at [418, 331] on input "number" at bounding box center [475, 321] width 166 height 29
type input "1"
click at [435, 363] on input "number" at bounding box center [475, 369] width 166 height 29
type input "1500"
click at [757, 368] on div "US Dollar Currency" at bounding box center [679, 370] width 193 height 36
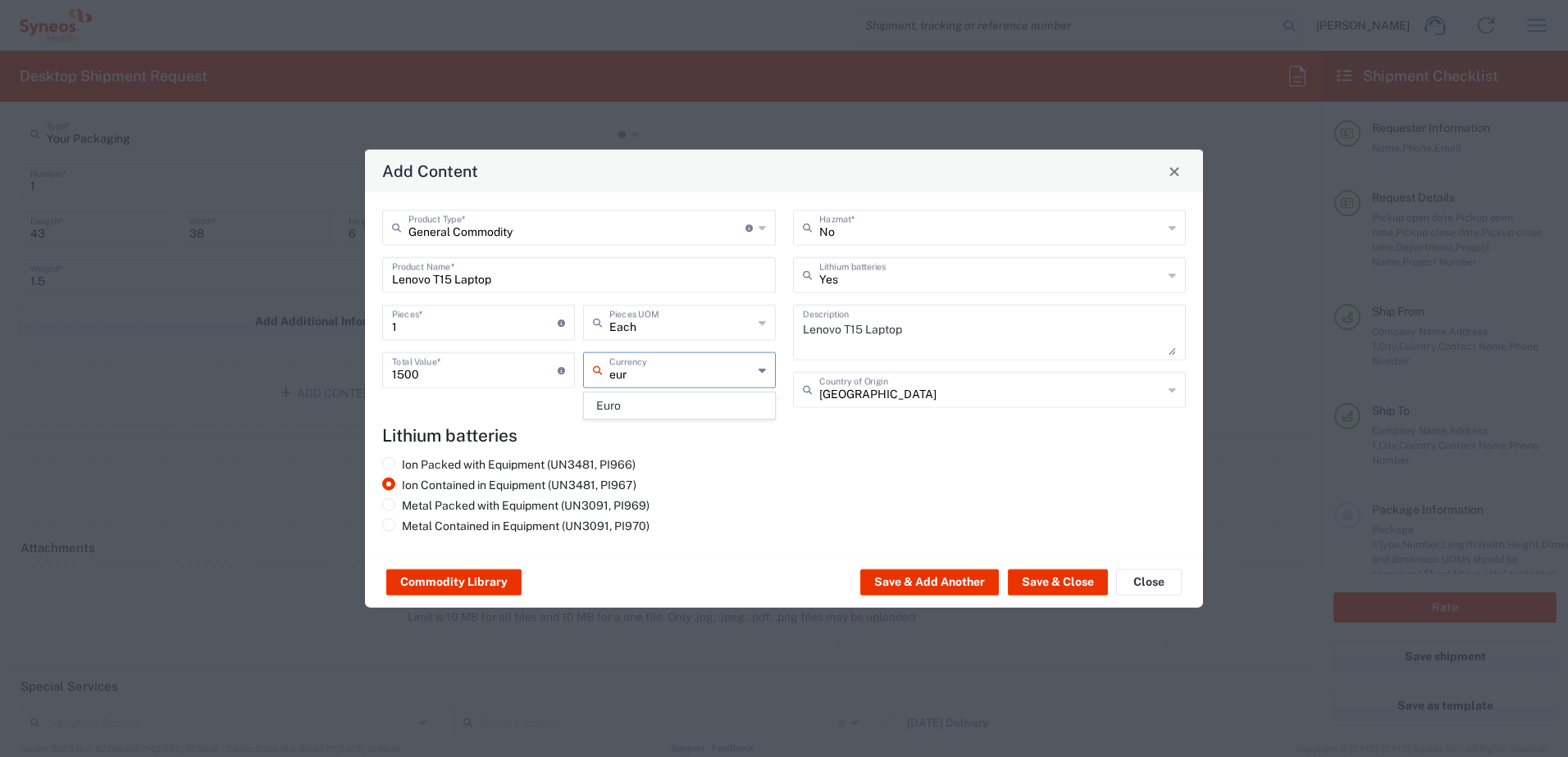
click at [654, 401] on span "Euro" at bounding box center [679, 406] width 189 height 25
type input "Euro"
click at [1050, 582] on button "Save & Close" at bounding box center [1057, 582] width 100 height 26
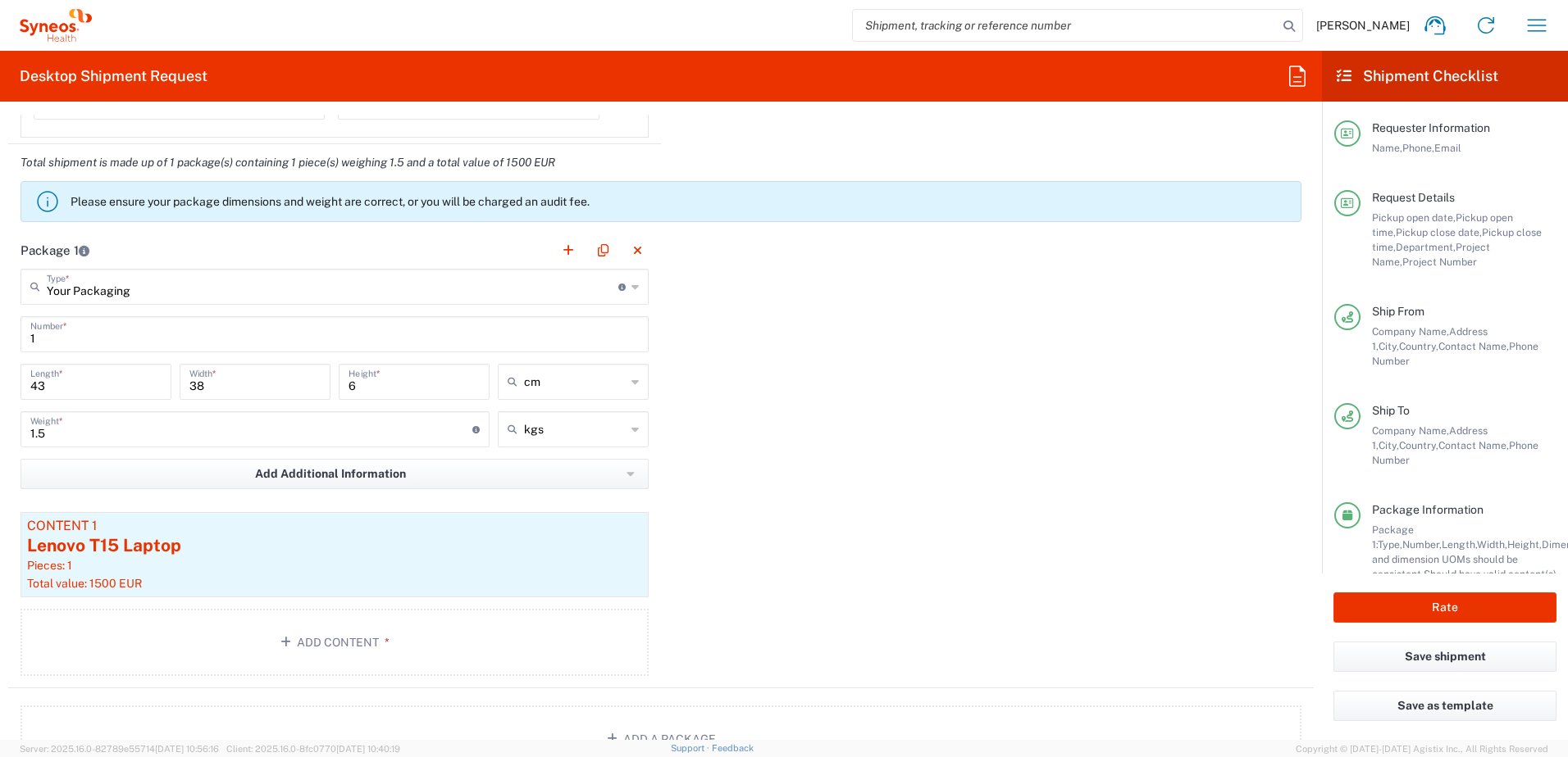
scroll to position [1557, 0]
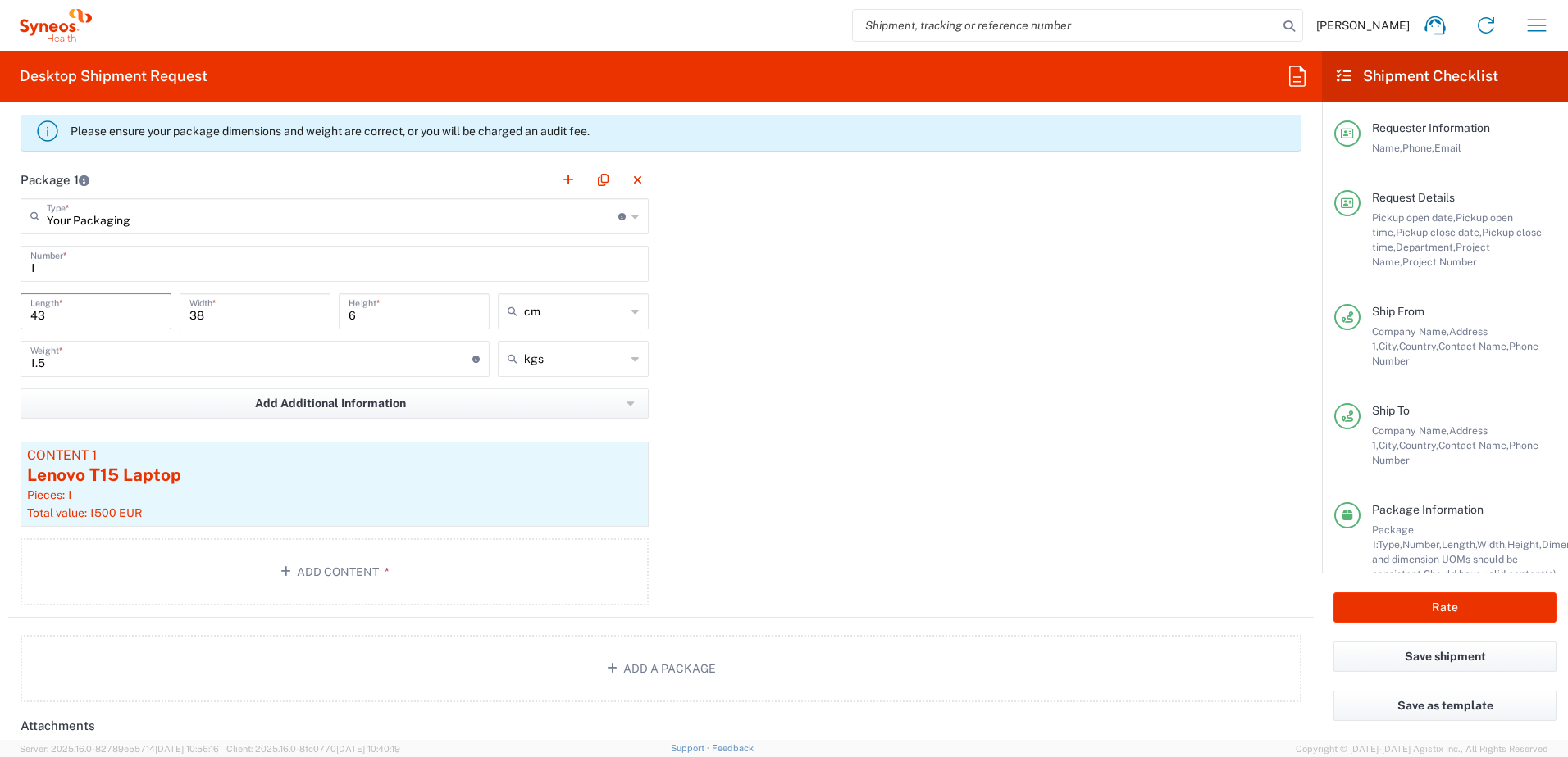
drag, startPoint x: 92, startPoint y: 321, endPoint x: 35, endPoint y: 320, distance: 57.0
click at [35, 320] on input "43" at bounding box center [96, 310] width 131 height 29
type input "42"
click at [844, 477] on div "Package 1 Your Packaging Type * Material used to package goods Envelope Large B…" at bounding box center [661, 389] width 1305 height 457
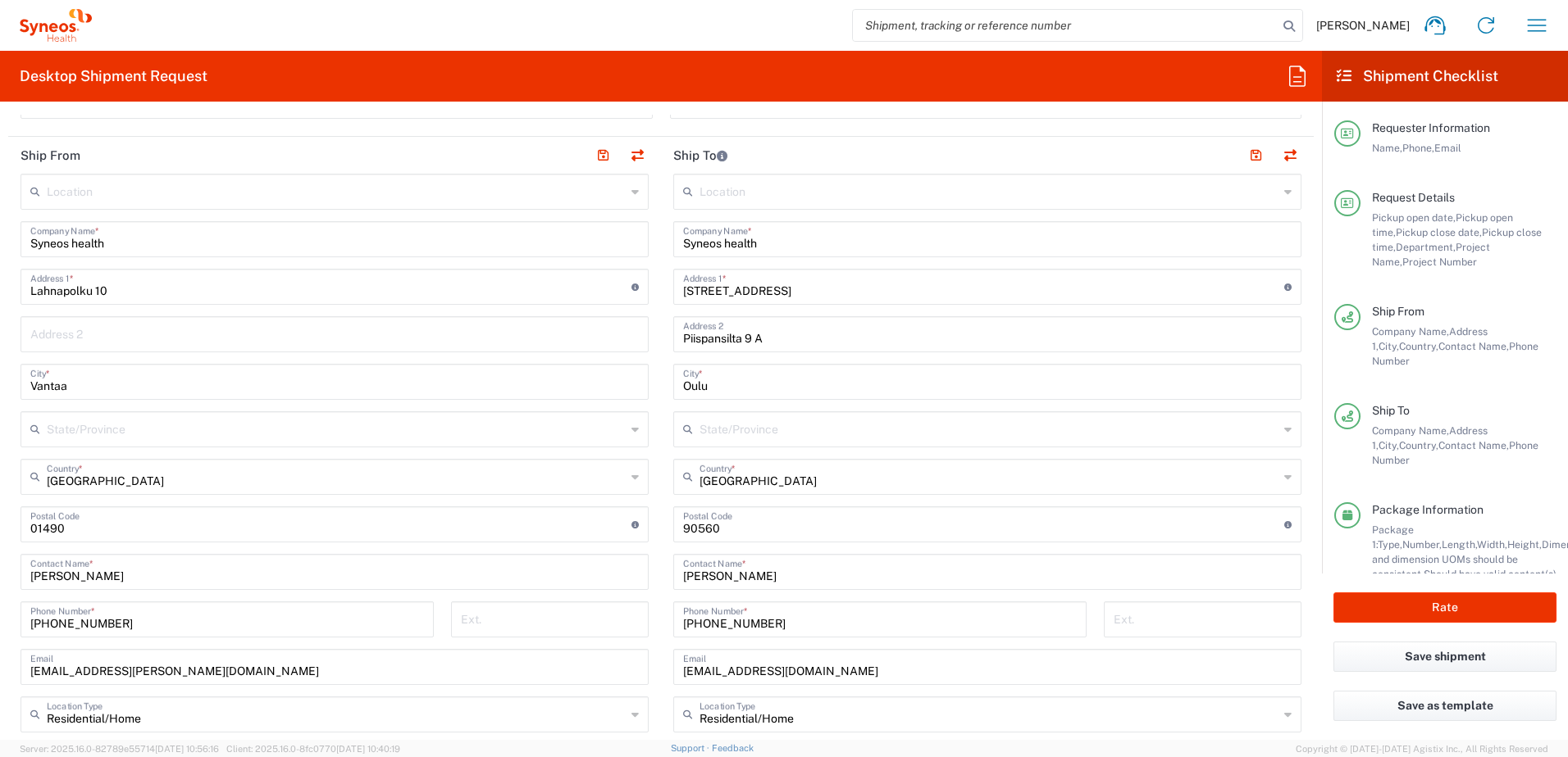
scroll to position [738, 0]
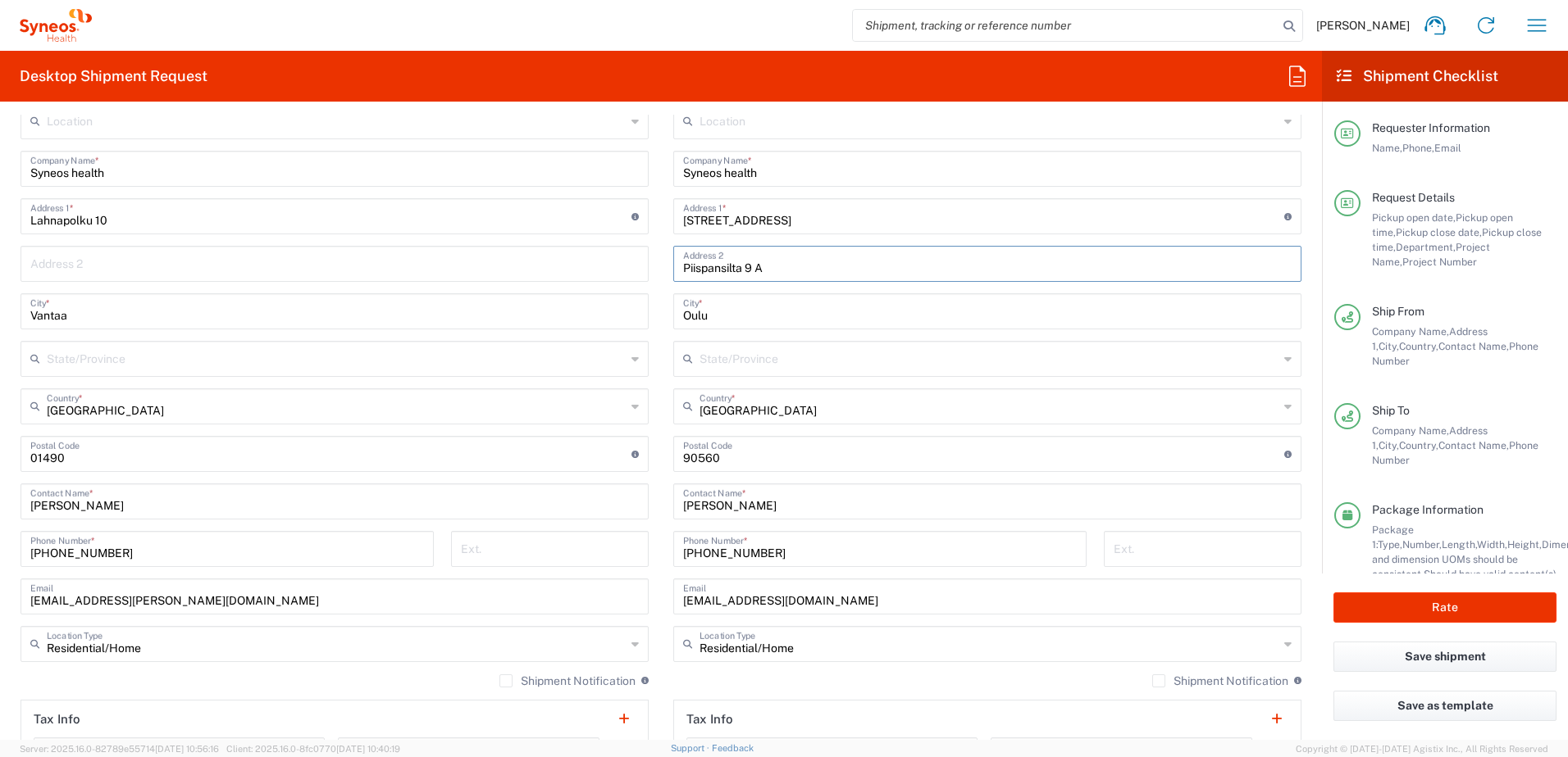
drag, startPoint x: 782, startPoint y: 262, endPoint x: 625, endPoint y: 273, distance: 157.4
click at [625, 273] on div "Ship From Location Addison Whitney LLC-Morrisvile NC US Barcelona-Syneos Health…" at bounding box center [661, 479] width 1305 height 827
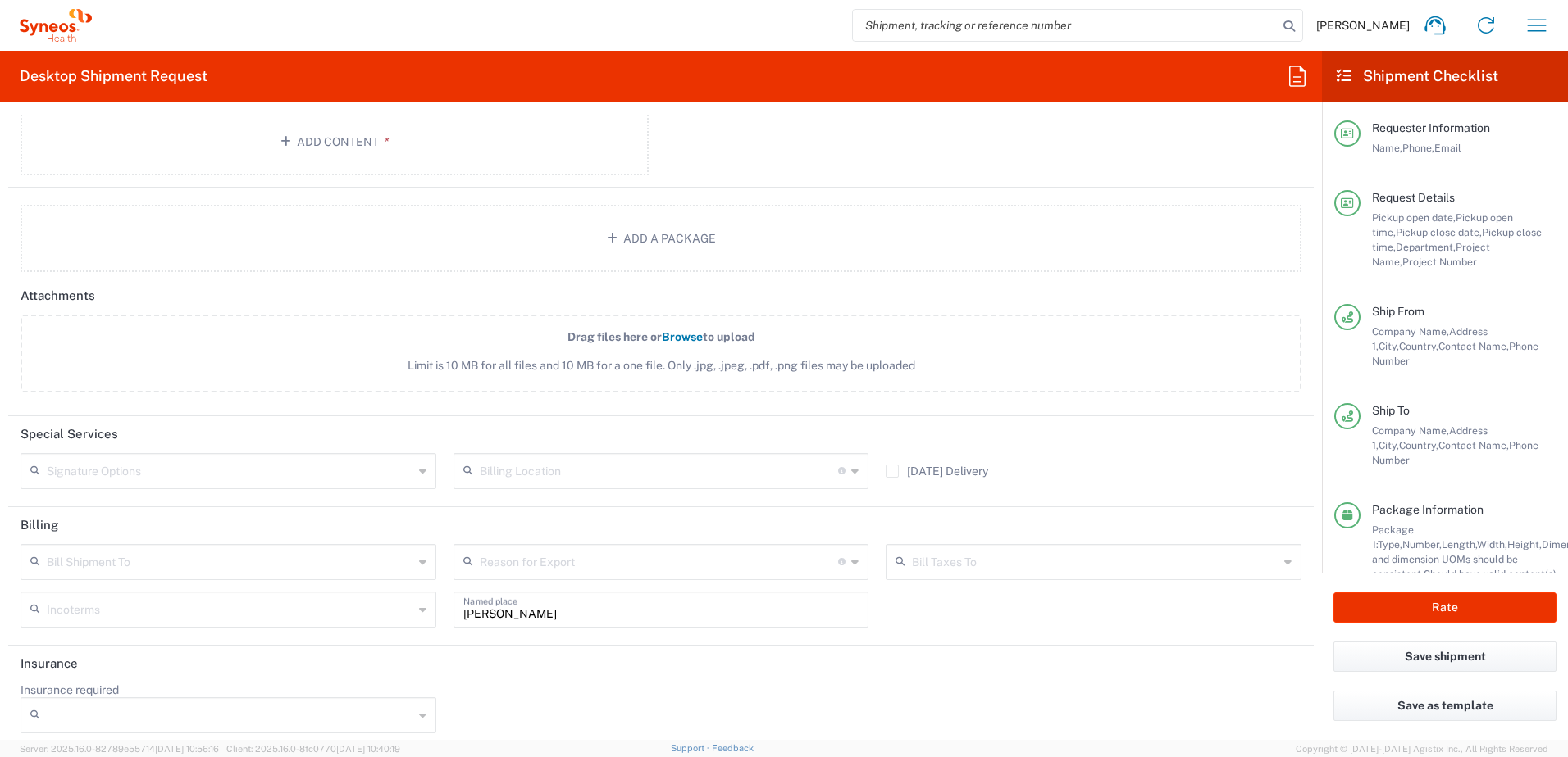
scroll to position [1998, 0]
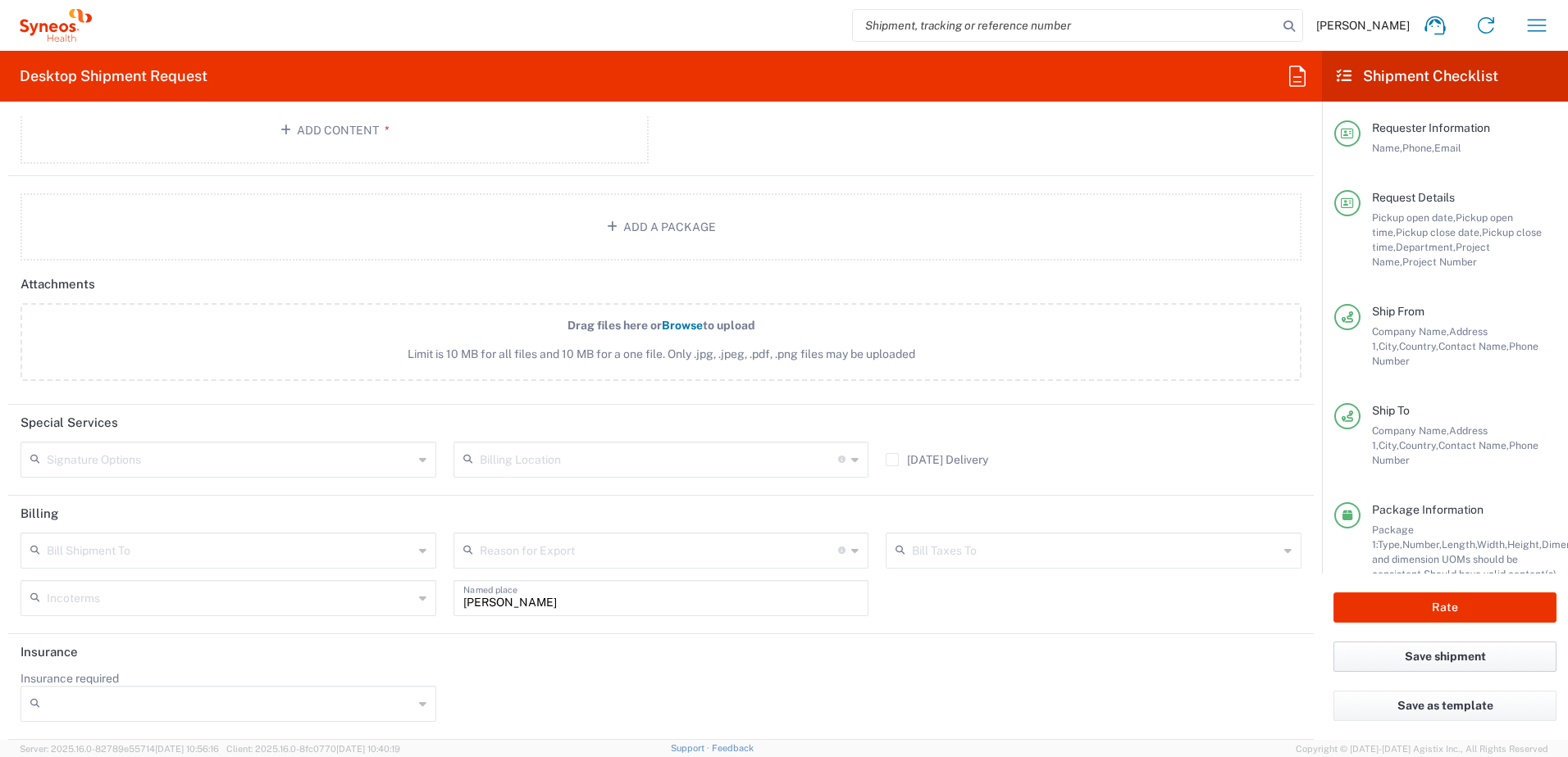
click at [1422, 654] on button "Save shipment" at bounding box center [1444, 657] width 223 height 30
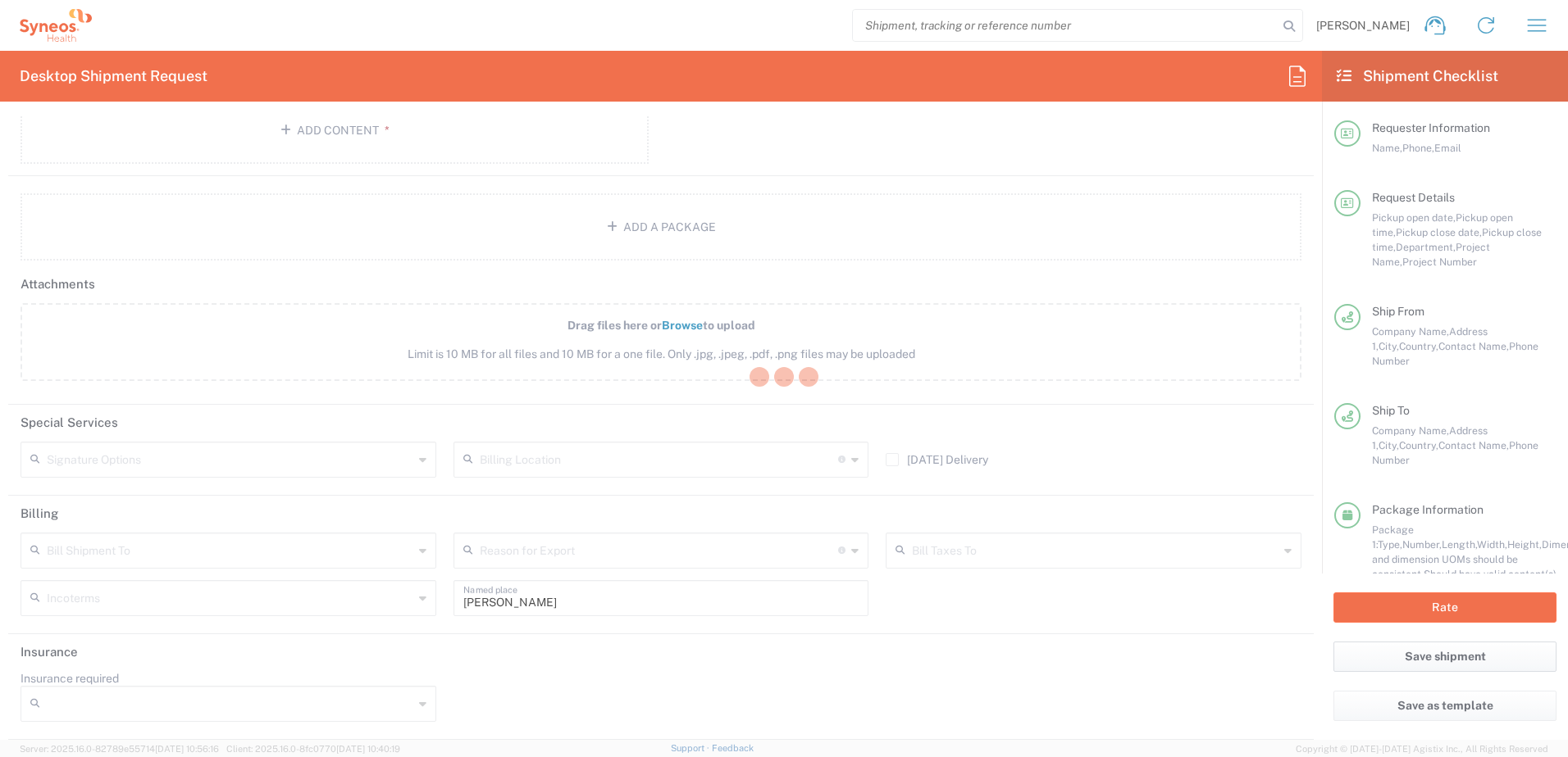
type input "Alexion 7063412"
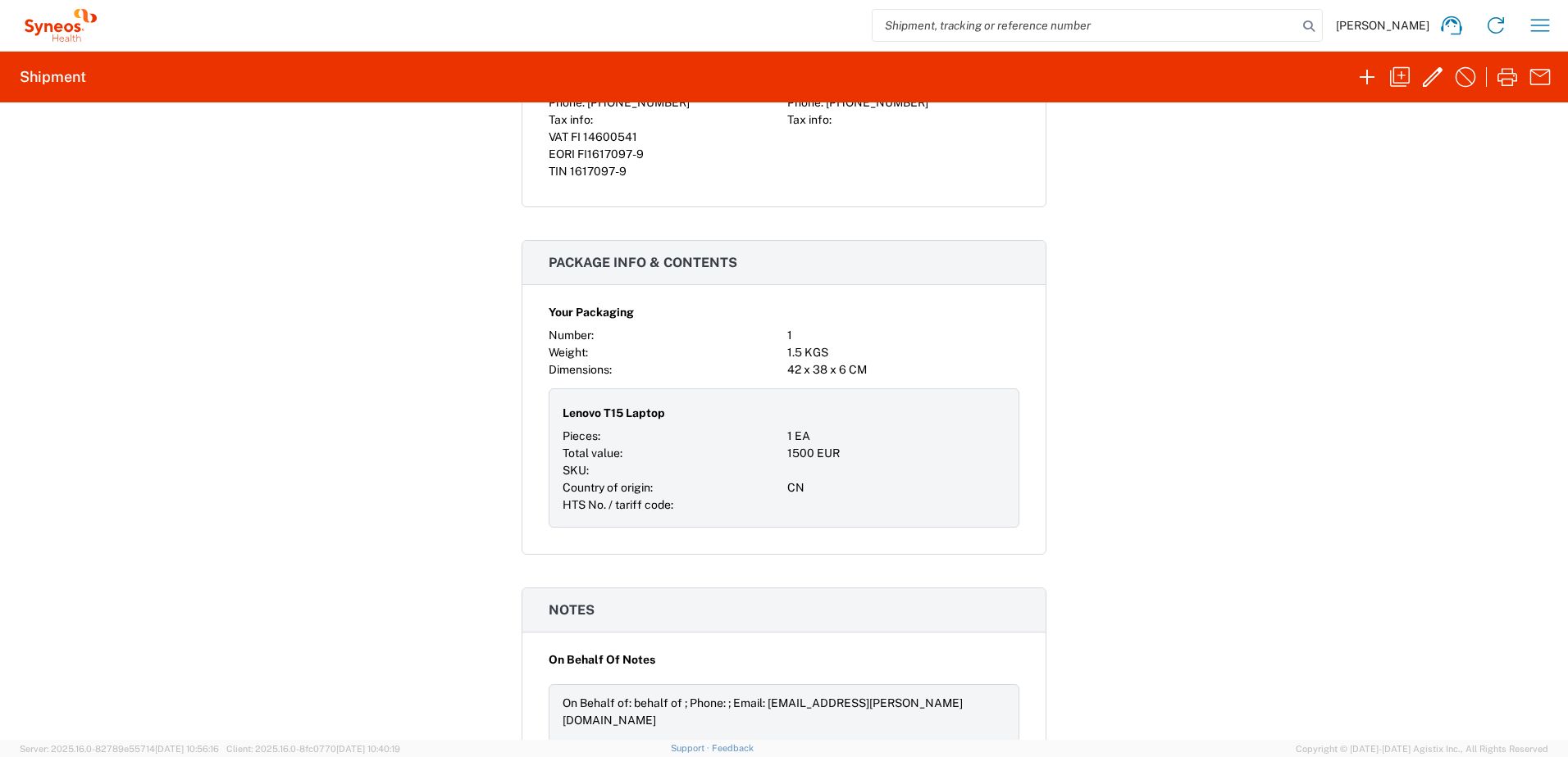
scroll to position [946, 0]
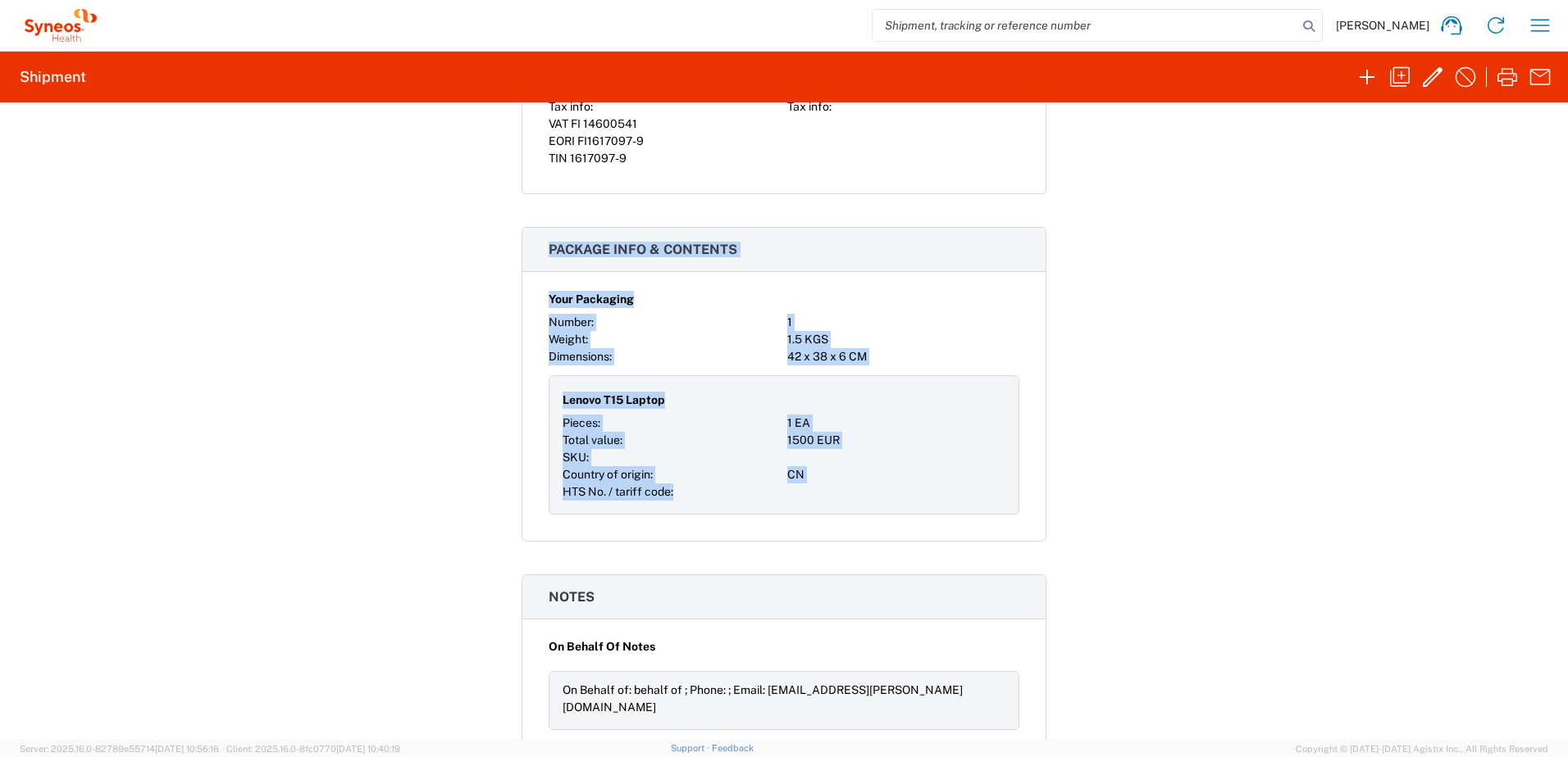
drag, startPoint x: 1554, startPoint y: 532, endPoint x: 1571, endPoint y: 156, distance: 376.4
click at [1567, 156] on html "Liisa Murray Home Shipment estimator Shipment tracking Desktop shipment request…" at bounding box center [784, 378] width 1568 height 757
click at [1379, 495] on div "Shipment 56467779 Google Maps Documents Account Print Shipment Details Request …" at bounding box center [784, 421] width 1568 height 638
